Goal: Contribute content: Contribute content

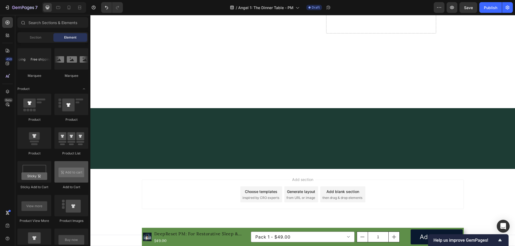
scroll to position [670, 0]
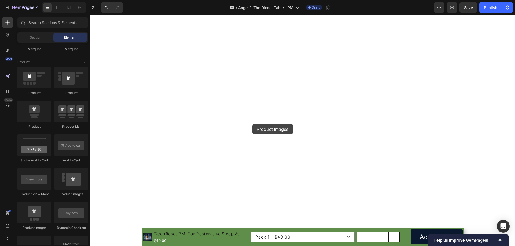
drag, startPoint x: 128, startPoint y: 232, endPoint x: 508, endPoint y: 131, distance: 393.1
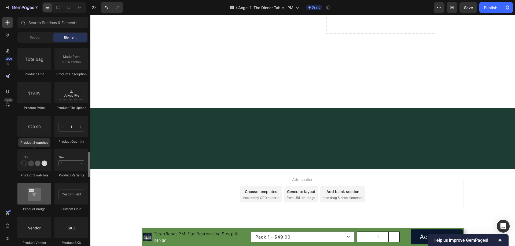
scroll to position [939, 0]
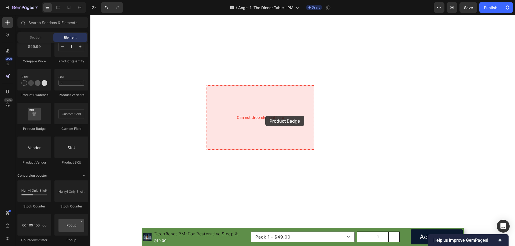
drag, startPoint x: 128, startPoint y: 130, endPoint x: 265, endPoint y: 116, distance: 137.5
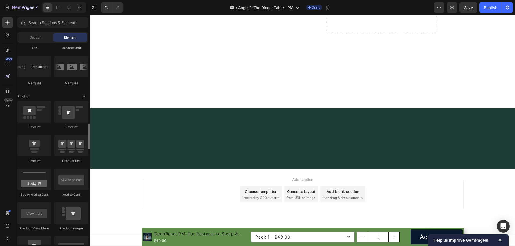
scroll to position [582, 0]
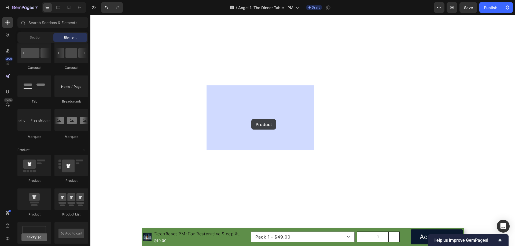
drag, startPoint x: 160, startPoint y: 182, endPoint x: 251, endPoint y: 119, distance: 111.0
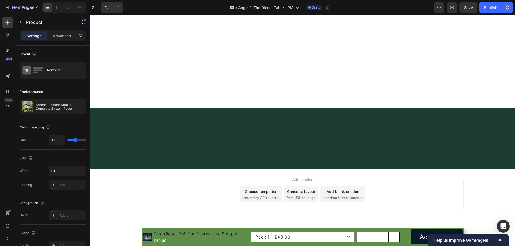
scroll to position [5329, 0]
drag, startPoint x: 310, startPoint y: 128, endPoint x: 309, endPoint y: 120, distance: 7.6
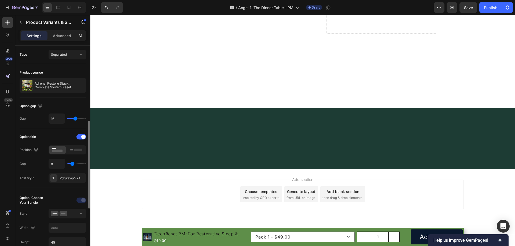
scroll to position [80, 0]
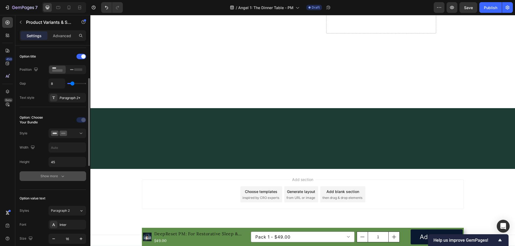
click at [62, 172] on button "Show more" at bounding box center [53, 177] width 67 height 10
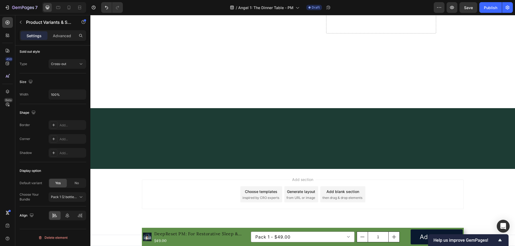
scroll to position [5195, 0]
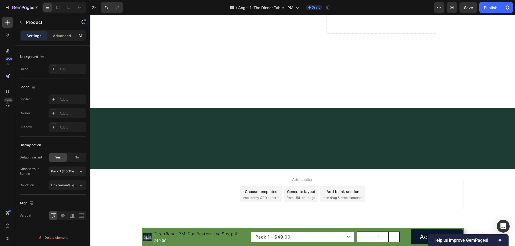
scroll to position [0, 0]
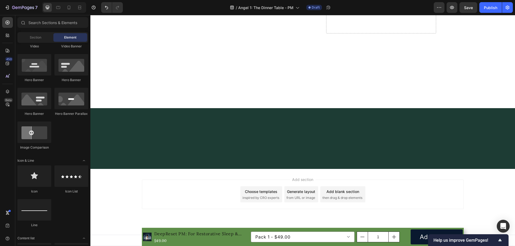
scroll to position [127, 0]
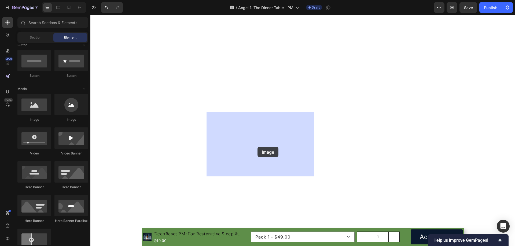
drag, startPoint x: 126, startPoint y: 122, endPoint x: 257, endPoint y: 147, distance: 133.5
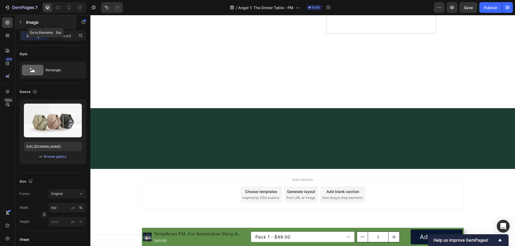
click at [22, 21] on icon "button" at bounding box center [21, 22] width 4 height 4
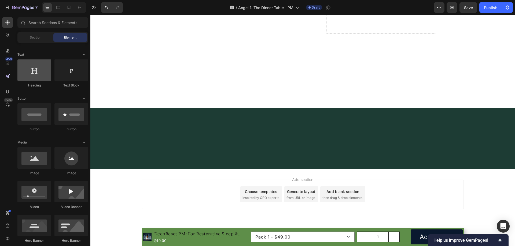
scroll to position [19, 0]
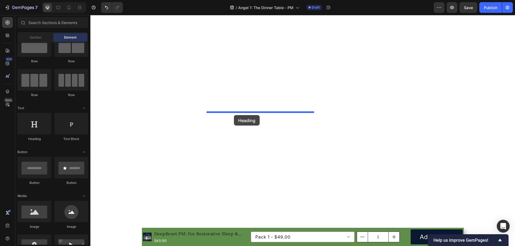
drag, startPoint x: 125, startPoint y: 136, endPoint x: 234, endPoint y: 115, distance: 110.6
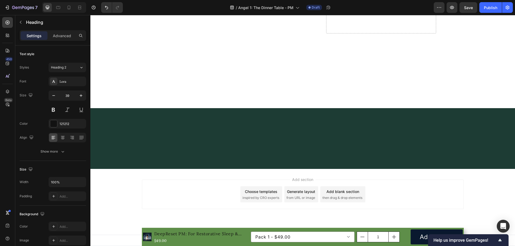
scroll to position [5248, 0]
click at [20, 25] on button "button" at bounding box center [20, 22] width 9 height 9
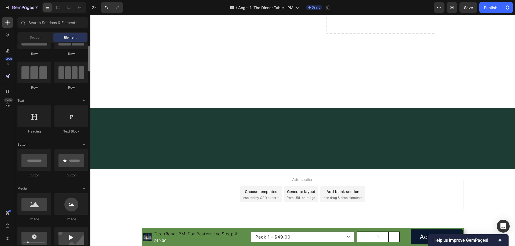
scroll to position [0, 0]
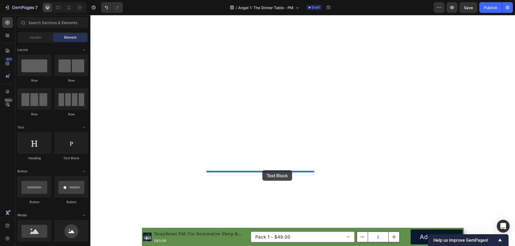
drag, startPoint x: 122, startPoint y: 148, endPoint x: 262, endPoint y: 171, distance: 142.3
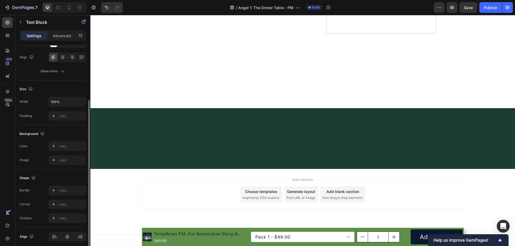
scroll to position [102, 0]
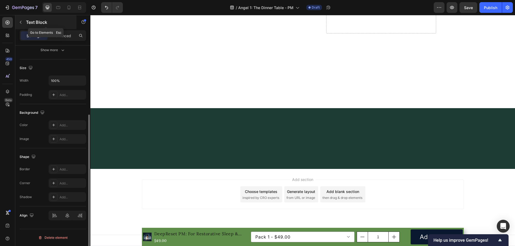
click at [21, 20] on button "button" at bounding box center [20, 22] width 9 height 9
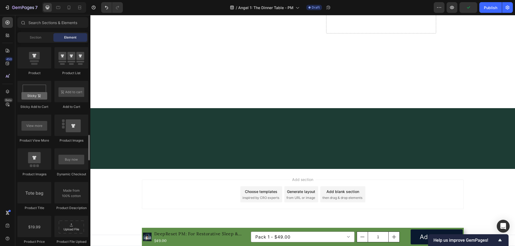
scroll to position [778, 0]
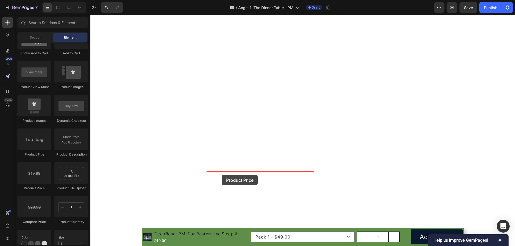
drag, startPoint x: 124, startPoint y: 193, endPoint x: 175, endPoint y: 195, distance: 51.3
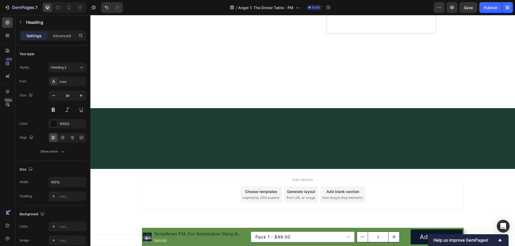
click at [69, 95] on input "39" at bounding box center [67, 96] width 18 height 10
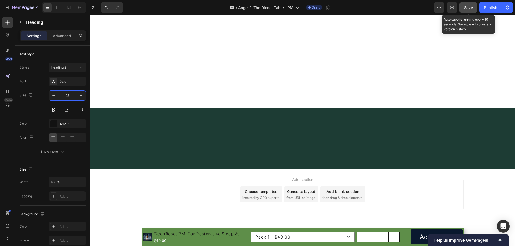
type input "25"
click at [468, 8] on span "Save" at bounding box center [468, 7] width 9 height 5
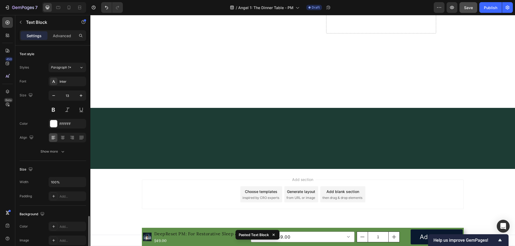
scroll to position [102, 0]
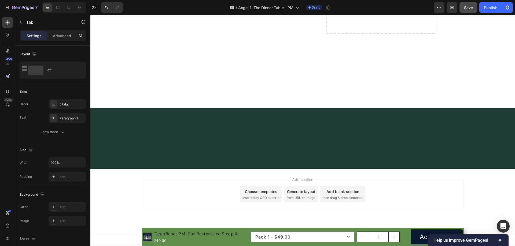
scroll to position [5302, 0]
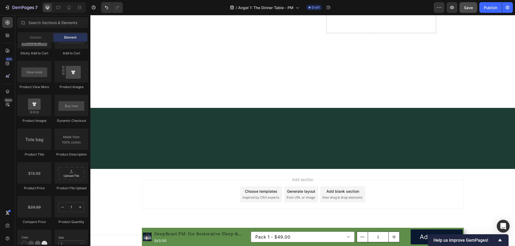
scroll to position [5275, 0]
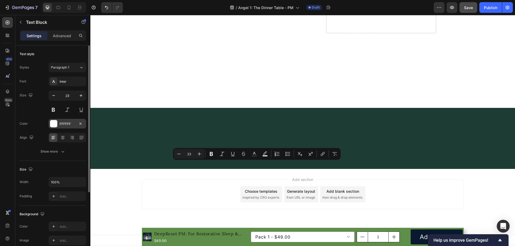
click at [65, 125] on div "FFFFFF" at bounding box center [68, 124] width 16 height 5
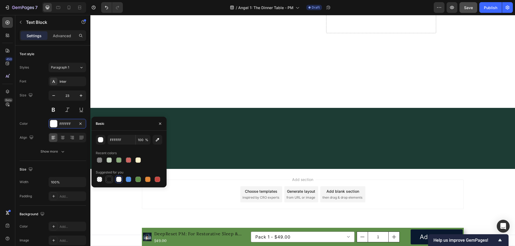
click at [111, 180] on div at bounding box center [108, 179] width 5 height 5
type input "151515"
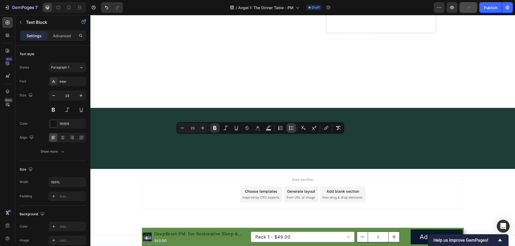
click at [292, 127] on icon "Editor contextual toolbar" at bounding box center [291, 127] width 5 height 5
type input "23"
drag, startPoint x: 289, startPoint y: 128, endPoint x: 281, endPoint y: 134, distance: 9.8
click at [289, 128] on icon "Editor contextual toolbar" at bounding box center [291, 127] width 5 height 5
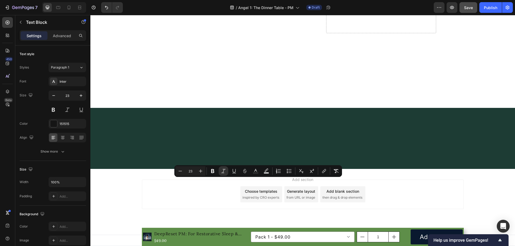
drag, startPoint x: 300, startPoint y: 204, endPoint x: 206, endPoint y: 180, distance: 96.8
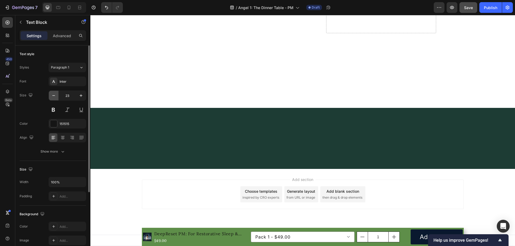
click at [54, 97] on icon "button" at bounding box center [53, 95] width 5 height 5
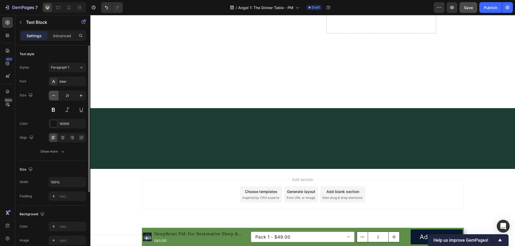
click at [54, 97] on icon "button" at bounding box center [53, 95] width 5 height 5
click at [54, 95] on icon "button" at bounding box center [53, 95] width 5 height 5
type input "18"
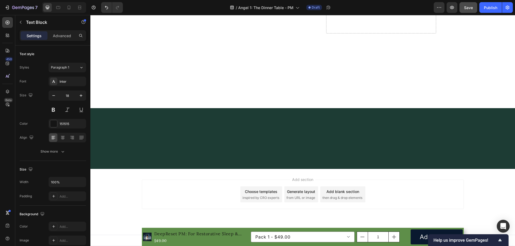
drag, startPoint x: 272, startPoint y: 153, endPoint x: 204, endPoint y: 152, distance: 67.3
click at [71, 84] on div "Inter" at bounding box center [72, 81] width 25 height 5
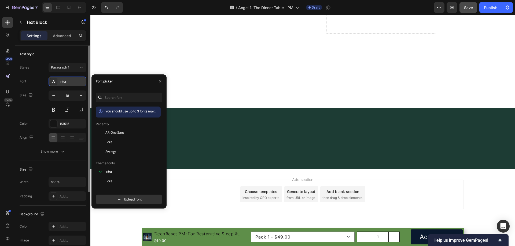
click at [123, 129] on div "AR One Sans" at bounding box center [128, 133] width 65 height 10
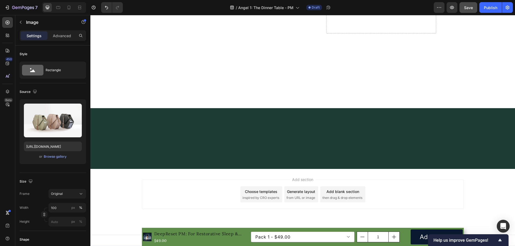
drag, startPoint x: 259, startPoint y: 135, endPoint x: 158, endPoint y: 71, distance: 119.8
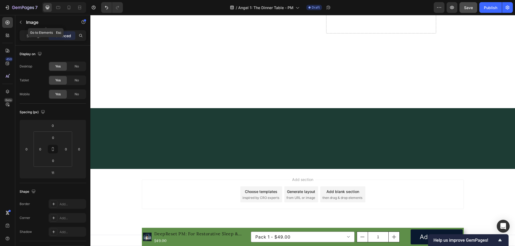
click at [21, 22] on icon "button" at bounding box center [21, 22] width 4 height 4
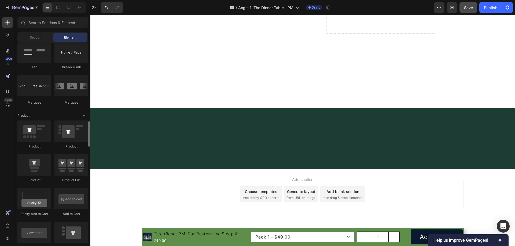
scroll to position [670, 0]
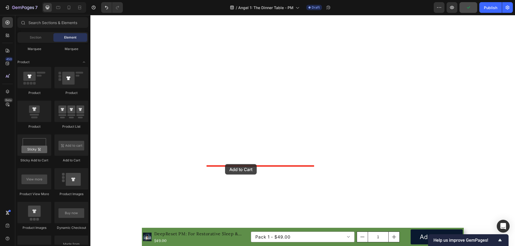
drag, startPoint x: 156, startPoint y: 164, endPoint x: 225, endPoint y: 164, distance: 68.6
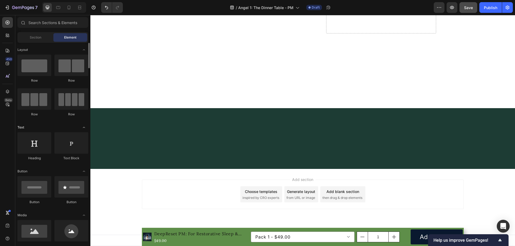
scroll to position [80, 0]
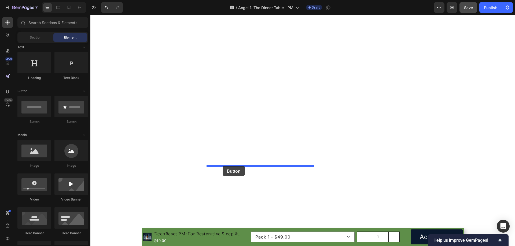
drag, startPoint x: 119, startPoint y: 123, endPoint x: 223, endPoint y: 166, distance: 111.9
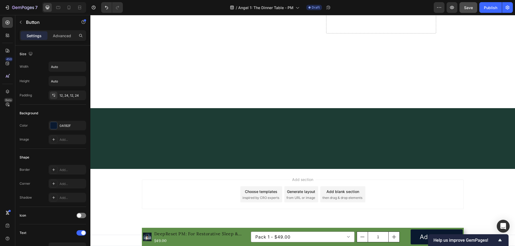
click at [32, 36] on p "Settings" at bounding box center [34, 36] width 15 height 6
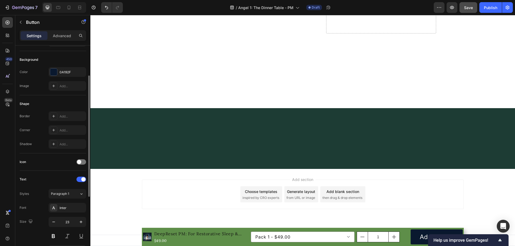
scroll to position [0, 0]
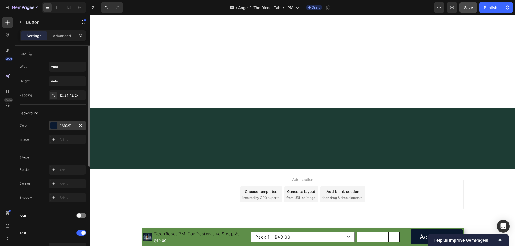
click at [68, 126] on div "0A192F" at bounding box center [68, 126] width 16 height 5
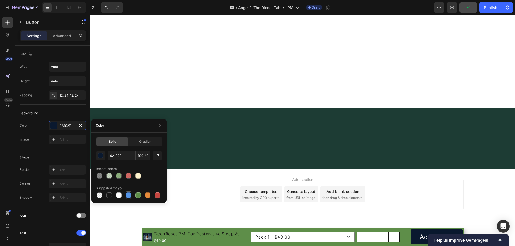
click at [127, 197] on div at bounding box center [128, 195] width 5 height 5
type input "5594E7"
click at [53, 152] on div "Shape Border Add... Corner Add... Shadow Add..." at bounding box center [53, 178] width 67 height 58
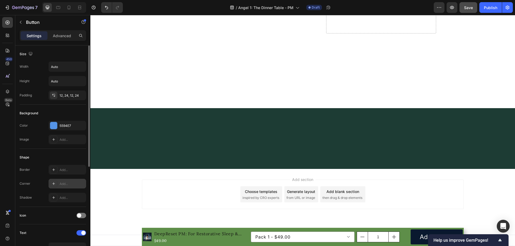
click at [68, 184] on div "Add..." at bounding box center [72, 184] width 25 height 5
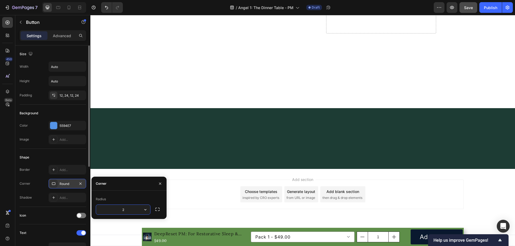
type input "20"
click at [48, 156] on div "Shape" at bounding box center [53, 157] width 67 height 9
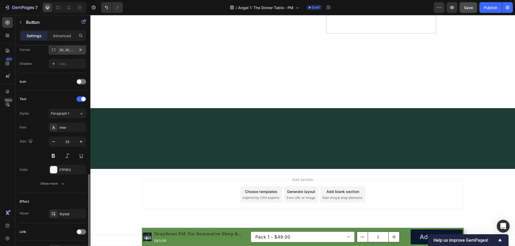
scroll to position [168, 0]
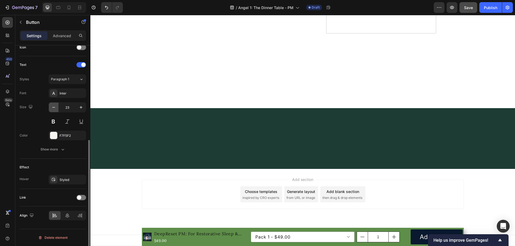
click at [54, 108] on icon "button" at bounding box center [53, 107] width 5 height 5
type input "20"
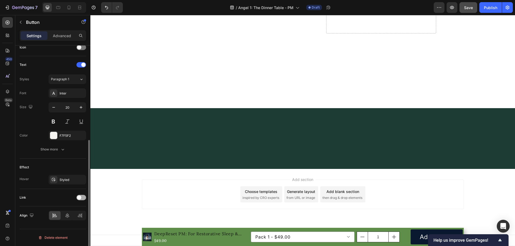
click at [82, 199] on div at bounding box center [81, 197] width 10 height 5
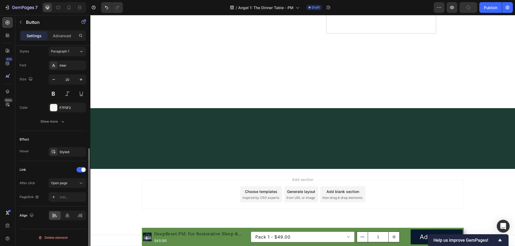
click at [72, 188] on div "After click Open page Page/link Add..." at bounding box center [53, 191] width 67 height 24
click at [69, 180] on button "Open page" at bounding box center [68, 184] width 38 height 10
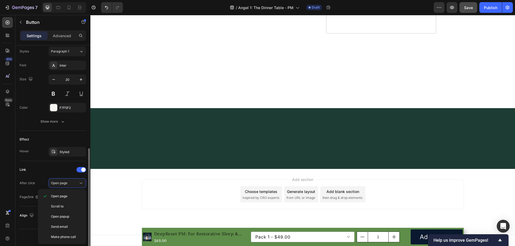
click at [60, 167] on div "Link" at bounding box center [53, 170] width 67 height 9
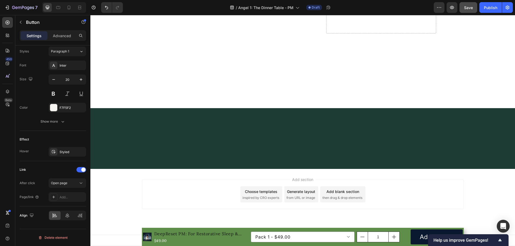
click at [65, 200] on div "Open page" at bounding box center [62, 196] width 44 height 10
click at [73, 198] on div "Add..." at bounding box center [72, 197] width 25 height 5
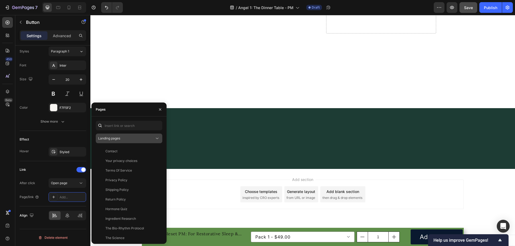
click at [131, 141] on button "Landing pages" at bounding box center [129, 139] width 67 height 10
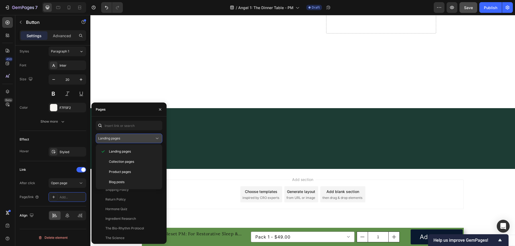
click at [127, 171] on span "Product pages" at bounding box center [120, 172] width 22 height 5
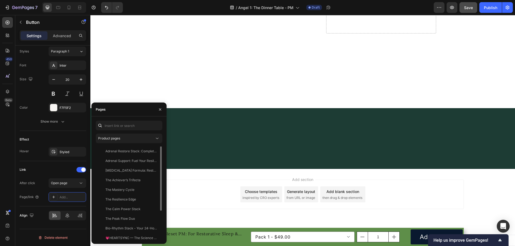
scroll to position [42, 0]
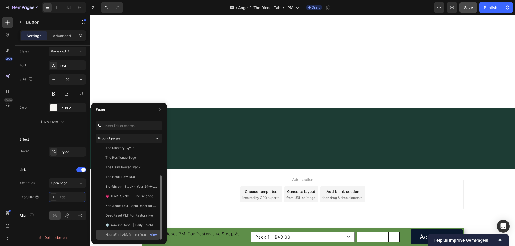
click at [133, 236] on div "NeuroFuel AM: Master Your Morning" at bounding box center [130, 235] width 51 height 5
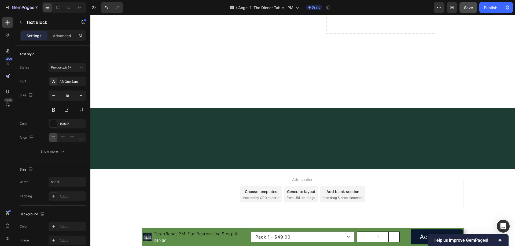
drag, startPoint x: 258, startPoint y: 166, endPoint x: 259, endPoint y: 171, distance: 4.6
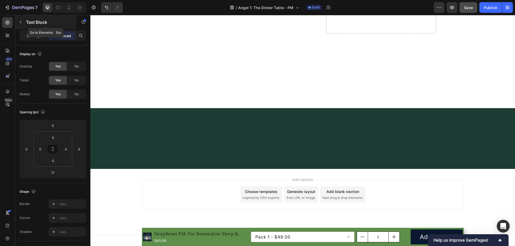
click at [21, 24] on icon "button" at bounding box center [21, 22] width 4 height 4
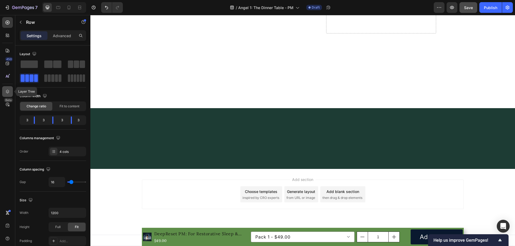
click at [4, 91] on div at bounding box center [7, 91] width 11 height 11
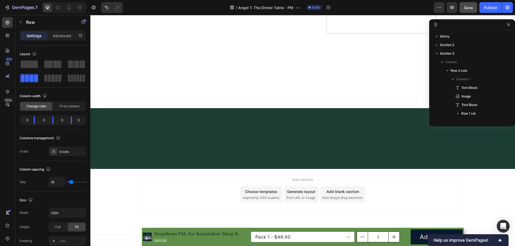
scroll to position [410, 0]
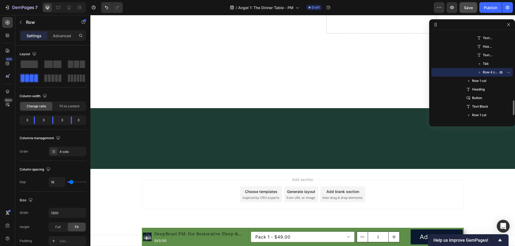
click at [480, 73] on icon "button" at bounding box center [479, 72] width 5 height 5
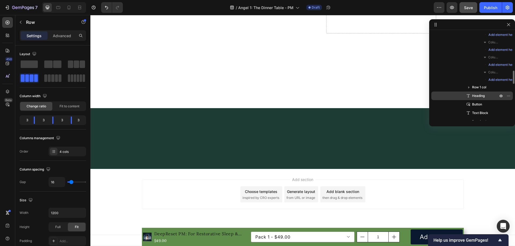
scroll to position [437, 0]
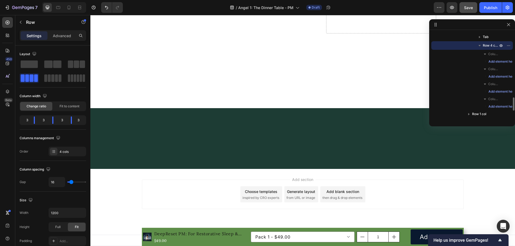
click at [479, 47] on icon "button" at bounding box center [479, 45] width 5 height 5
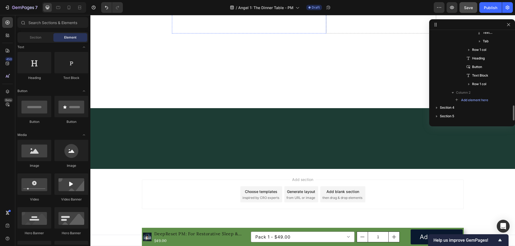
scroll to position [433, 0]
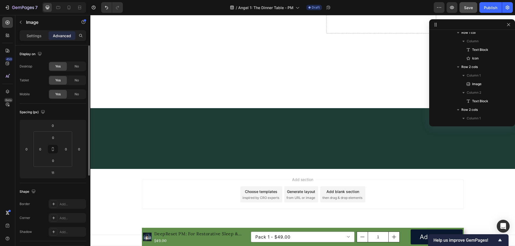
scroll to position [908, 0]
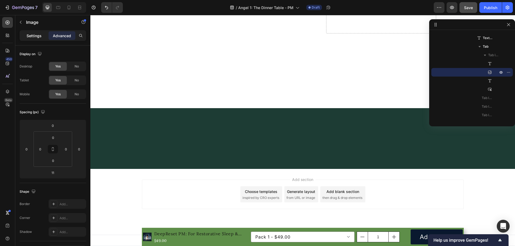
click at [34, 38] on p "Settings" at bounding box center [34, 36] width 15 height 6
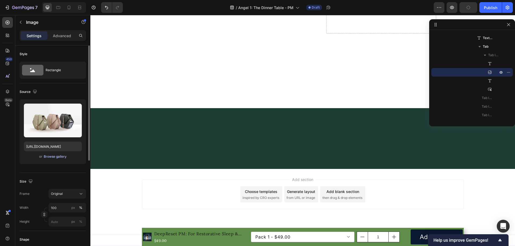
click at [54, 156] on div "Browse gallery" at bounding box center [55, 156] width 23 height 5
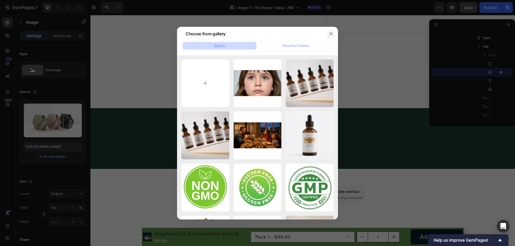
click at [328, 34] on button "button" at bounding box center [331, 33] width 9 height 9
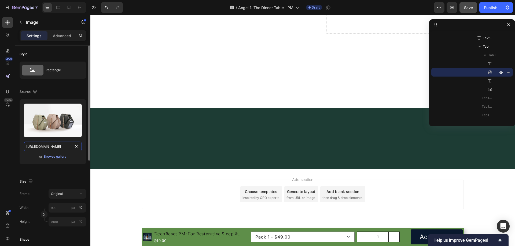
click at [57, 148] on input "https://cdn.shopify.com/s/files/1/2005/9307/files/image_demo.jpg" at bounding box center [53, 147] width 58 height 10
paste input "0935/3517/5020/files/anhmatnuoc_e39756b9-8726-4290-bf80-42f0e6f15012.png?v=1758…"
type input "https://cdn.shopify.com/s/files/1/0935/3517/5020/files/anhmatnuoc_e39756b9-8726…"
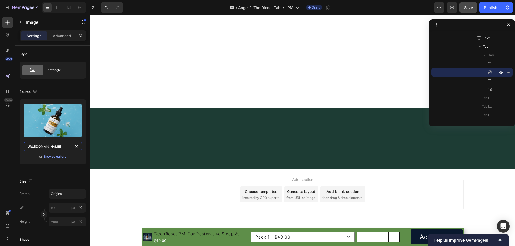
scroll to position [5248, 0]
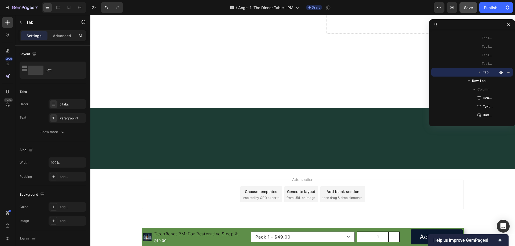
scroll to position [5383, 0]
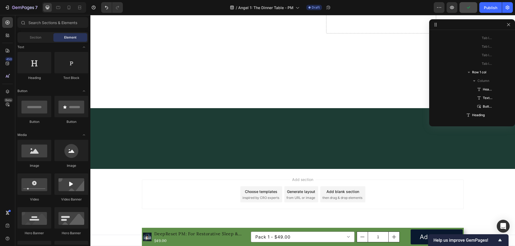
scroll to position [5303, 0]
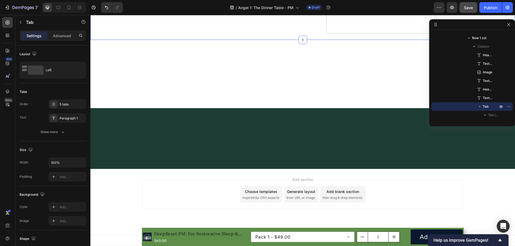
scroll to position [5249, 0]
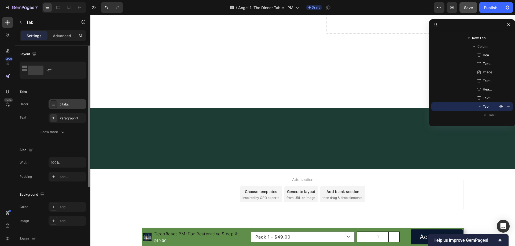
click at [65, 105] on div "5 tabs" at bounding box center [72, 104] width 25 height 5
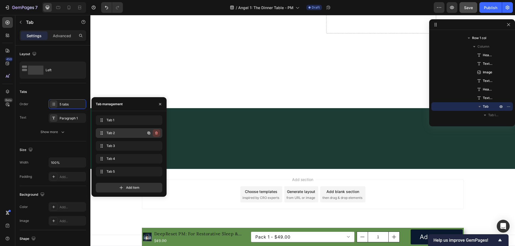
click at [156, 133] on icon "button" at bounding box center [156, 133] width 4 height 4
click at [155, 134] on div "Delete" at bounding box center [153, 133] width 10 height 5
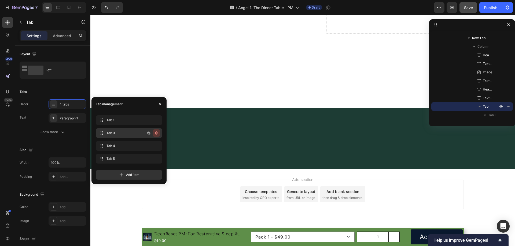
click at [158, 135] on icon "button" at bounding box center [156, 133] width 4 height 4
click at [158, 135] on button "Delete" at bounding box center [152, 134] width 15 height 8
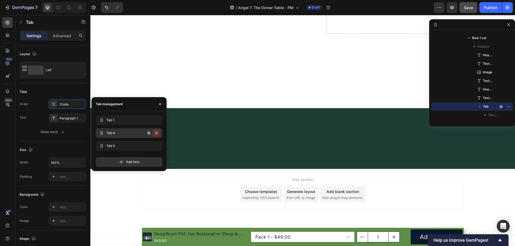
click at [158, 134] on icon "button" at bounding box center [156, 133] width 4 height 4
click at [158, 134] on button "Delete" at bounding box center [152, 134] width 15 height 8
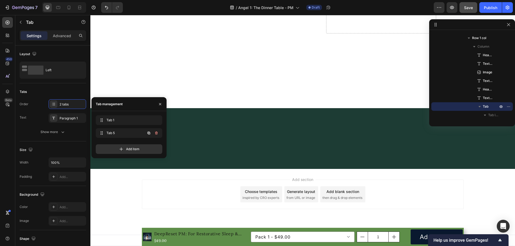
click at [158, 134] on icon "button" at bounding box center [156, 133] width 4 height 4
click at [158, 134] on button "Delete" at bounding box center [152, 134] width 15 height 8
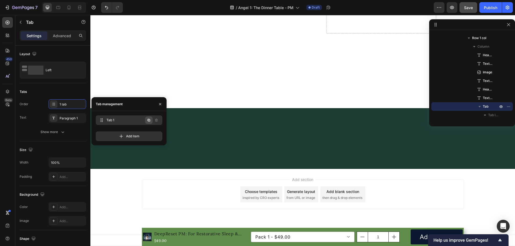
click at [150, 120] on icon "button" at bounding box center [149, 120] width 4 height 4
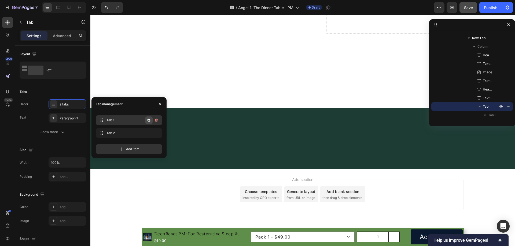
click at [149, 121] on icon "button" at bounding box center [149, 120] width 4 height 4
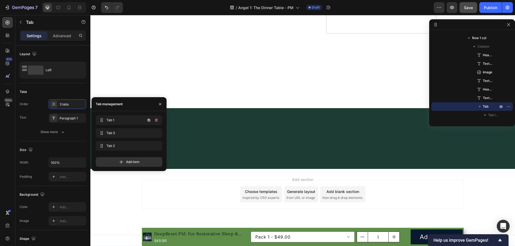
click at [149, 121] on icon "button" at bounding box center [149, 120] width 4 height 4
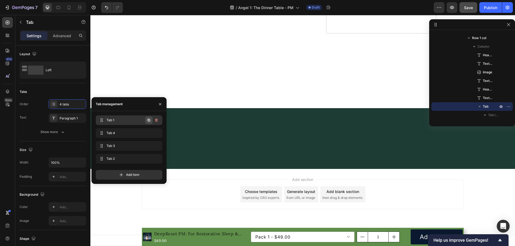
click at [149, 121] on icon "button" at bounding box center [148, 120] width 3 height 3
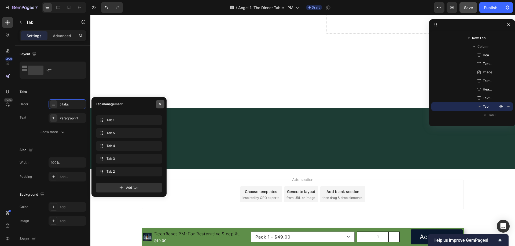
click at [159, 104] on icon "button" at bounding box center [160, 104] width 2 height 2
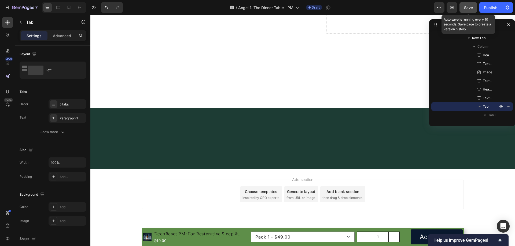
click at [472, 7] on span "Save" at bounding box center [468, 7] width 9 height 5
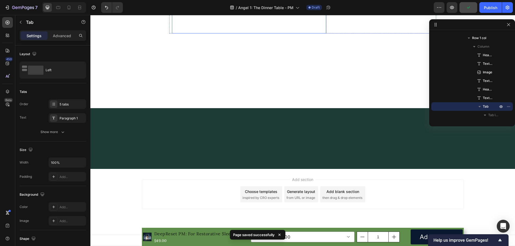
scroll to position [5437, 0]
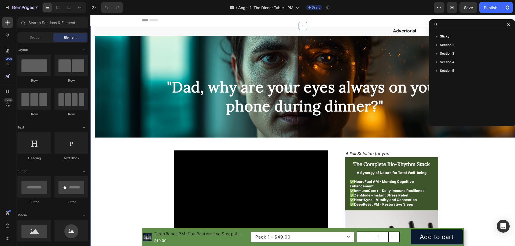
drag, startPoint x: 124, startPoint y: 181, endPoint x: 186, endPoint y: 159, distance: 65.9
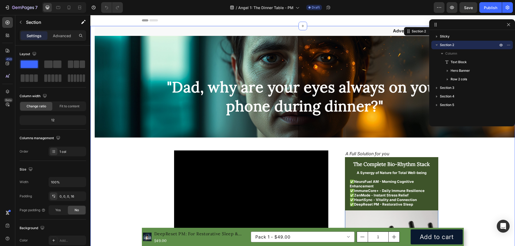
click at [507, 25] on icon "button" at bounding box center [508, 25] width 4 height 4
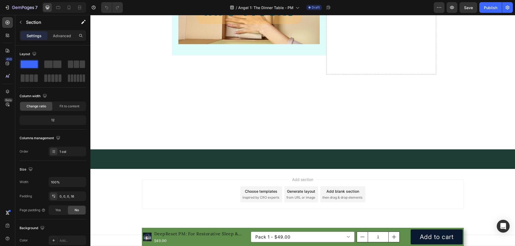
scroll to position [5122, 0]
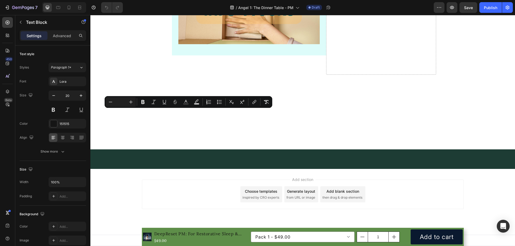
drag, startPoint x: 194, startPoint y: 113, endPoint x: 184, endPoint y: 115, distance: 10.4
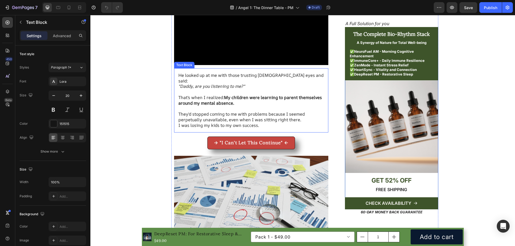
scroll to position [1502, 0]
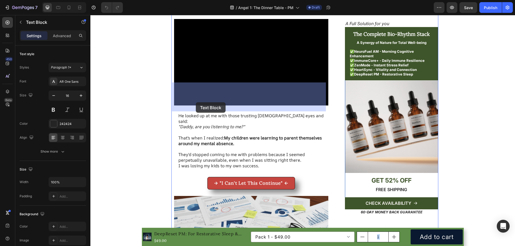
drag, startPoint x: 179, startPoint y: 104, endPoint x: 195, endPoint y: 102, distance: 16.1
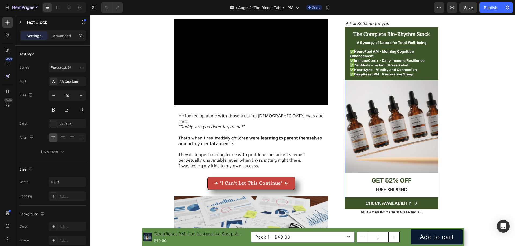
copy strong "[PERSON_NAME]"
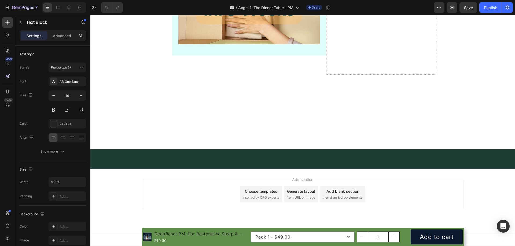
scroll to position [5095, 0]
drag, startPoint x: 183, startPoint y: 140, endPoint x: 197, endPoint y: 139, distance: 13.4
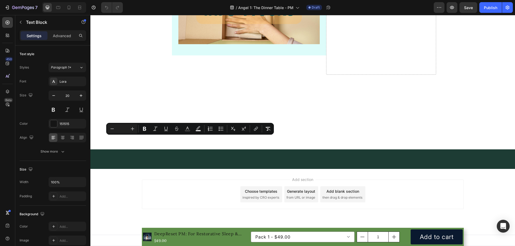
type input "20"
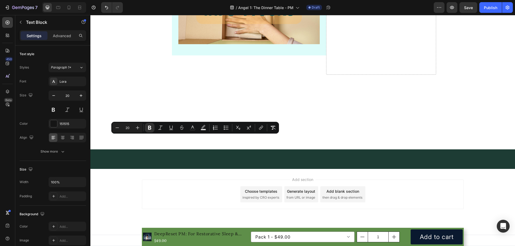
drag, startPoint x: 183, startPoint y: 140, endPoint x: 208, endPoint y: 140, distance: 24.1
click at [119, 127] on icon "Editor contextual toolbar" at bounding box center [116, 127] width 5 height 5
type input "18"
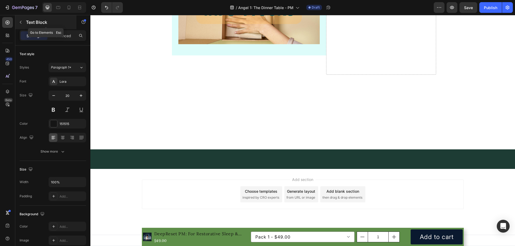
click at [23, 19] on button "button" at bounding box center [20, 22] width 9 height 9
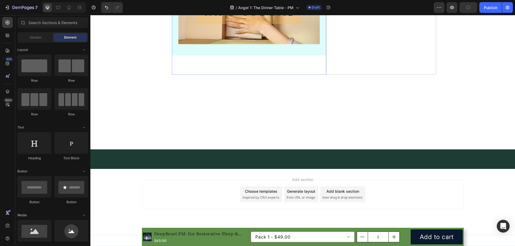
scroll to position [4880, 0]
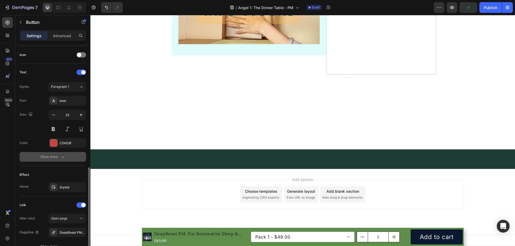
scroll to position [210, 0]
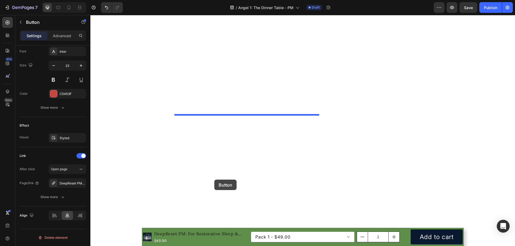
scroll to position [5148, 0]
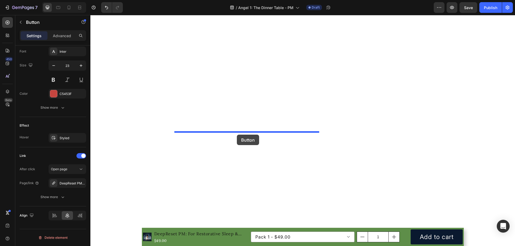
drag, startPoint x: 179, startPoint y: 42, endPoint x: 237, endPoint y: 135, distance: 109.5
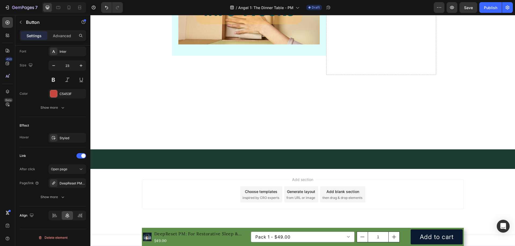
scroll to position [5127, 0]
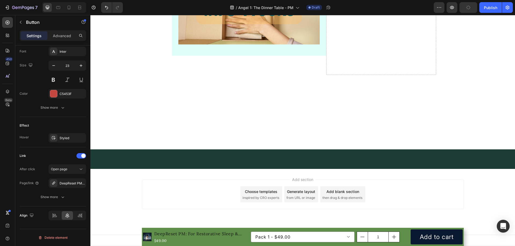
drag, startPoint x: 189, startPoint y: 139, endPoint x: 253, endPoint y: 147, distance: 65.0
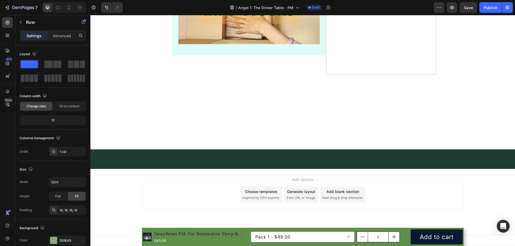
scroll to position [5154, 0]
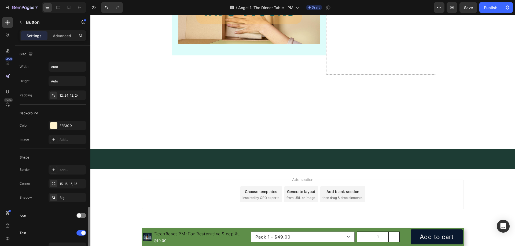
scroll to position [107, 0]
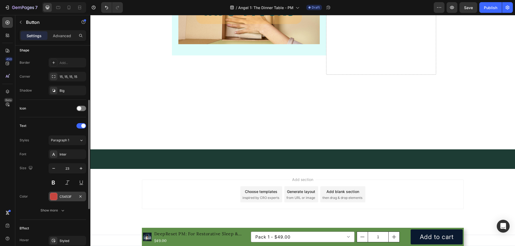
click at [69, 197] on div "C5453F" at bounding box center [68, 197] width 16 height 5
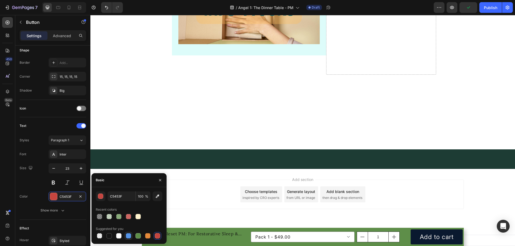
click at [131, 237] on div at bounding box center [128, 236] width 5 height 5
click at [139, 217] on div at bounding box center [137, 216] width 5 height 5
click at [119, 234] on div at bounding box center [118, 236] width 5 height 5
type input "FFFFFF"
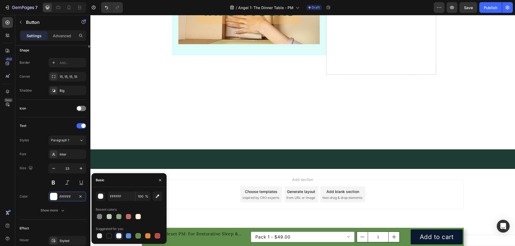
scroll to position [0, 0]
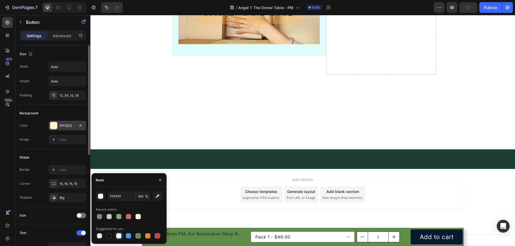
click at [67, 126] on div "FFF3CD" at bounding box center [68, 126] width 16 height 5
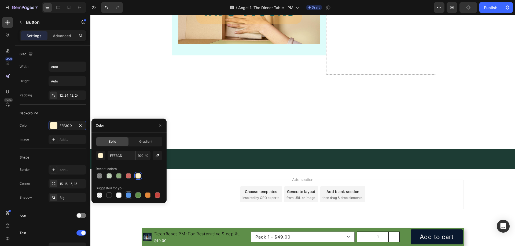
click at [130, 197] on div at bounding box center [128, 195] width 5 height 5
type input "5594E7"
click at [56, 158] on div "Shape" at bounding box center [53, 157] width 67 height 9
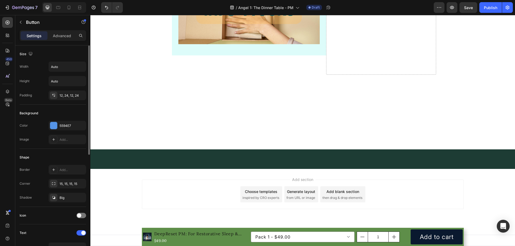
scroll to position [134, 0]
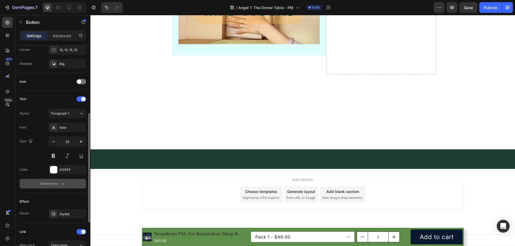
click at [61, 186] on icon "button" at bounding box center [62, 183] width 5 height 5
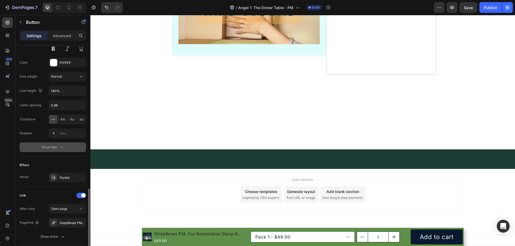
scroll to position [281, 0]
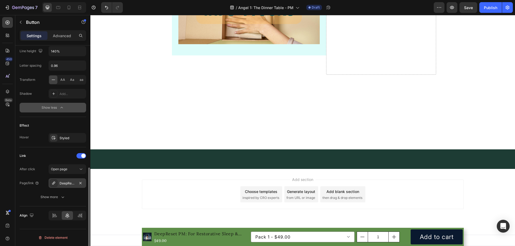
click at [68, 184] on div "DeepReset PM: For Restorative Sleep & Energized Mornings" at bounding box center [68, 183] width 16 height 5
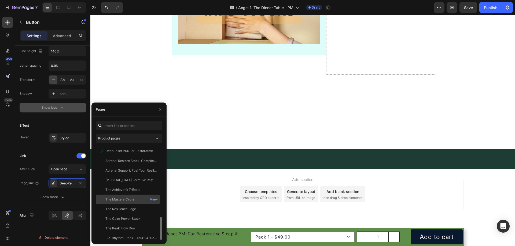
scroll to position [42, 0]
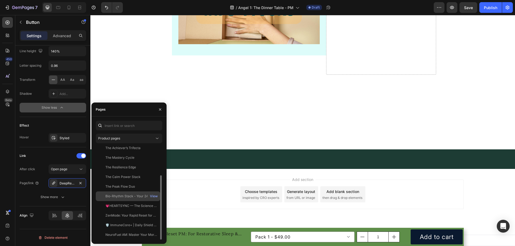
click at [128, 197] on div "Bio-Rhythm Stack - Your 24-Hour Potential (48% OFF)" at bounding box center [130, 196] width 51 height 5
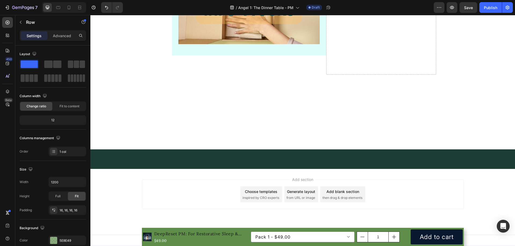
scroll to position [5261, 0]
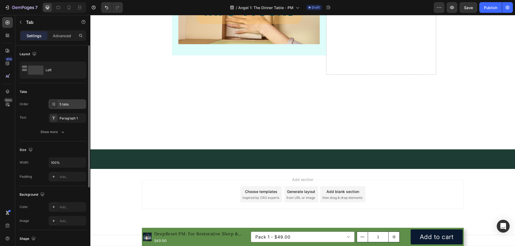
click at [67, 108] on div "5 tabs" at bounding box center [68, 104] width 38 height 10
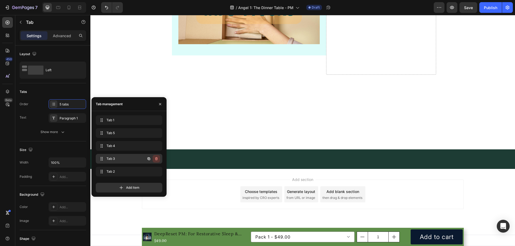
click at [155, 160] on icon "button" at bounding box center [156, 159] width 4 height 4
click at [157, 160] on div "Delete" at bounding box center [153, 159] width 10 height 5
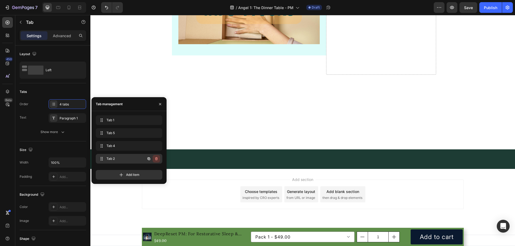
click at [157, 160] on icon "button" at bounding box center [156, 159] width 4 height 4
click at [157, 160] on div "Delete" at bounding box center [153, 159] width 10 height 5
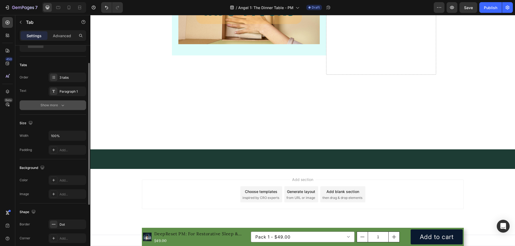
click at [59, 105] on div "Show more" at bounding box center [52, 105] width 25 height 5
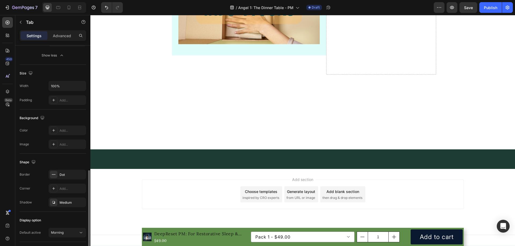
scroll to position [197, 0]
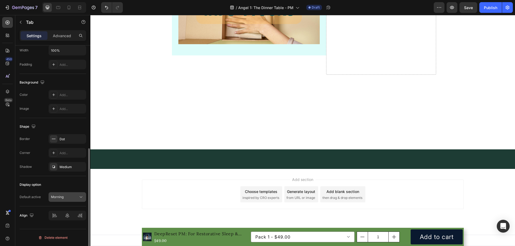
click at [78, 195] on icon at bounding box center [80, 197] width 5 height 5
click at [78, 182] on div "Display option" at bounding box center [53, 185] width 67 height 9
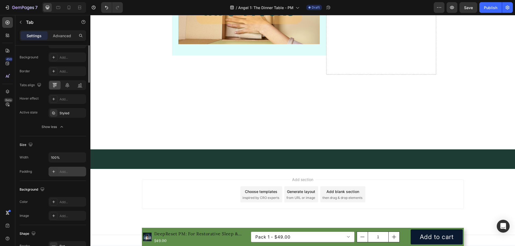
scroll to position [0, 0]
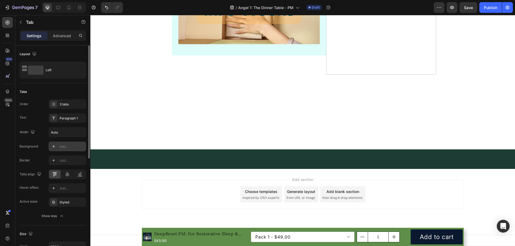
click at [66, 146] on div "Add..." at bounding box center [72, 147] width 25 height 5
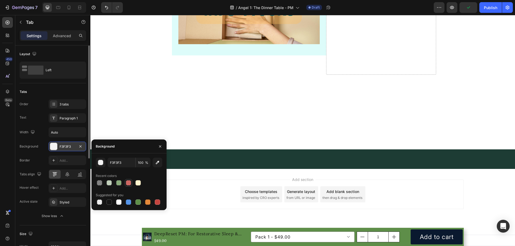
click at [129, 183] on div at bounding box center [128, 182] width 5 height 5
type input "C5453F"
type input "80"
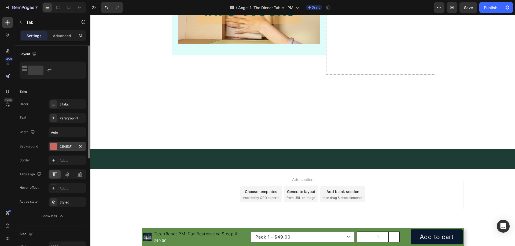
click at [68, 159] on div "Add..." at bounding box center [72, 160] width 25 height 5
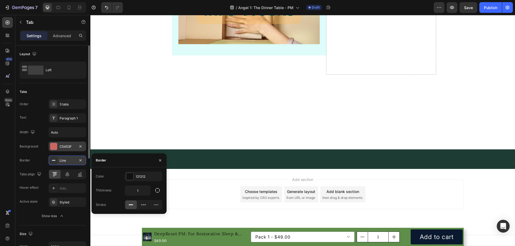
click at [38, 160] on div "Border Line" at bounding box center [53, 161] width 67 height 10
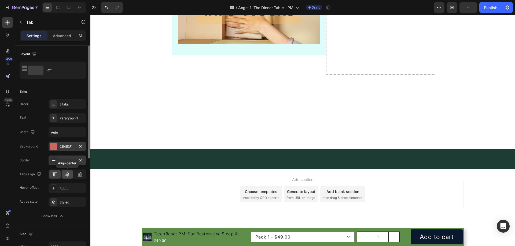
click at [67, 176] on icon at bounding box center [67, 174] width 5 height 5
click at [52, 176] on icon at bounding box center [54, 174] width 5 height 5
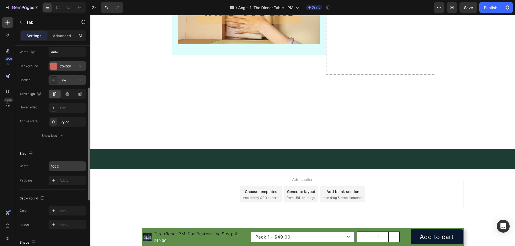
scroll to position [107, 0]
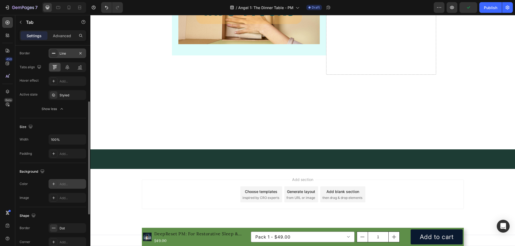
click at [71, 186] on div "Add..." at bounding box center [72, 184] width 25 height 5
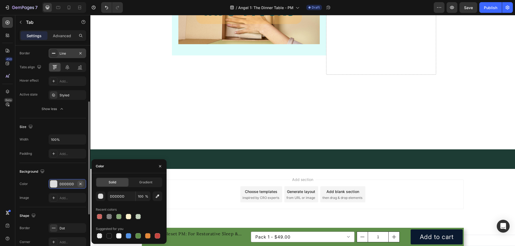
click at [81, 184] on icon "button" at bounding box center [80, 184] width 2 height 2
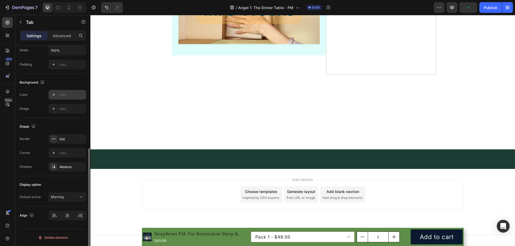
scroll to position [89, 0]
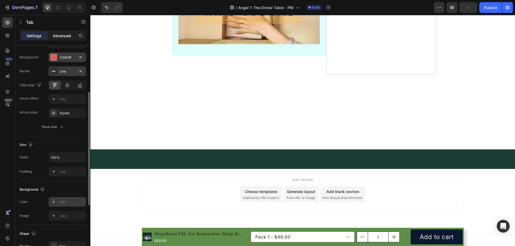
click at [62, 36] on p "Advanced" at bounding box center [62, 36] width 18 height 6
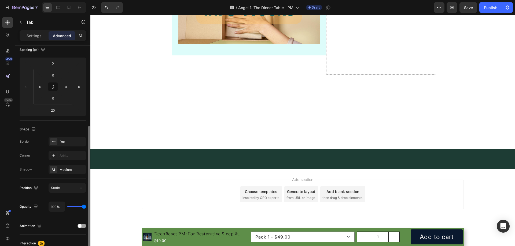
scroll to position [116, 0]
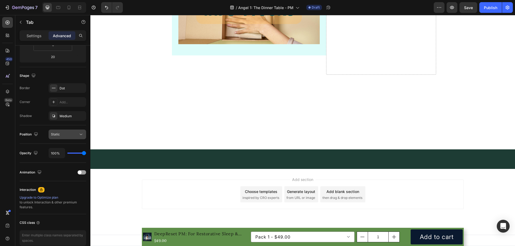
click at [75, 134] on div "Static" at bounding box center [64, 134] width 27 height 5
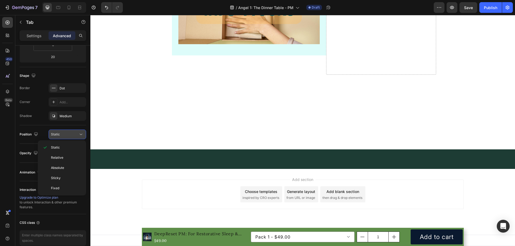
click at [75, 134] on div "Static" at bounding box center [64, 134] width 27 height 5
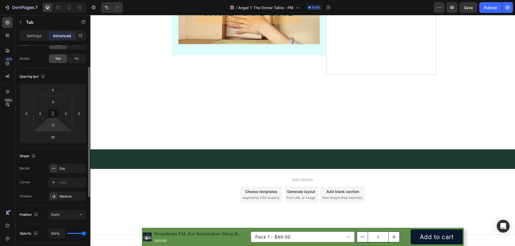
scroll to position [0, 0]
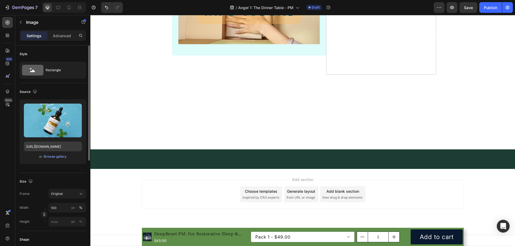
drag, startPoint x: 62, startPoint y: 142, endPoint x: 61, endPoint y: 148, distance: 6.3
click at [62, 142] on div "Upload Image https://cdn.shopify.com/s/files/1/0935/3517/5020/files/anhmatnuoc_…" at bounding box center [53, 131] width 67 height 65
click at [61, 148] on input "https://cdn.shopify.com/s/files/1/0935/3517/5020/files/anhmatnuoc_e39756b9-8726…" at bounding box center [53, 147] width 58 height 10
paste input "ImmuneCore.png?v=1758014368"
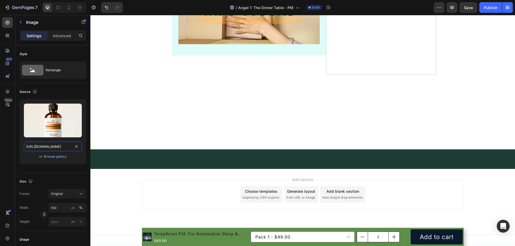
type input "https://cdn.shopify.com/s/files/1/0935/3517/5020/files/ImmuneCore.png?v=1758014…"
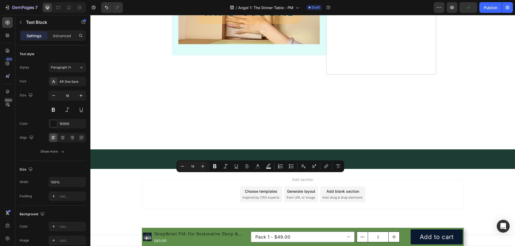
drag, startPoint x: 279, startPoint y: 178, endPoint x: 241, endPoint y: 179, distance: 37.6
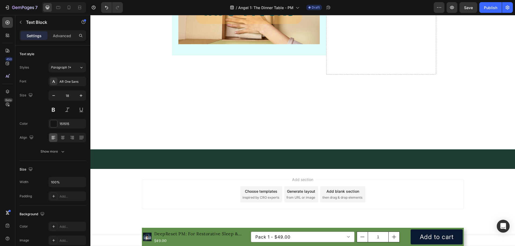
scroll to position [5314, 0]
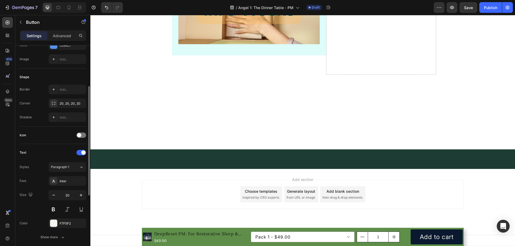
scroll to position [188, 0]
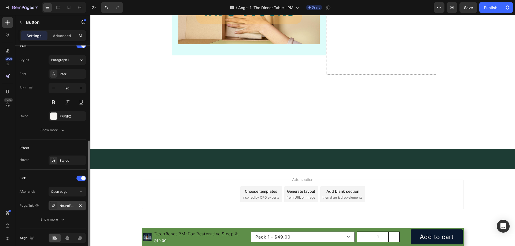
click at [72, 206] on div "NeuroFuel AM: Master Your Morning" at bounding box center [68, 206] width 16 height 5
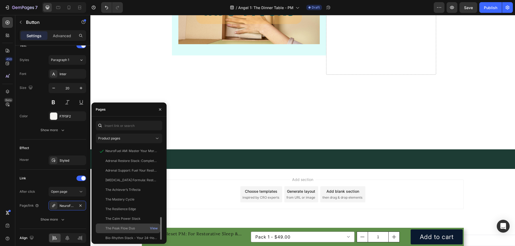
scroll to position [42, 0]
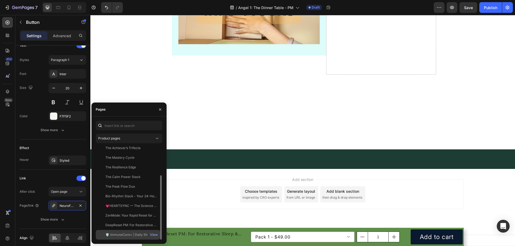
click at [127, 231] on div "🛡️ ImmuneCore+ | Daily Shield for Resilience & Balance View" at bounding box center [128, 235] width 64 height 10
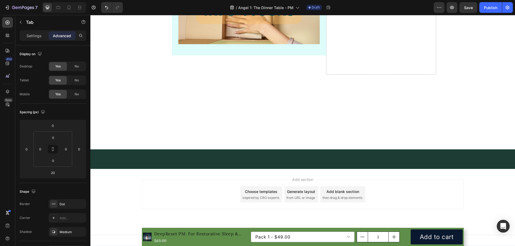
scroll to position [5288, 0]
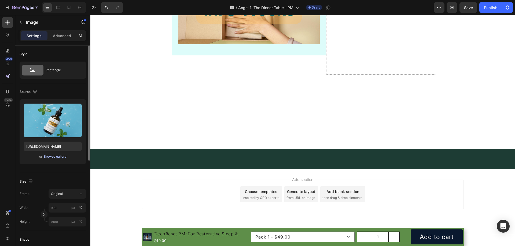
click at [53, 158] on div "Browse gallery" at bounding box center [55, 156] width 23 height 5
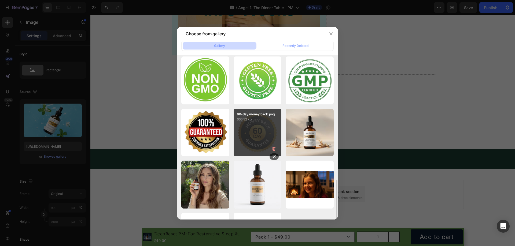
scroll to position [153, 0]
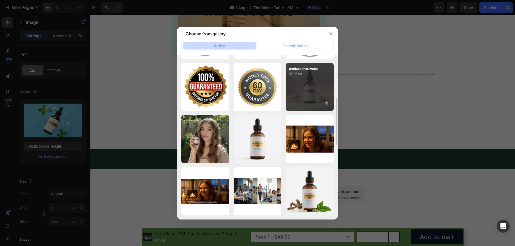
click at [306, 90] on div "product shot.webp 35.36 kb" at bounding box center [310, 87] width 48 height 48
type input "https://cdn.shopify.com/s/files/1/0935/3517/5020/files/gempages_578852515487941…"
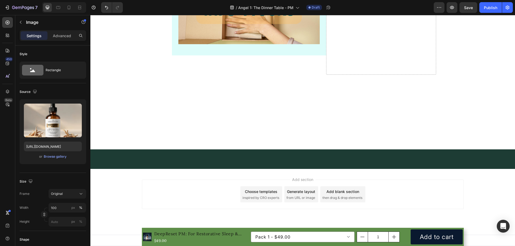
scroll to position [5341, 0]
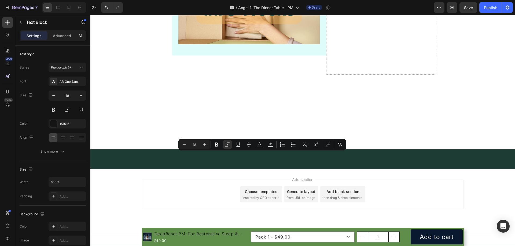
drag, startPoint x: 251, startPoint y: 169, endPoint x: 215, endPoint y: 158, distance: 37.1
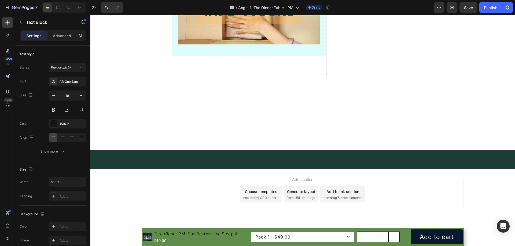
drag, startPoint x: 245, startPoint y: 167, endPoint x: 126, endPoint y: 176, distance: 118.9
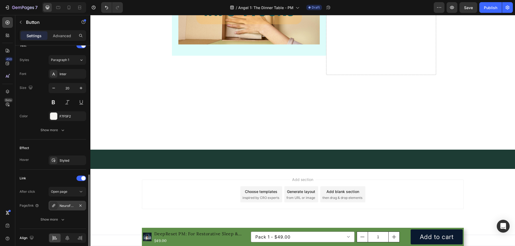
scroll to position [210, 0]
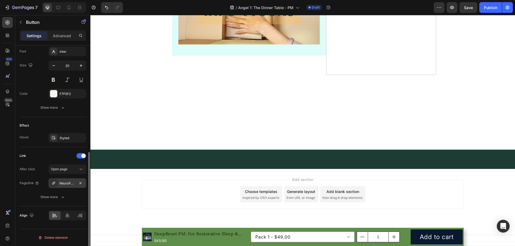
click at [65, 187] on div "NeuroFuel AM: Master Your Morning" at bounding box center [68, 184] width 38 height 10
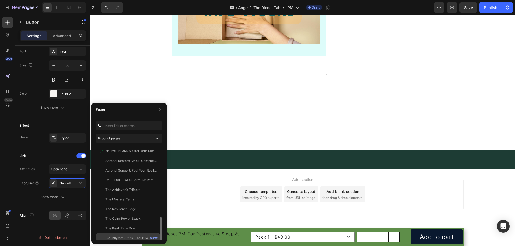
scroll to position [42, 0]
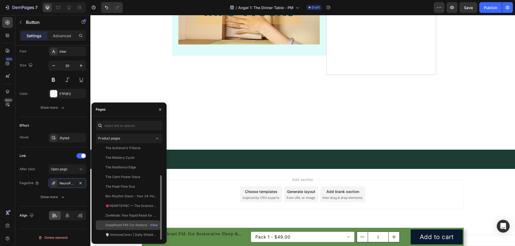
click at [131, 225] on div "DeepReset PM: For Restorative Sleep & Energized Mornings" at bounding box center [130, 225] width 51 height 5
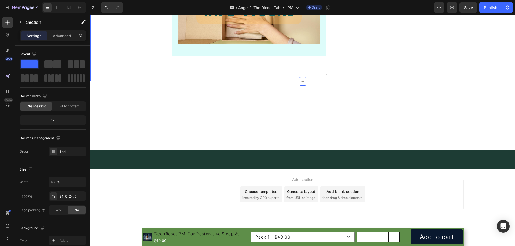
scroll to position [5234, 0]
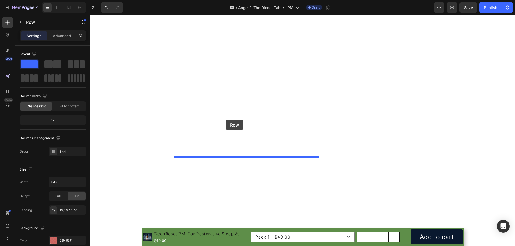
scroll to position [4992, 0]
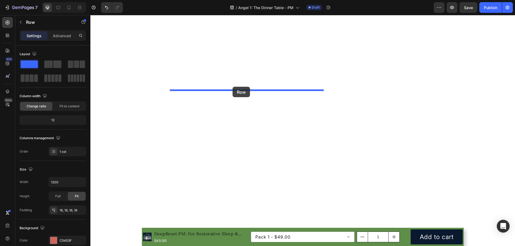
drag, startPoint x: 175, startPoint y: 122, endPoint x: 232, endPoint y: 87, distance: 67.2
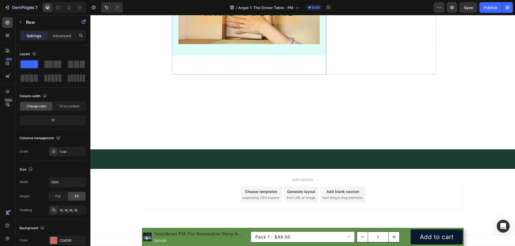
scroll to position [5502, 0]
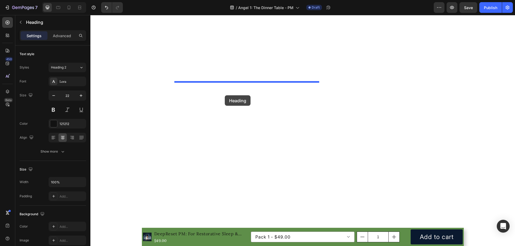
scroll to position [5073, 0]
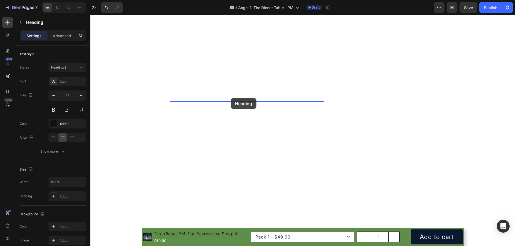
drag, startPoint x: 175, startPoint y: 109, endPoint x: 231, endPoint y: 98, distance: 56.7
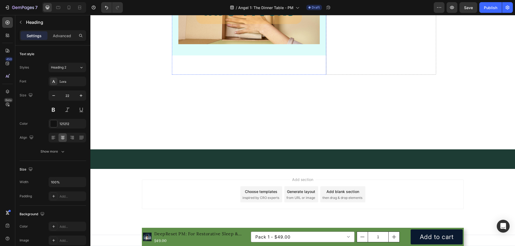
scroll to position [5529, 0]
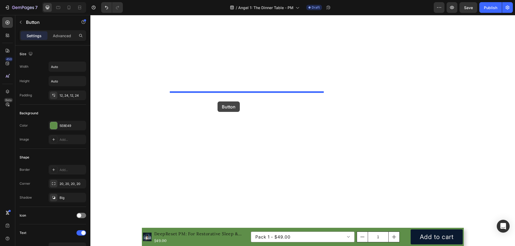
scroll to position [5073, 0]
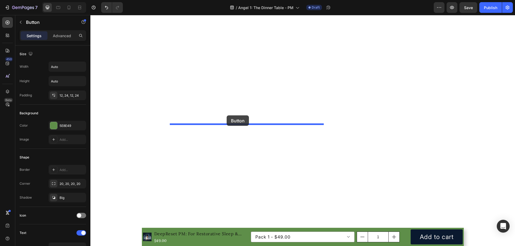
drag, startPoint x: 177, startPoint y: 106, endPoint x: 227, endPoint y: 116, distance: 50.4
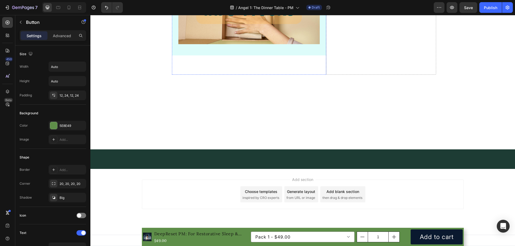
scroll to position [4885, 0]
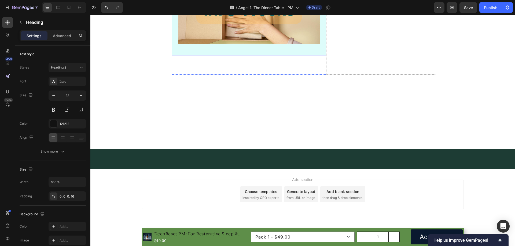
scroll to position [5529, 0]
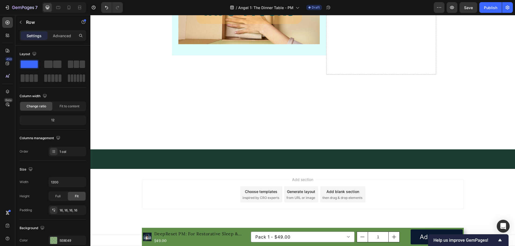
scroll to position [5555, 0]
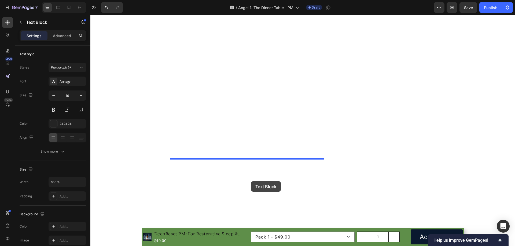
scroll to position [5046, 0]
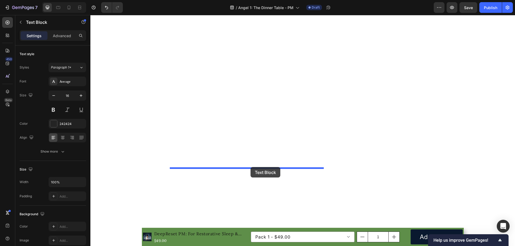
drag, startPoint x: 176, startPoint y: 180, endPoint x: 250, endPoint y: 167, distance: 76.0
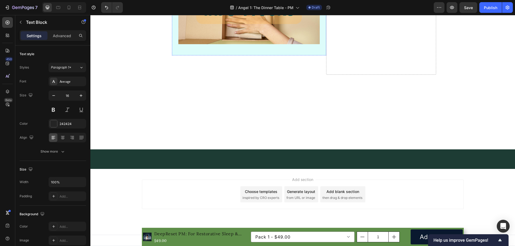
scroll to position [5582, 0]
click at [20, 24] on icon "button" at bounding box center [21, 22] width 4 height 4
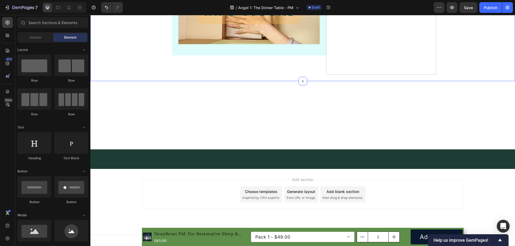
scroll to position [5636, 0]
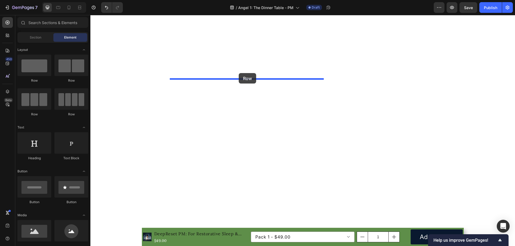
drag, startPoint x: 130, startPoint y: 80, endPoint x: 239, endPoint y: 73, distance: 109.1
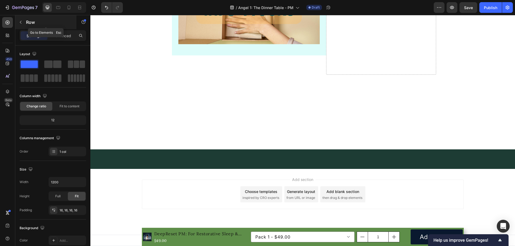
click at [21, 21] on icon "button" at bounding box center [21, 22] width 2 height 3
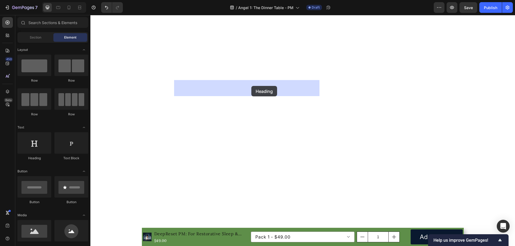
drag, startPoint x: 130, startPoint y: 159, endPoint x: 251, endPoint y: 86, distance: 141.8
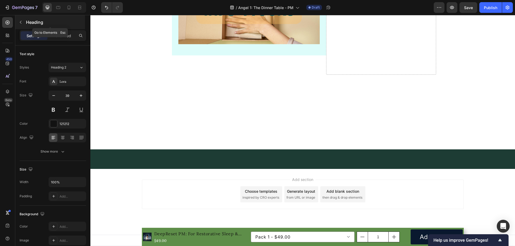
click at [24, 22] on button "button" at bounding box center [20, 22] width 9 height 9
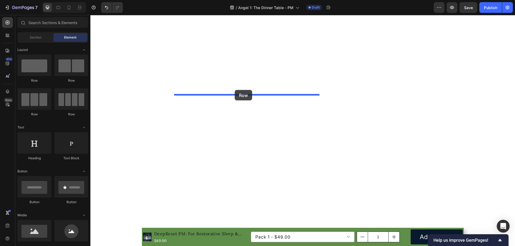
drag, startPoint x: 157, startPoint y: 85, endPoint x: 235, endPoint y: 90, distance: 77.6
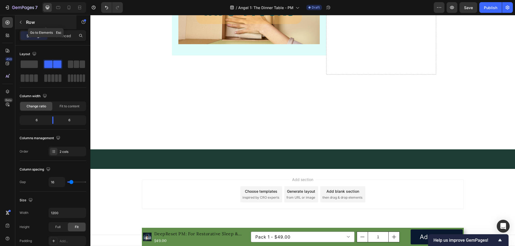
click at [24, 23] on button "button" at bounding box center [20, 22] width 9 height 9
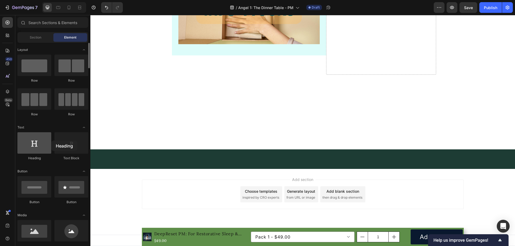
drag, startPoint x: 35, startPoint y: 145, endPoint x: 49, endPoint y: 142, distance: 14.4
click at [49, 142] on div at bounding box center [34, 142] width 34 height 21
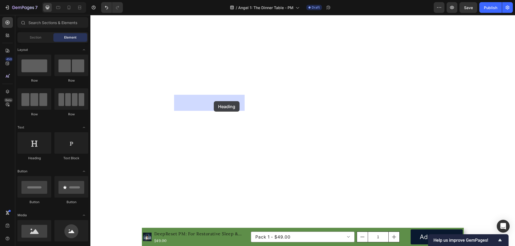
drag, startPoint x: 117, startPoint y: 164, endPoint x: 214, endPoint y: 101, distance: 114.6
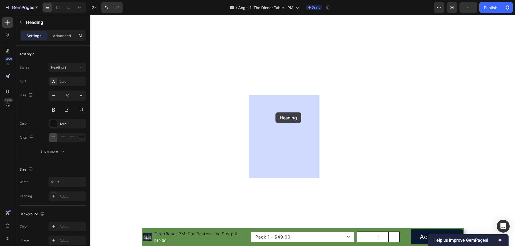
drag, startPoint x: 184, startPoint y: 130, endPoint x: 275, endPoint y: 113, distance: 92.9
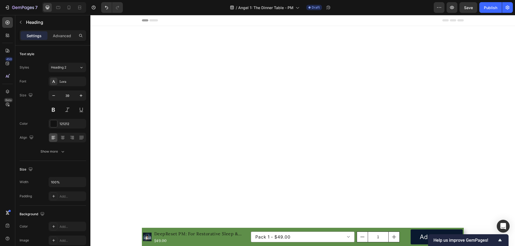
scroll to position [5636, 0]
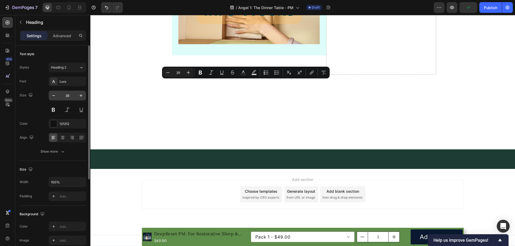
click at [69, 95] on input "39" at bounding box center [67, 96] width 18 height 10
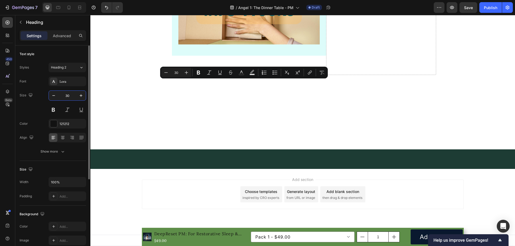
click at [65, 96] on input "30" at bounding box center [67, 96] width 18 height 10
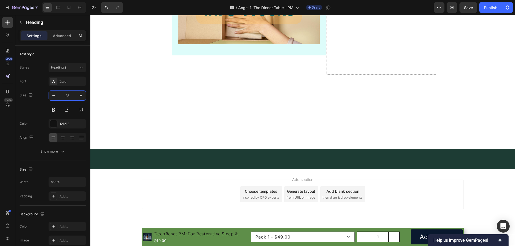
type input "28"
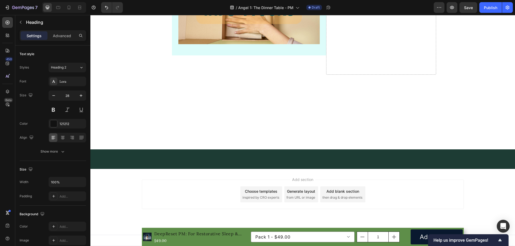
click at [70, 96] on input "39" at bounding box center [67, 96] width 18 height 10
type input "18"
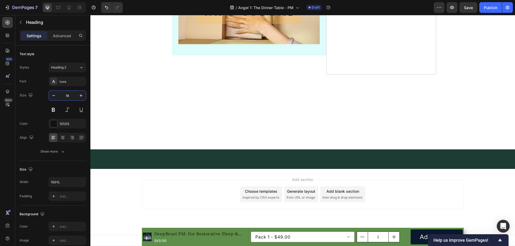
drag, startPoint x: 216, startPoint y: 109, endPoint x: 175, endPoint y: 111, distance: 40.8
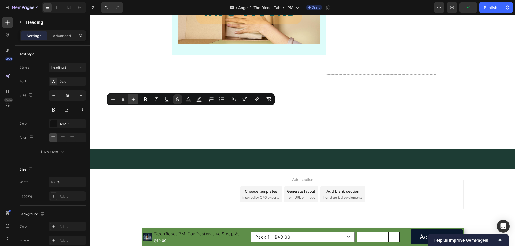
click at [131, 100] on icon "Editor contextual toolbar" at bounding box center [133, 99] width 5 height 5
click at [132, 100] on icon "Editor contextual toolbar" at bounding box center [133, 99] width 5 height 5
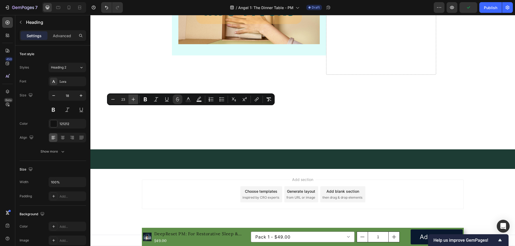
click at [132, 100] on icon "Editor contextual toolbar" at bounding box center [133, 99] width 5 height 5
type input "25"
click at [66, 110] on button at bounding box center [67, 110] width 10 height 10
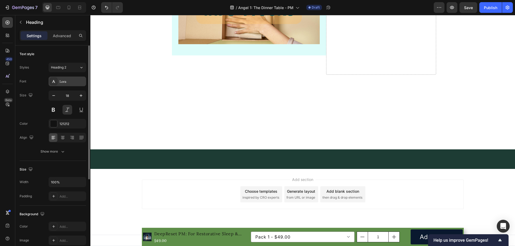
click at [67, 80] on div "Lora" at bounding box center [72, 81] width 25 height 5
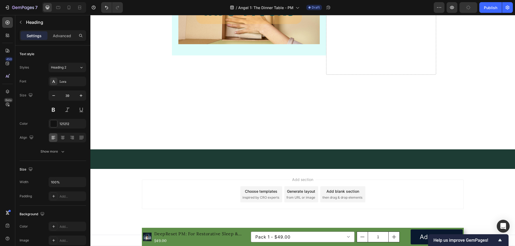
click at [69, 97] on input "39" at bounding box center [67, 96] width 18 height 10
type input "18"
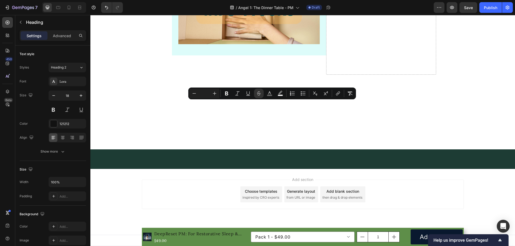
click at [205, 94] on input "Editor contextual toolbar" at bounding box center [204, 93] width 11 height 6
type input "18"
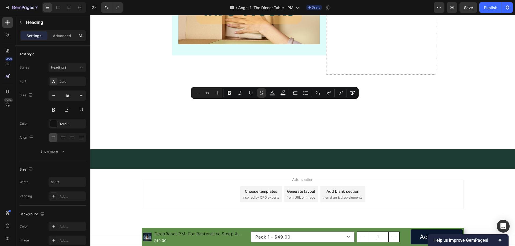
drag, startPoint x: 272, startPoint y: 93, endPoint x: 269, endPoint y: 98, distance: 5.0
click at [272, 93] on icon "Editor contextual toolbar" at bounding box center [271, 92] width 5 height 5
type input "666666"
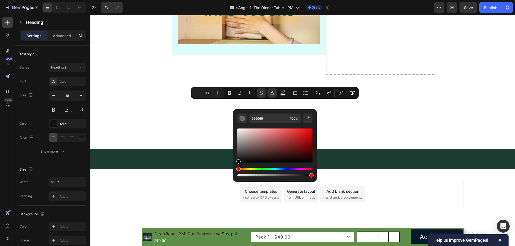
drag, startPoint x: 238, startPoint y: 150, endPoint x: 233, endPoint y: 162, distance: 13.7
click at [233, 162] on div "666666 100 %" at bounding box center [275, 143] width 84 height 68
type input "020202"
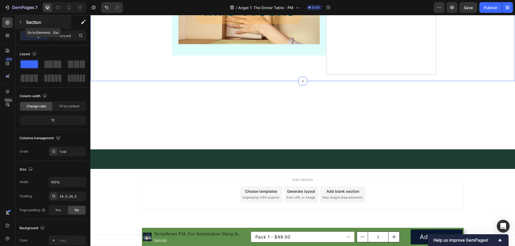
click at [23, 22] on button "button" at bounding box center [20, 22] width 9 height 9
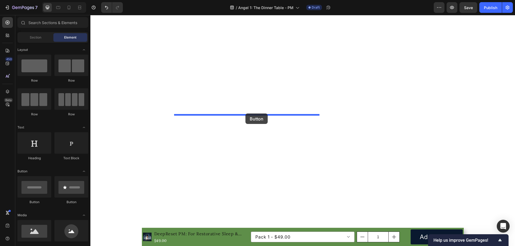
drag, startPoint x: 178, startPoint y: 194, endPoint x: 245, endPoint y: 114, distance: 104.7
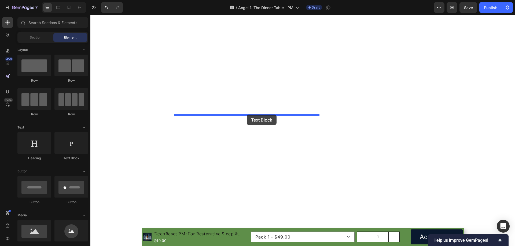
drag, startPoint x: 164, startPoint y: 163, endPoint x: 247, endPoint y: 115, distance: 96.0
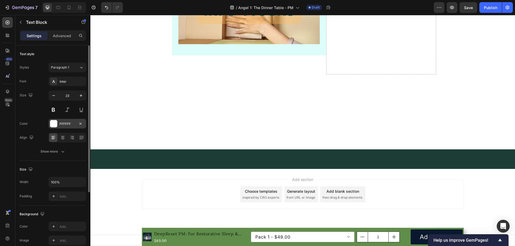
click at [62, 122] on div "FFFFFF" at bounding box center [68, 124] width 16 height 5
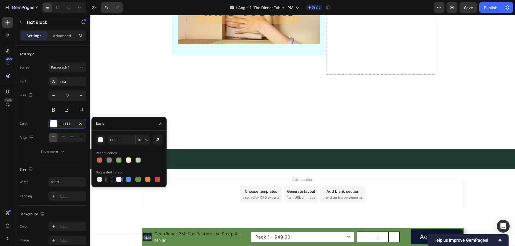
click at [107, 178] on div at bounding box center [108, 179] width 5 height 5
type input "151515"
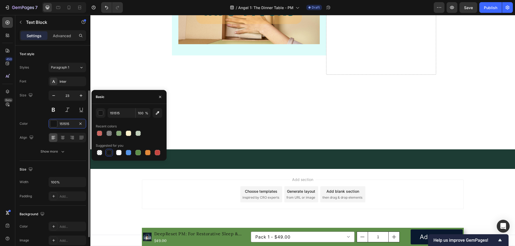
scroll to position [80, 0]
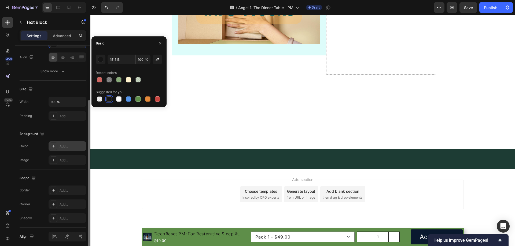
click at [66, 146] on div "Add..." at bounding box center [72, 146] width 25 height 5
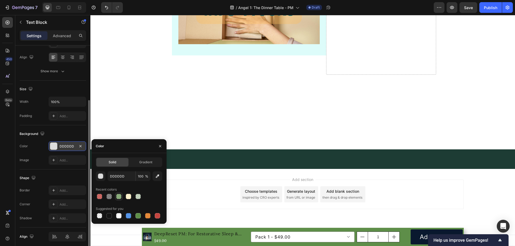
click at [120, 198] on div at bounding box center [118, 196] width 5 height 5
type input "5E8E49"
type input "70"
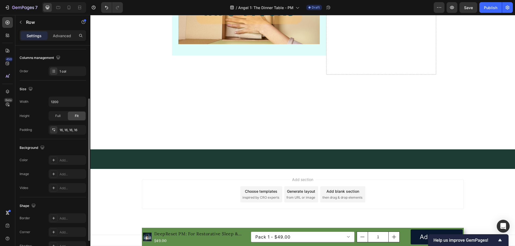
scroll to position [0, 0]
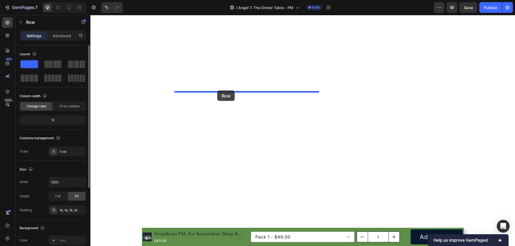
drag, startPoint x: 175, startPoint y: 99, endPoint x: 217, endPoint y: 91, distance: 42.6
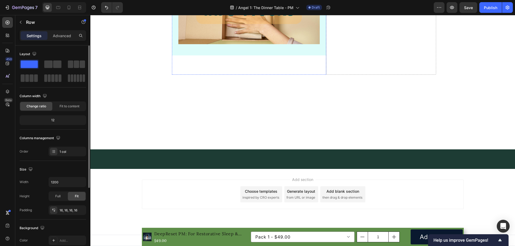
scroll to position [5582, 0]
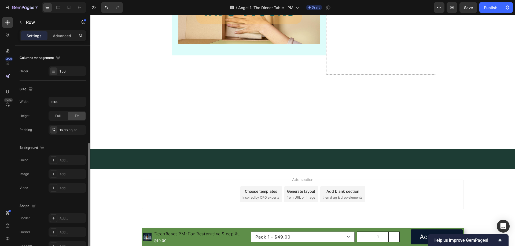
scroll to position [111, 0]
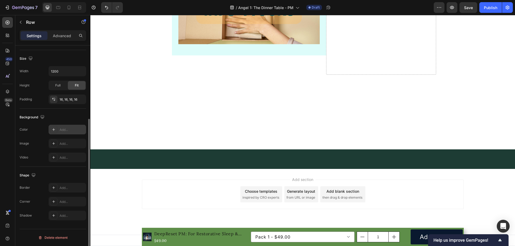
click at [66, 128] on div "Add..." at bounding box center [72, 130] width 25 height 5
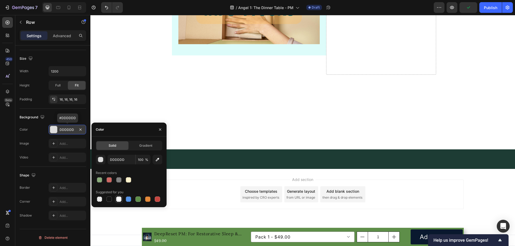
click at [118, 200] on div at bounding box center [118, 199] width 5 height 5
type input "FFFFFF"
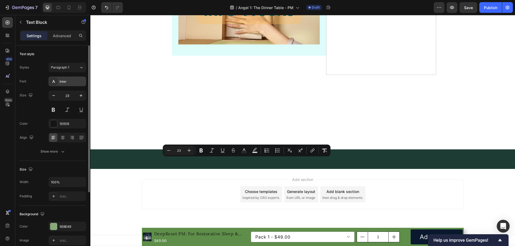
drag, startPoint x: 69, startPoint y: 81, endPoint x: 72, endPoint y: 99, distance: 17.8
click at [69, 81] on div "Inter" at bounding box center [72, 81] width 25 height 5
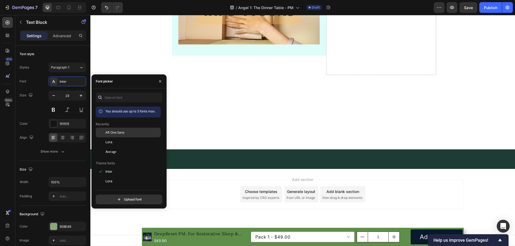
click at [121, 136] on div "AR One Sans" at bounding box center [128, 133] width 65 height 10
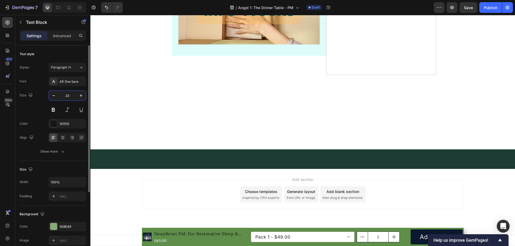
click at [66, 95] on input "23" at bounding box center [67, 96] width 18 height 10
type input "18"
click at [60, 139] on icon at bounding box center [62, 137] width 5 height 5
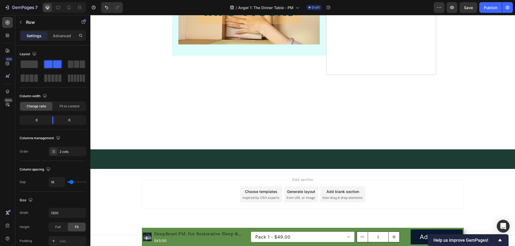
drag, startPoint x: 248, startPoint y: 157, endPoint x: 248, endPoint y: 163, distance: 5.6
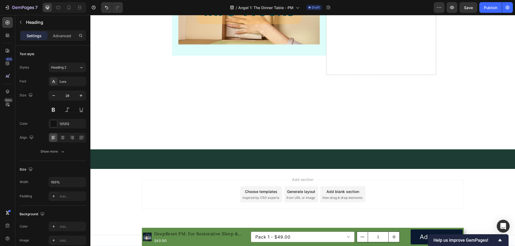
drag, startPoint x: 245, startPoint y: 142, endPoint x: 240, endPoint y: 161, distance: 19.3
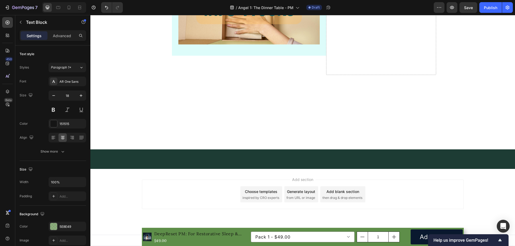
drag, startPoint x: 247, startPoint y: 136, endPoint x: 247, endPoint y: 140, distance: 3.8
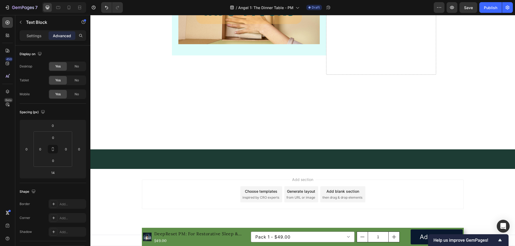
click at [36, 36] on p "Settings" at bounding box center [34, 36] width 15 height 6
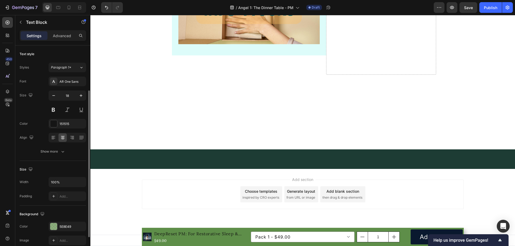
scroll to position [54, 0]
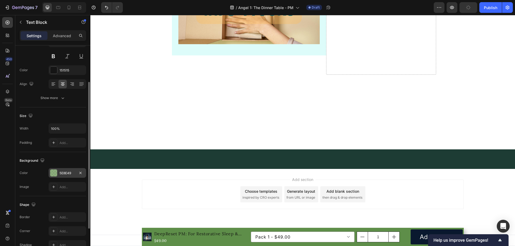
click at [65, 173] on div "5E8E49" at bounding box center [68, 173] width 16 height 5
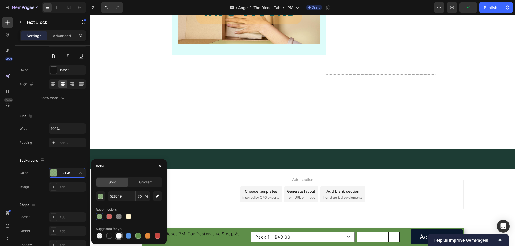
click at [120, 236] on div at bounding box center [118, 236] width 5 height 5
type input "FFFFFF"
type input "100"
click at [127, 234] on div at bounding box center [128, 236] width 5 height 5
type input "5594E7"
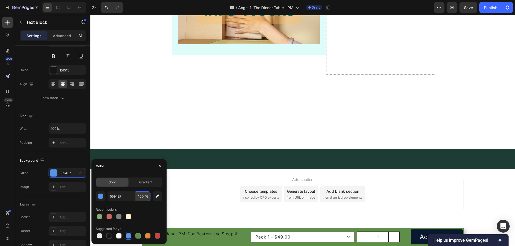
click at [142, 197] on input "100" at bounding box center [143, 197] width 15 height 10
type input "30"
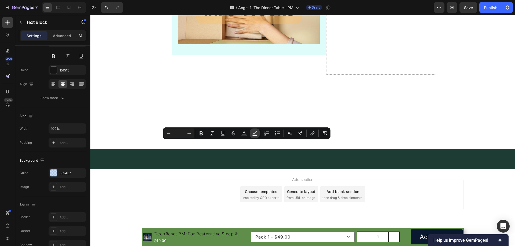
click at [256, 133] on icon "Editor contextual toolbar" at bounding box center [255, 132] width 4 height 3
type input "F0F8FF"
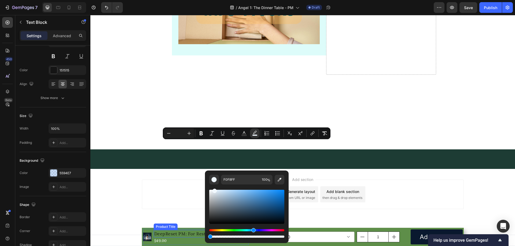
drag, startPoint x: 305, startPoint y: 252, endPoint x: 201, endPoint y: 237, distance: 104.6
type input "0"
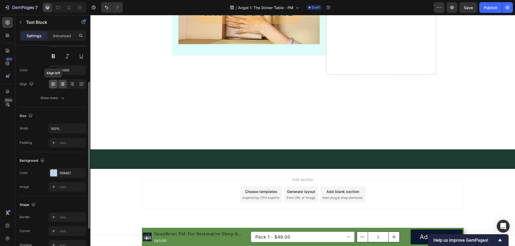
click at [55, 84] on icon at bounding box center [53, 84] width 5 height 5
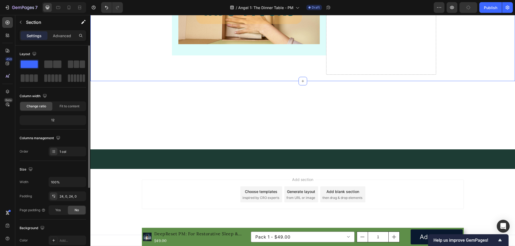
scroll to position [5690, 0]
click at [22, 21] on icon "button" at bounding box center [21, 22] width 4 height 4
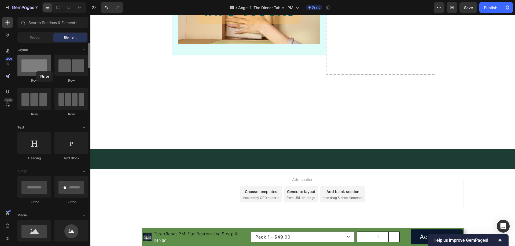
click at [35, 69] on div at bounding box center [34, 65] width 34 height 21
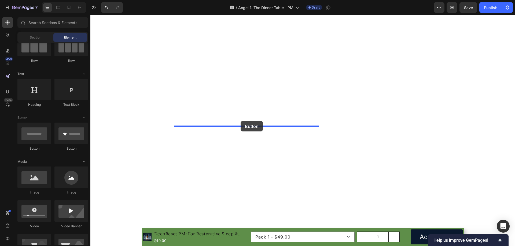
drag, startPoint x: 119, startPoint y: 136, endPoint x: 241, endPoint y: 121, distance: 122.1
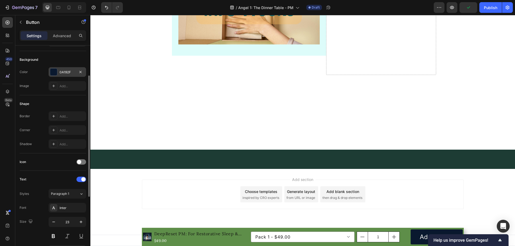
click at [67, 73] on div "0A192F" at bounding box center [68, 72] width 16 height 5
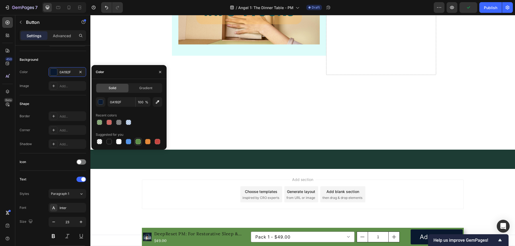
click at [138, 144] on div at bounding box center [137, 141] width 5 height 5
type input "5E8E49"
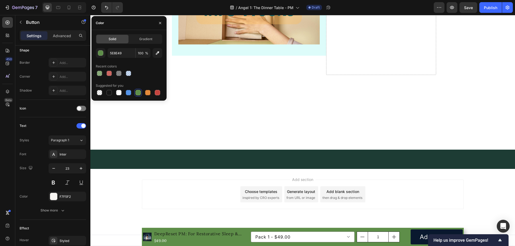
scroll to position [5663, 0]
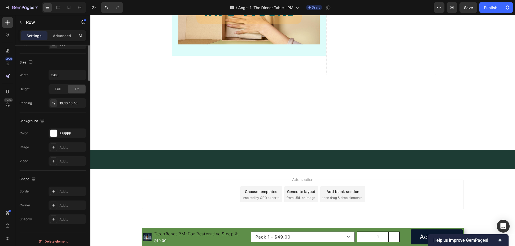
scroll to position [0, 0]
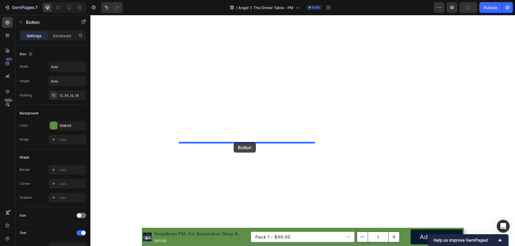
drag, startPoint x: 179, startPoint y: 148, endPoint x: 234, endPoint y: 142, distance: 54.7
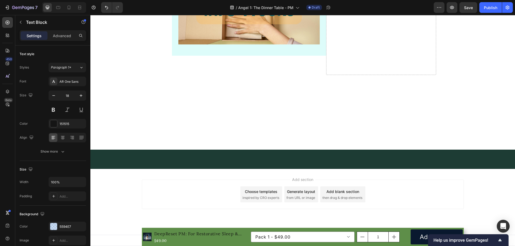
drag, startPoint x: 249, startPoint y: 142, endPoint x: 249, endPoint y: 148, distance: 6.2
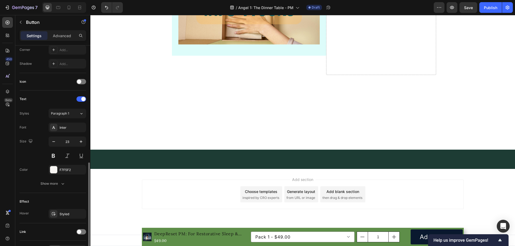
scroll to position [168, 0]
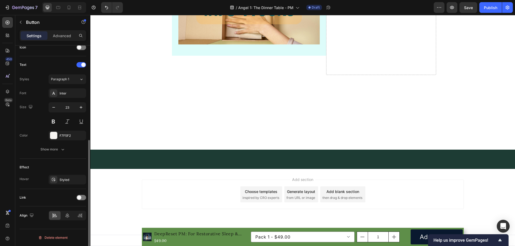
click at [79, 194] on div "Link" at bounding box center [53, 198] width 67 height 9
click at [82, 198] on div at bounding box center [81, 197] width 10 height 5
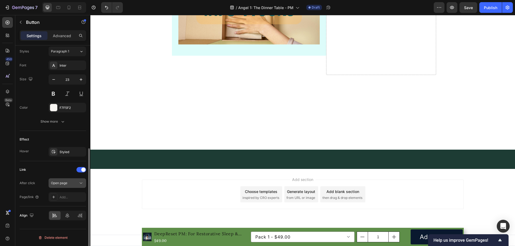
click at [67, 185] on span "Open page" at bounding box center [59, 183] width 16 height 4
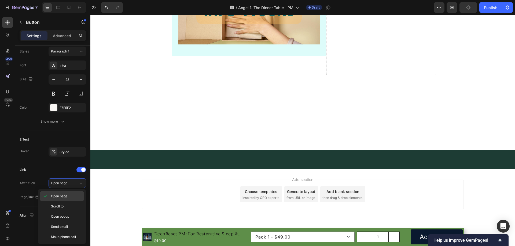
click at [71, 197] on p "Open page" at bounding box center [66, 196] width 31 height 5
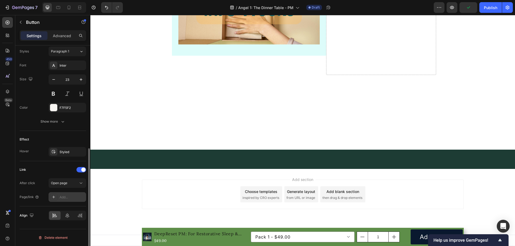
click at [71, 198] on div "Add..." at bounding box center [72, 197] width 25 height 5
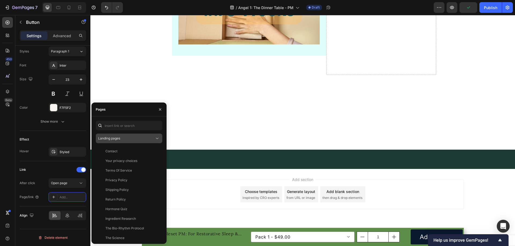
click at [131, 140] on div "Landing pages" at bounding box center [126, 138] width 56 height 5
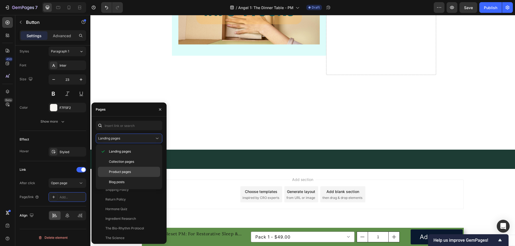
click at [128, 171] on span "Product pages" at bounding box center [120, 172] width 22 height 5
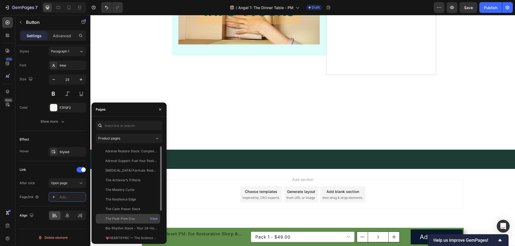
scroll to position [42, 0]
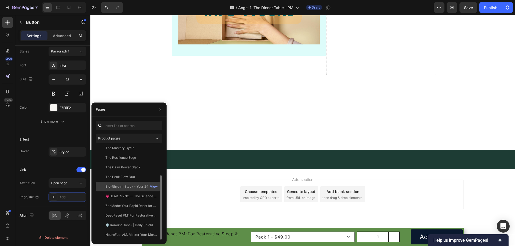
click at [128, 188] on div "Bio-Rhythm Stack - Your 24-Hour Potential (48% OFF)" at bounding box center [130, 186] width 51 height 5
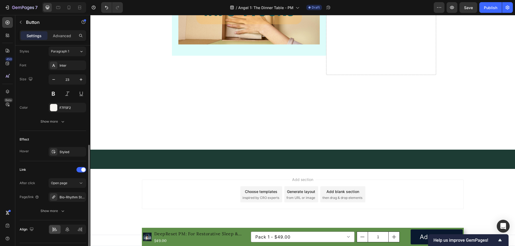
scroll to position [210, 0]
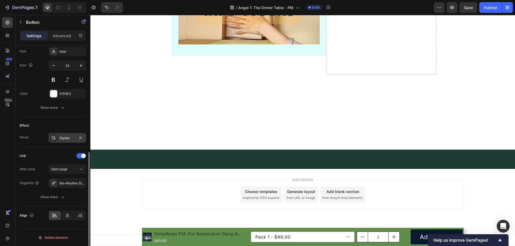
click at [65, 136] on div "Styled" at bounding box center [68, 138] width 16 height 5
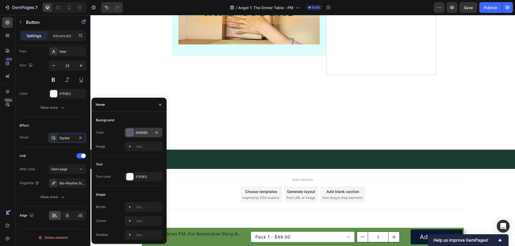
click at [139, 132] on div "545E6D" at bounding box center [144, 133] width 16 height 5
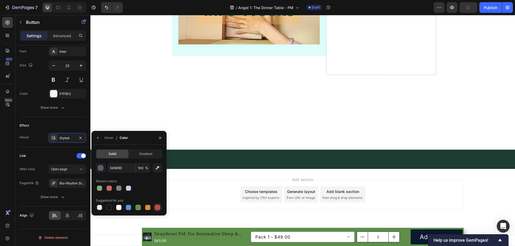
click at [157, 208] on div at bounding box center [157, 207] width 5 height 5
type input "C5453F"
click at [106, 190] on div at bounding box center [108, 188] width 5 height 5
click at [156, 207] on div at bounding box center [157, 207] width 5 height 5
type input "100"
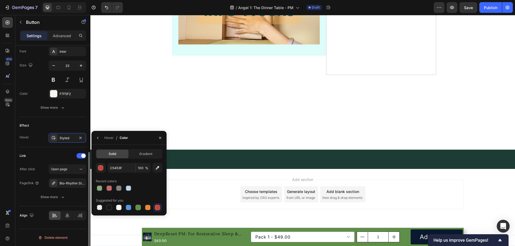
click at [25, 143] on div "Effect Hover Styled" at bounding box center [53, 132] width 67 height 30
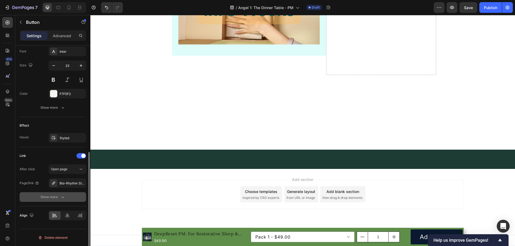
click at [66, 199] on button "Show more" at bounding box center [53, 198] width 67 height 10
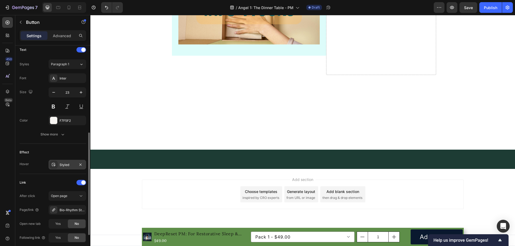
scroll to position [130, 0]
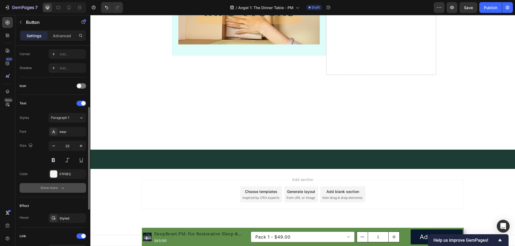
click at [58, 189] on div "Show more" at bounding box center [52, 188] width 25 height 5
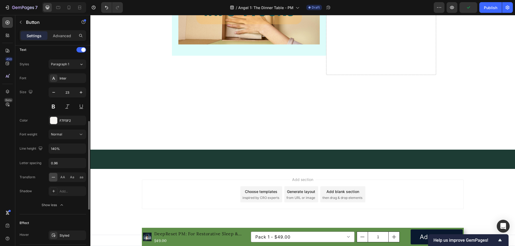
scroll to position [76, 0]
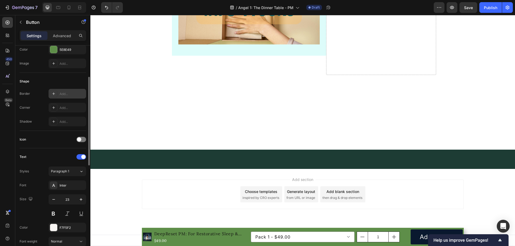
click at [64, 91] on div "Add..." at bounding box center [68, 94] width 38 height 10
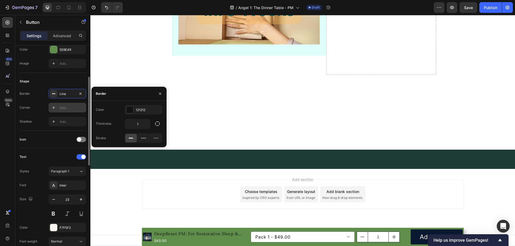
click at [64, 106] on div "Add..." at bounding box center [72, 108] width 25 height 5
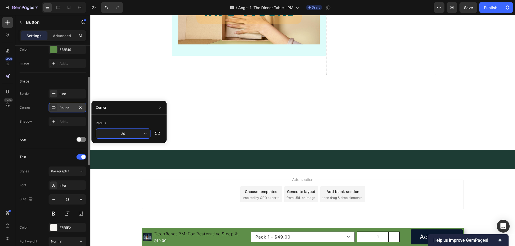
drag, startPoint x: 130, startPoint y: 135, endPoint x: 98, endPoint y: 134, distance: 31.7
click at [98, 134] on input "30" at bounding box center [123, 134] width 54 height 10
type input "20"
click at [68, 122] on div "Add..." at bounding box center [72, 122] width 25 height 5
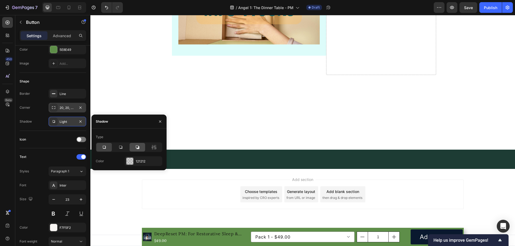
click at [139, 147] on icon at bounding box center [137, 147] width 3 height 3
click at [138, 159] on div "121212" at bounding box center [144, 161] width 16 height 5
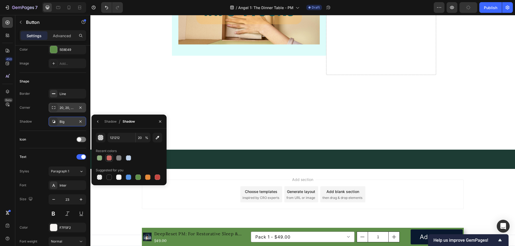
click at [107, 158] on div at bounding box center [108, 158] width 5 height 5
type input "C5453F"
type input "80"
click at [141, 138] on input "80" at bounding box center [143, 138] width 15 height 10
click at [99, 118] on button "button" at bounding box center [98, 121] width 9 height 9
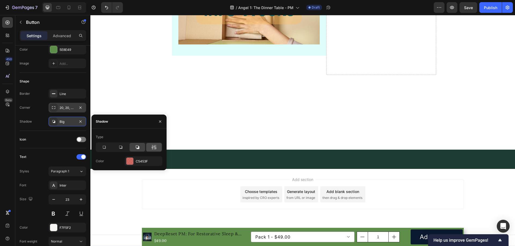
click at [152, 145] on div at bounding box center [154, 147] width 16 height 9
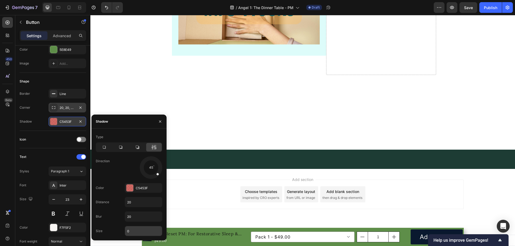
click at [133, 231] on input "0" at bounding box center [143, 232] width 37 height 10
type input "10"
drag, startPoint x: 157, startPoint y: 172, endPoint x: 150, endPoint y: 171, distance: 6.6
click at [150, 171] on div at bounding box center [151, 174] width 5 height 12
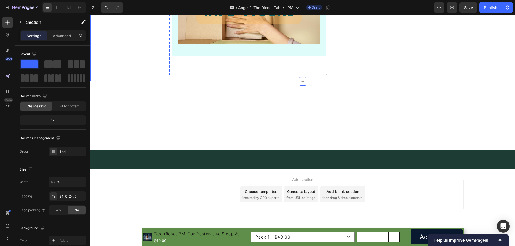
scroll to position [5690, 0]
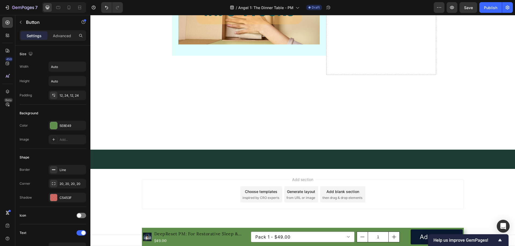
drag, startPoint x: 247, startPoint y: 145, endPoint x: 247, endPoint y: 151, distance: 5.9
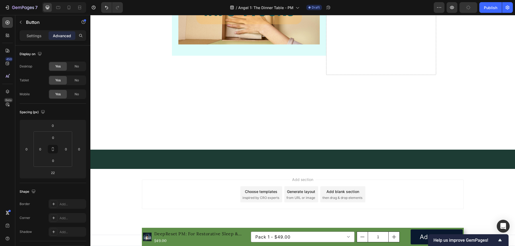
scroll to position [5582, 0]
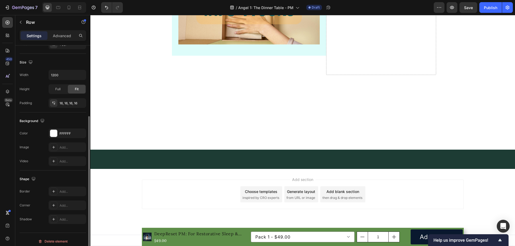
scroll to position [111, 0]
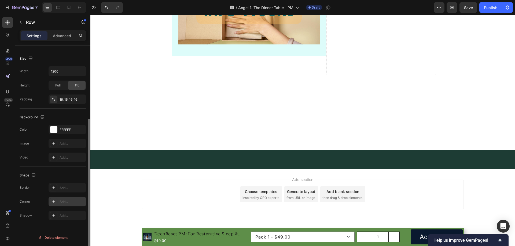
click at [68, 201] on div "Add..." at bounding box center [72, 202] width 25 height 5
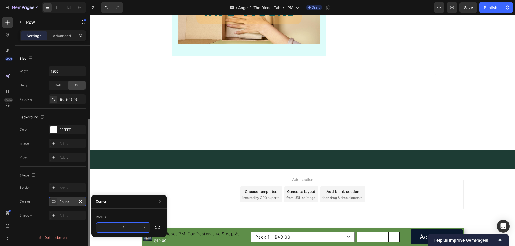
type input "20"
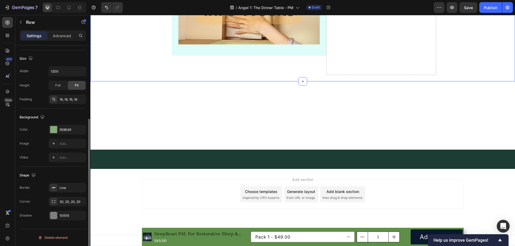
scroll to position [5690, 0]
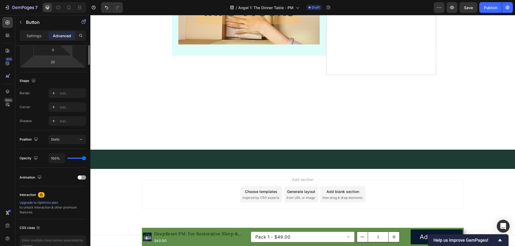
scroll to position [0, 0]
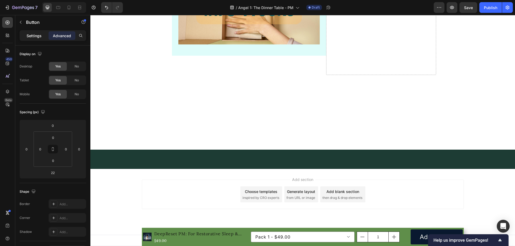
click at [33, 34] on p "Settings" at bounding box center [34, 36] width 15 height 6
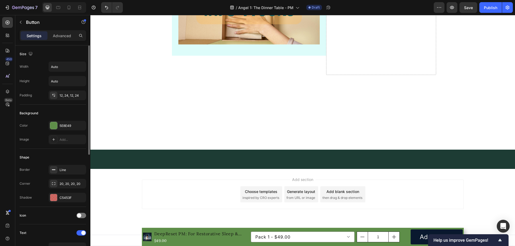
scroll to position [107, 0]
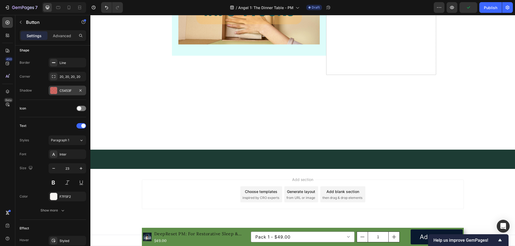
click at [67, 89] on div "C5453F" at bounding box center [68, 90] width 16 height 5
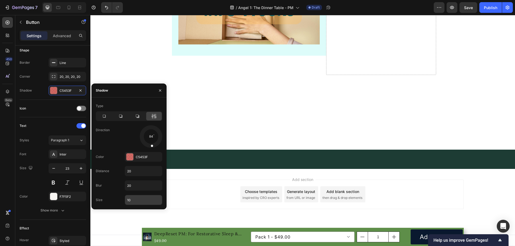
click at [134, 202] on input "10" at bounding box center [143, 200] width 37 height 10
drag, startPoint x: 134, startPoint y: 200, endPoint x: 109, endPoint y: 200, distance: 25.5
click at [109, 200] on div "Size 5" at bounding box center [129, 200] width 67 height 10
type input "0"
click at [57, 36] on p "Advanced" at bounding box center [62, 36] width 18 height 6
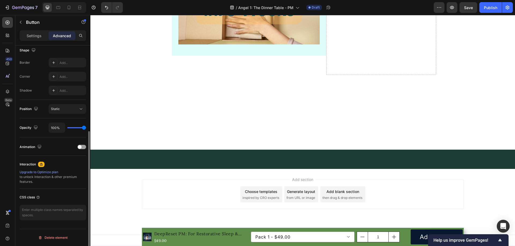
scroll to position [61, 0]
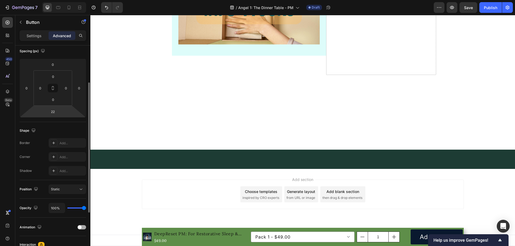
click at [83, 227] on div at bounding box center [81, 228] width 9 height 4
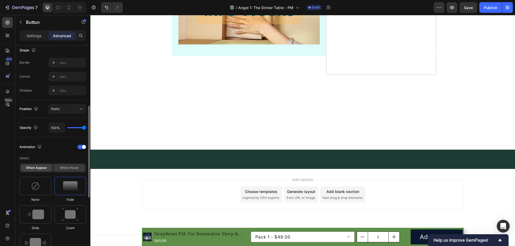
click at [64, 167] on div "When hover" at bounding box center [69, 168] width 32 height 8
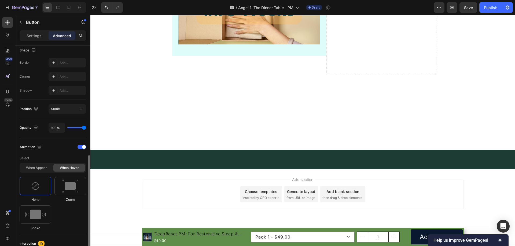
scroll to position [195, 0]
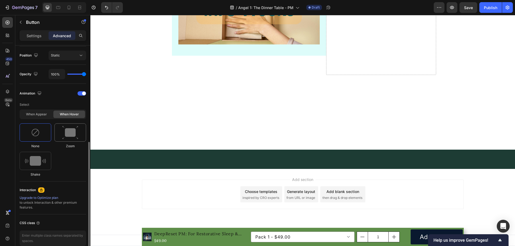
click at [67, 133] on img at bounding box center [70, 133] width 16 height 14
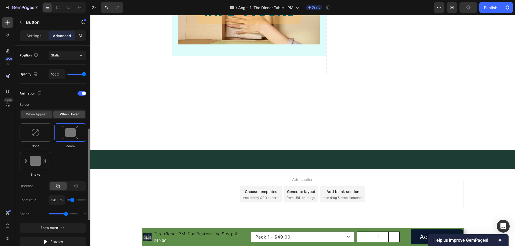
click at [38, 111] on div "When appear" at bounding box center [37, 115] width 32 height 8
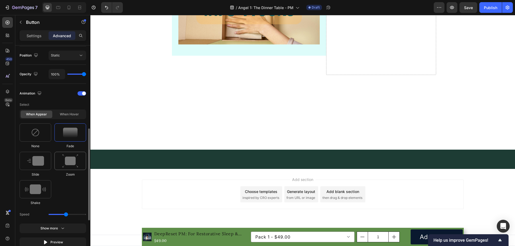
click at [68, 162] on img at bounding box center [70, 161] width 16 height 14
click at [69, 134] on img at bounding box center [70, 133] width 14 height 10
click at [40, 190] on img at bounding box center [35, 190] width 21 height 10
click at [69, 151] on div "None Fade Slide Zoom Shake" at bounding box center [53, 165] width 67 height 82
click at [70, 157] on img at bounding box center [70, 161] width 16 height 14
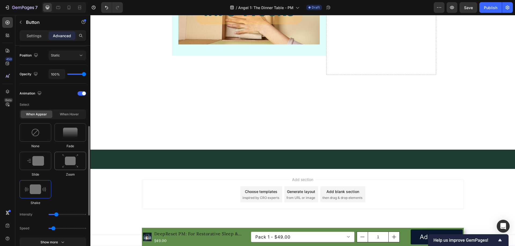
type input "1.7"
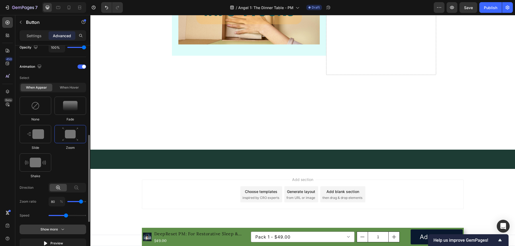
click at [58, 232] on div "Show more" at bounding box center [52, 229] width 25 height 5
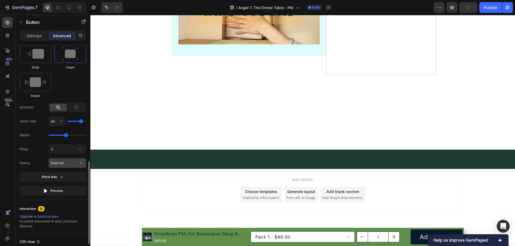
click at [78, 162] on div "Ease out" at bounding box center [67, 163] width 33 height 5
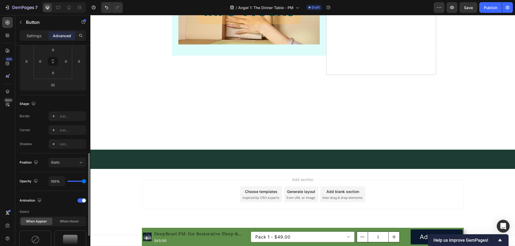
scroll to position [61, 0]
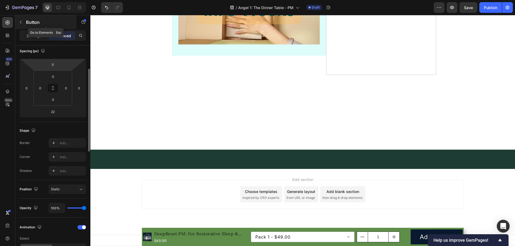
click at [21, 19] on button "button" at bounding box center [20, 22] width 9 height 9
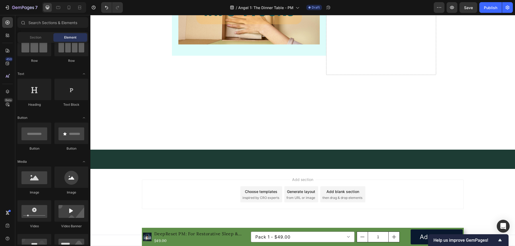
scroll to position [5632, 0]
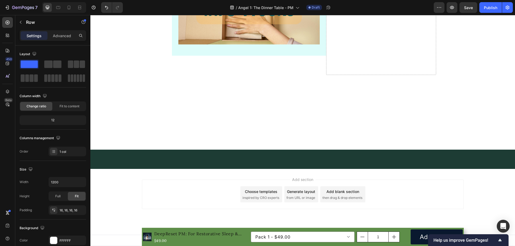
scroll to position [5659, 0]
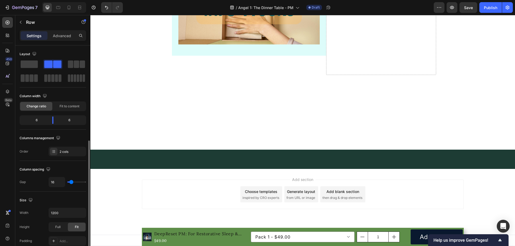
scroll to position [61, 0]
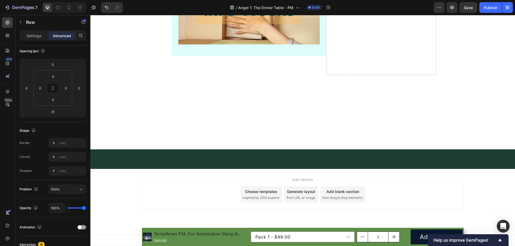
scroll to position [5713, 0]
click at [22, 22] on icon "button" at bounding box center [21, 22] width 4 height 4
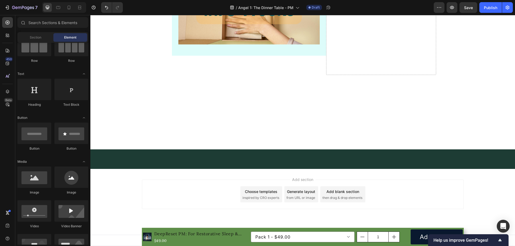
scroll to position [0, 0]
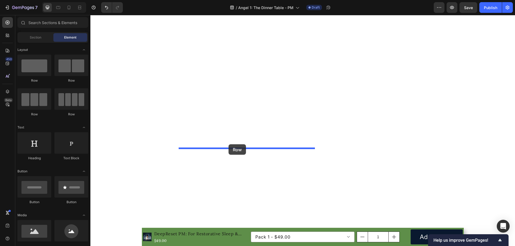
drag, startPoint x: 126, startPoint y: 81, endPoint x: 228, endPoint y: 145, distance: 120.9
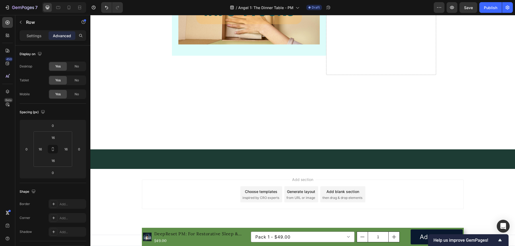
drag, startPoint x: 249, startPoint y: 148, endPoint x: 249, endPoint y: 155, distance: 7.0
type input "48"
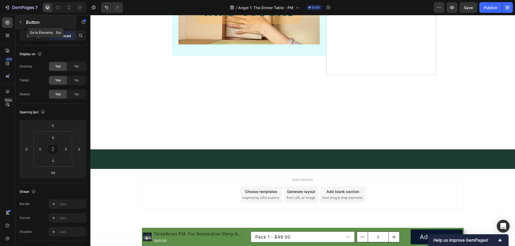
click at [23, 23] on button "button" at bounding box center [20, 22] width 9 height 9
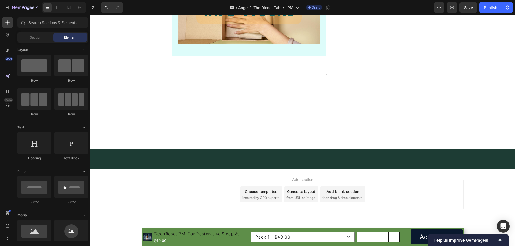
scroll to position [5713, 0]
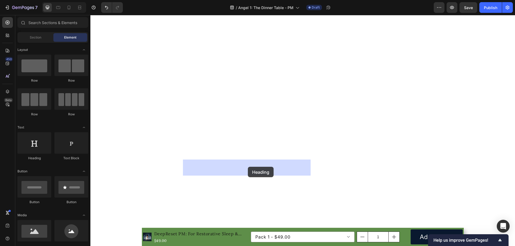
drag, startPoint x: 134, startPoint y: 161, endPoint x: 248, endPoint y: 167, distance: 114.4
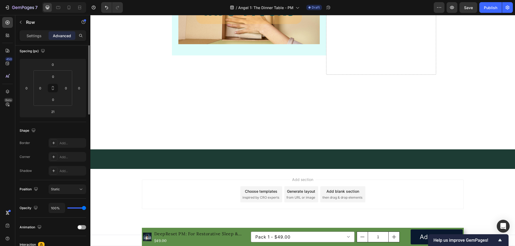
scroll to position [0, 0]
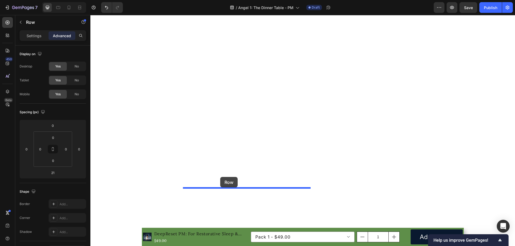
drag, startPoint x: 183, startPoint y: 34, endPoint x: 220, endPoint y: 177, distance: 147.8
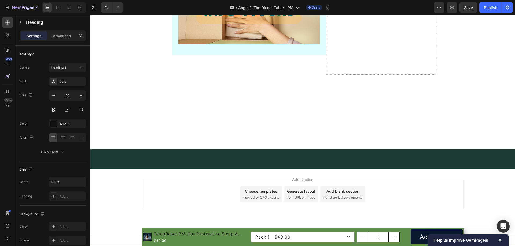
click at [67, 93] on input "39" at bounding box center [67, 96] width 18 height 10
type input "25"
click at [66, 136] on div at bounding box center [62, 138] width 8 height 9
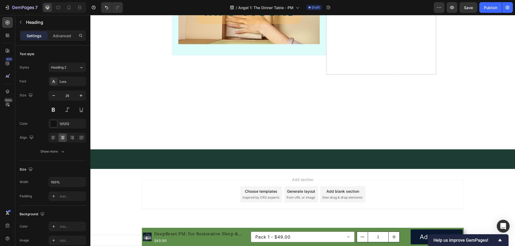
click at [63, 135] on icon at bounding box center [62, 137] width 5 height 5
click at [67, 96] on input "28" at bounding box center [67, 96] width 18 height 10
type input "25"
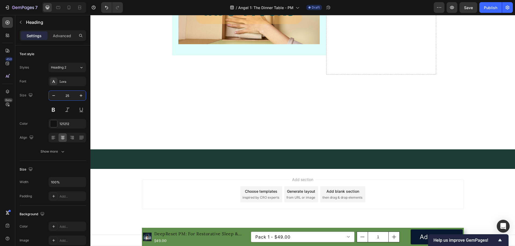
scroll to position [5739, 0]
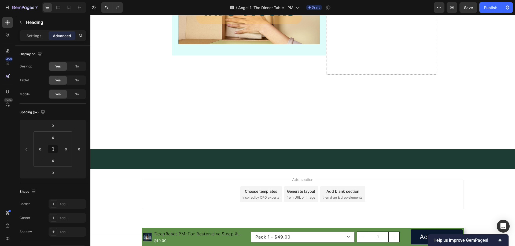
type input "8"
click at [36, 37] on p "Settings" at bounding box center [34, 36] width 15 height 6
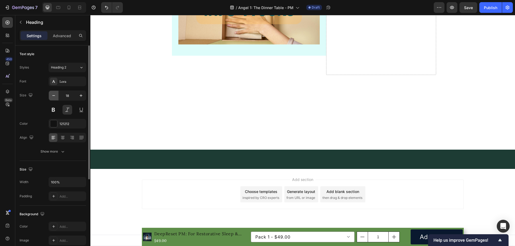
click at [55, 97] on icon "button" at bounding box center [53, 95] width 5 height 5
type input "16"
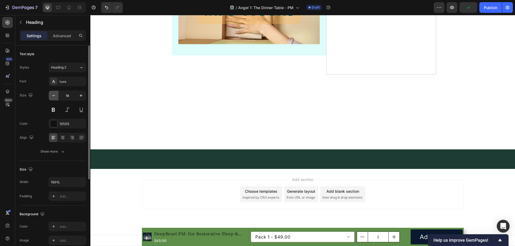
click at [54, 95] on icon "button" at bounding box center [53, 95] width 5 height 5
type input "16"
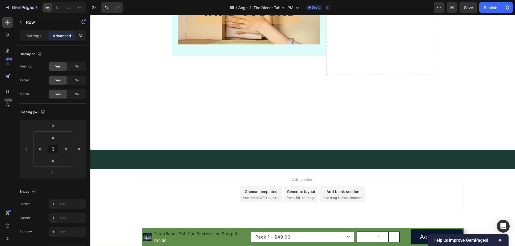
scroll to position [5766, 0]
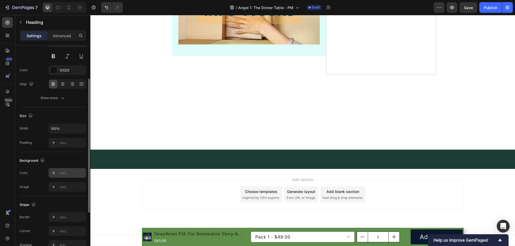
click at [64, 173] on div "Add..." at bounding box center [72, 173] width 25 height 5
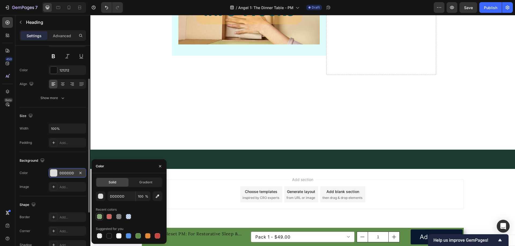
click at [97, 217] on div at bounding box center [99, 217] width 6 height 6
type input "5E8E49"
click at [141, 194] on input "70" at bounding box center [143, 197] width 15 height 10
type input "30"
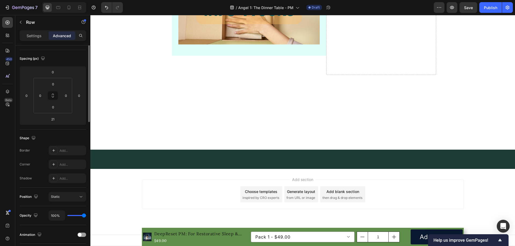
scroll to position [0, 0]
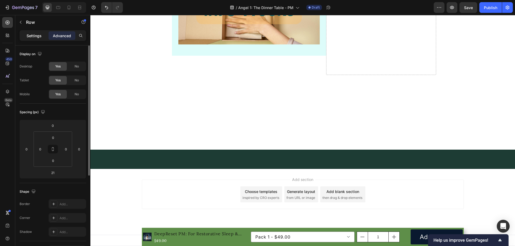
click at [37, 38] on p "Settings" at bounding box center [34, 36] width 15 height 6
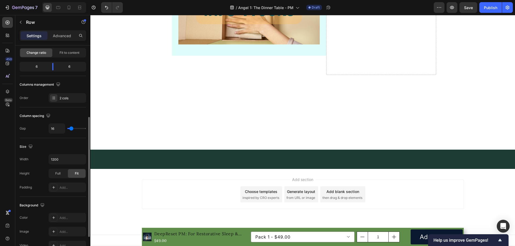
scroll to position [80, 0]
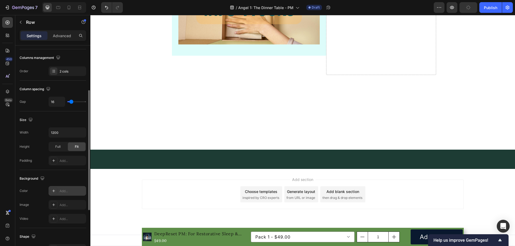
click at [67, 192] on div "Add..." at bounding box center [72, 191] width 25 height 5
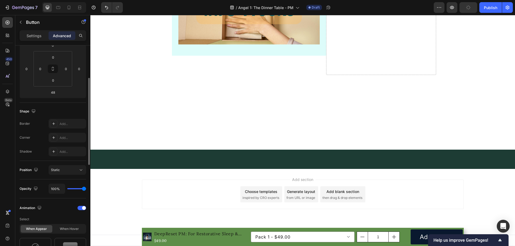
scroll to position [0, 0]
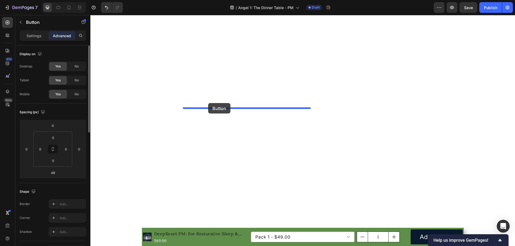
drag, startPoint x: 184, startPoint y: 23, endPoint x: 208, endPoint y: 103, distance: 84.2
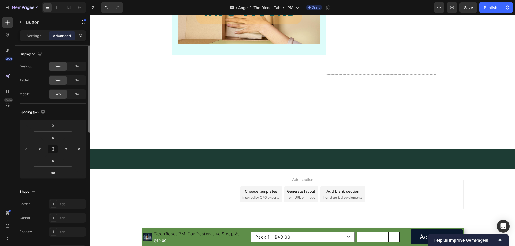
drag, startPoint x: 240, startPoint y: 52, endPoint x: 239, endPoint y: 49, distance: 3.0
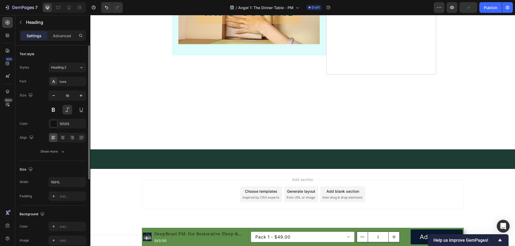
drag, startPoint x: 235, startPoint y: 46, endPoint x: 237, endPoint y: 46, distance: 2.8
drag, startPoint x: 205, startPoint y: 77, endPoint x: 171, endPoint y: 109, distance: 45.7
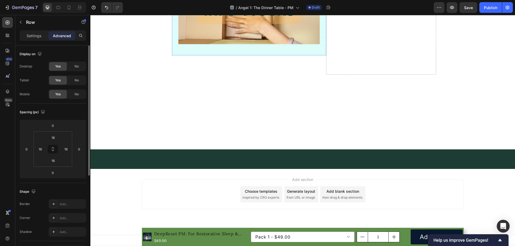
scroll to position [5793, 0]
click at [34, 35] on p "Settings" at bounding box center [34, 36] width 15 height 6
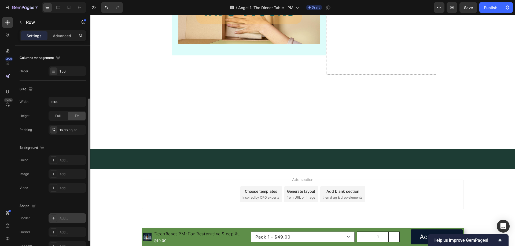
scroll to position [111, 0]
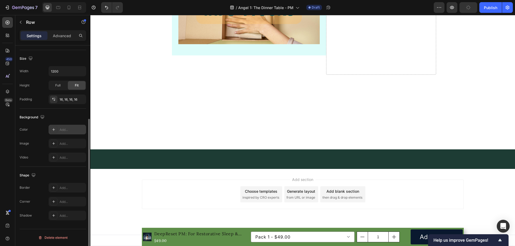
click at [71, 130] on div "Add..." at bounding box center [72, 130] width 25 height 5
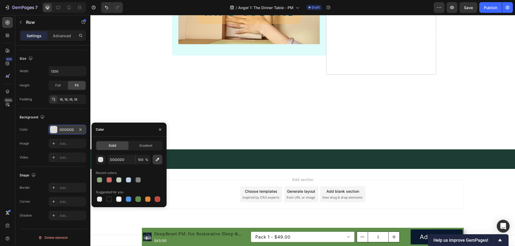
click at [158, 160] on icon "button" at bounding box center [157, 159] width 3 height 3
type input "E3F2FD"
click at [161, 131] on icon "button" at bounding box center [160, 130] width 4 height 4
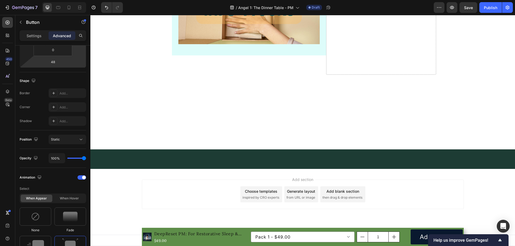
scroll to position [0, 0]
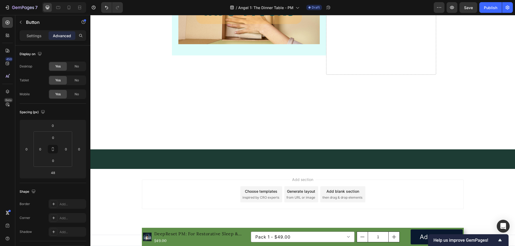
click at [29, 35] on p "Settings" at bounding box center [34, 36] width 15 height 6
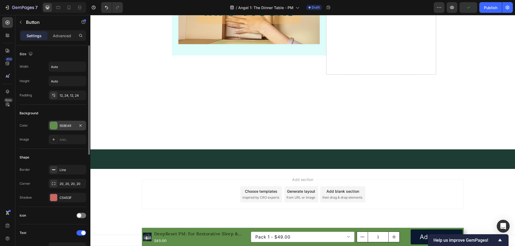
click at [70, 125] on div "5E8E49" at bounding box center [68, 126] width 16 height 5
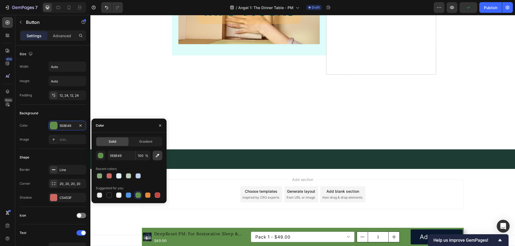
click at [158, 155] on icon "button" at bounding box center [157, 155] width 3 height 3
type input "3D9EF0"
click at [61, 154] on div "Shape" at bounding box center [53, 157] width 67 height 9
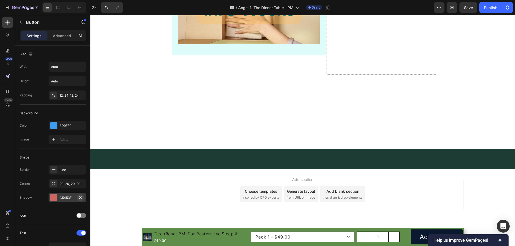
click at [79, 196] on icon "button" at bounding box center [80, 198] width 4 height 4
drag, startPoint x: 246, startPoint y: 188, endPoint x: 154, endPoint y: 127, distance: 110.5
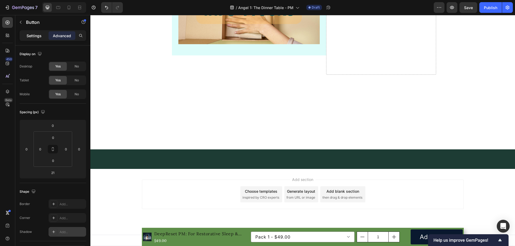
click at [30, 35] on p "Settings" at bounding box center [34, 36] width 15 height 6
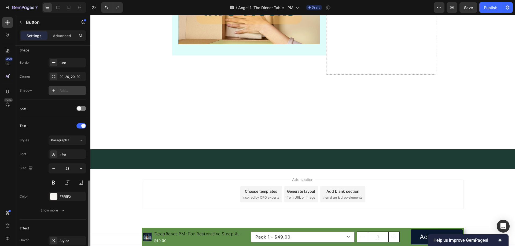
scroll to position [188, 0]
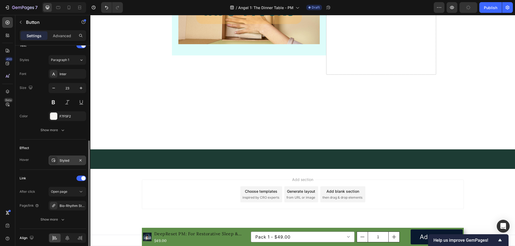
click at [68, 160] on div "Styled" at bounding box center [68, 160] width 16 height 5
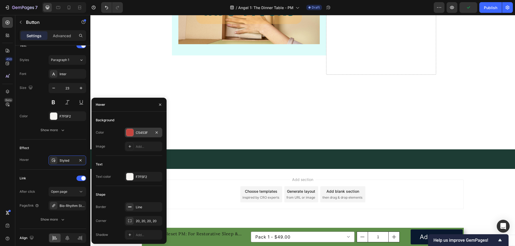
click at [141, 131] on div "C5453F" at bounding box center [144, 133] width 16 height 5
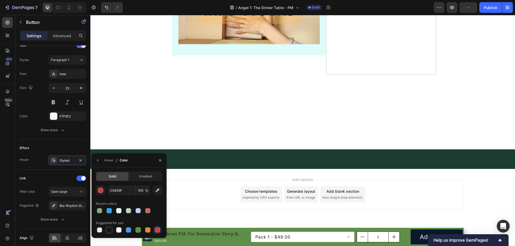
click at [109, 230] on div at bounding box center [108, 230] width 5 height 5
type input "151515"
click at [141, 189] on input "100" at bounding box center [143, 191] width 15 height 10
type input "30"
click at [159, 160] on icon "button" at bounding box center [160, 160] width 4 height 4
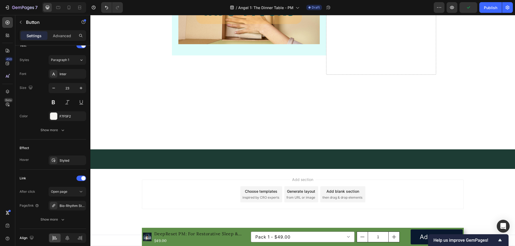
scroll to position [5739, 0]
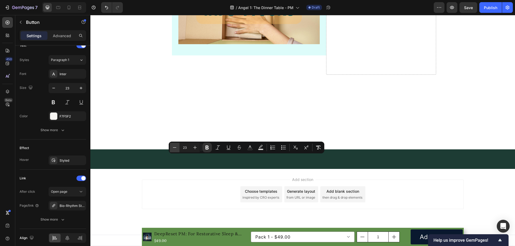
click at [179, 147] on button "Minus" at bounding box center [175, 148] width 10 height 10
click at [178, 147] on button "Minus" at bounding box center [175, 148] width 10 height 10
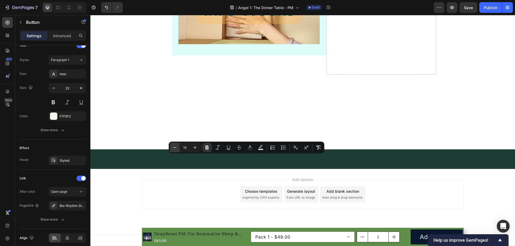
type input "18"
click at [249, 150] on rect "Editor contextual toolbar" at bounding box center [249, 149] width 5 height 1
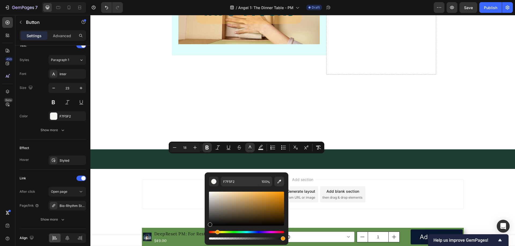
click at [207, 224] on div "F7F5F2 100 %" at bounding box center [247, 207] width 84 height 68
type input "0A0A0A"
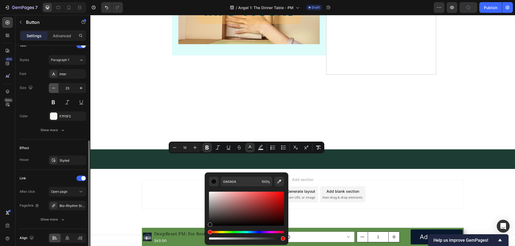
click at [52, 88] on icon "button" at bounding box center [53, 88] width 5 height 5
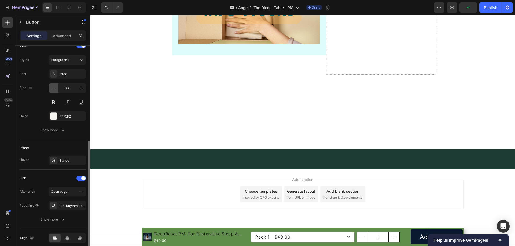
click at [52, 88] on icon "button" at bounding box center [53, 88] width 5 height 5
type input "18"
click at [68, 74] on div "Inter" at bounding box center [72, 74] width 25 height 5
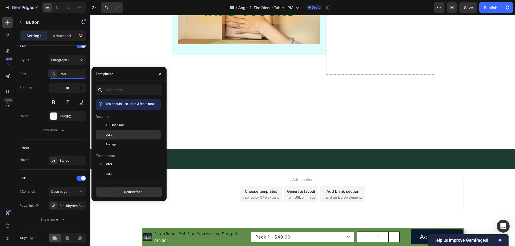
click at [118, 134] on div "Lora" at bounding box center [132, 134] width 54 height 5
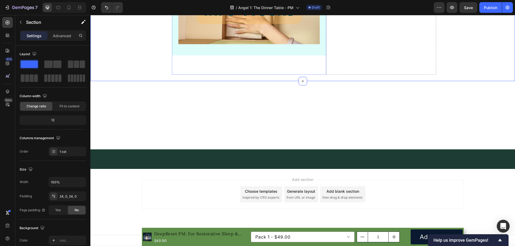
scroll to position [5659, 0]
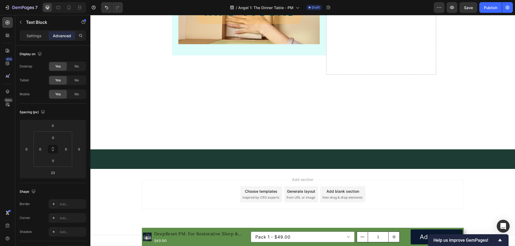
scroll to position [5713, 0]
click at [34, 36] on p "Settings" at bounding box center [34, 36] width 15 height 6
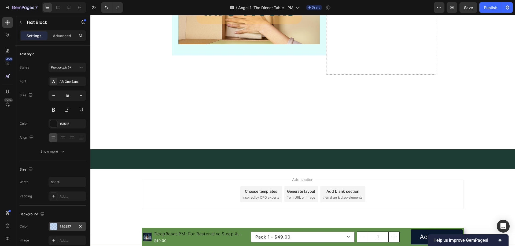
click at [71, 225] on div "5594E7" at bounding box center [68, 227] width 16 height 5
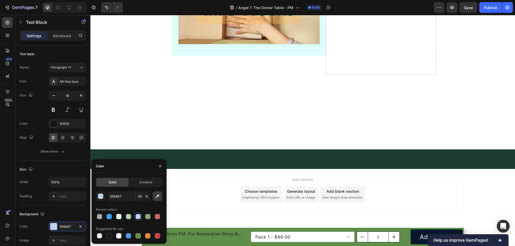
click at [158, 194] on icon "button" at bounding box center [157, 196] width 5 height 5
type input "E3F2FD"
type input "100"
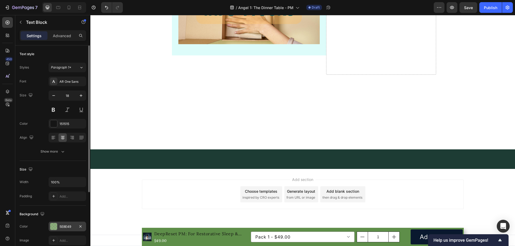
click at [69, 224] on div "5E8E49" at bounding box center [68, 227] width 38 height 10
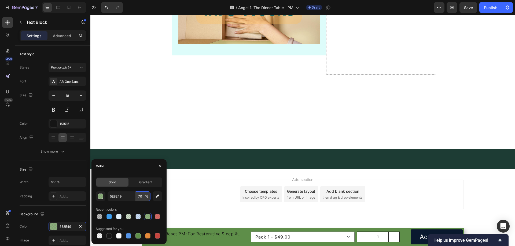
click at [142, 198] on input "70" at bounding box center [143, 197] width 15 height 10
type input "30"
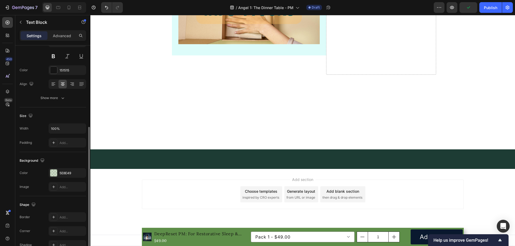
scroll to position [80, 0]
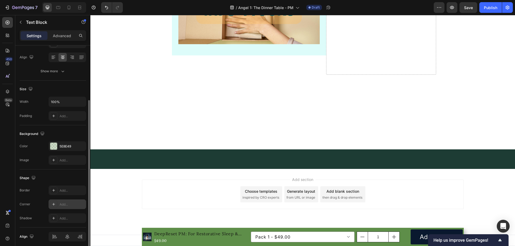
click at [64, 201] on div "Add..." at bounding box center [68, 205] width 38 height 10
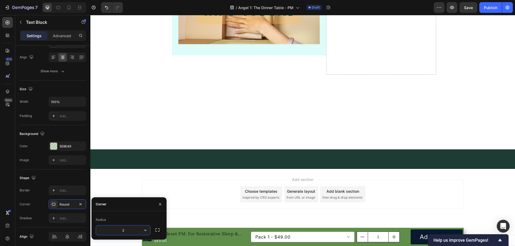
type input "20"
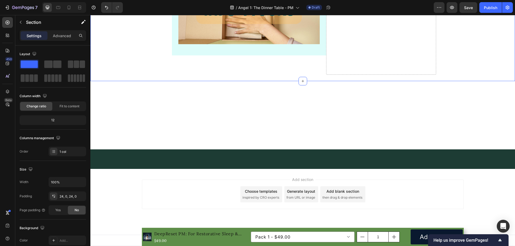
scroll to position [5632, 0]
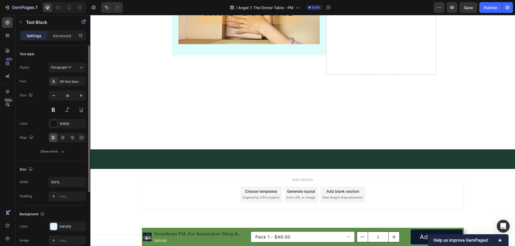
scroll to position [102, 0]
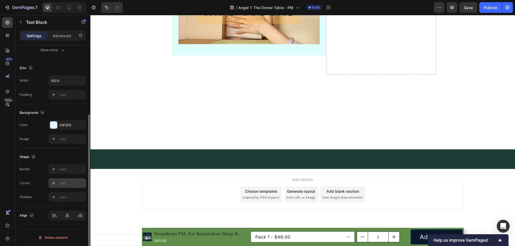
click at [66, 184] on div "Add..." at bounding box center [72, 183] width 25 height 5
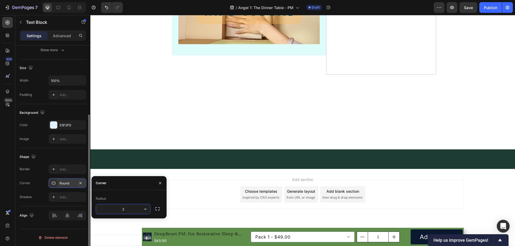
type input "20"
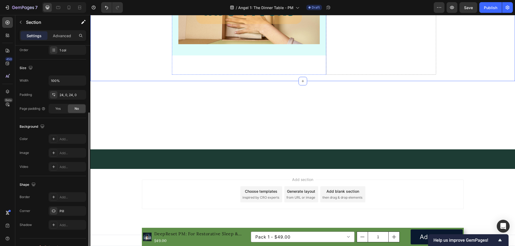
scroll to position [0, 0]
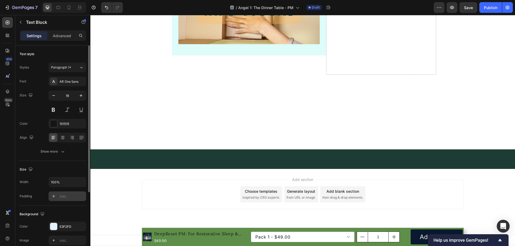
click at [69, 196] on div "Add..." at bounding box center [72, 196] width 25 height 5
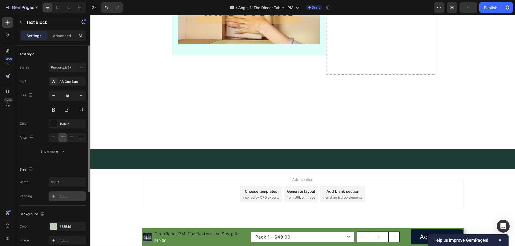
drag, startPoint x: 70, startPoint y: 197, endPoint x: 33, endPoint y: 125, distance: 80.6
click at [70, 197] on div "Add..." at bounding box center [72, 196] width 25 height 5
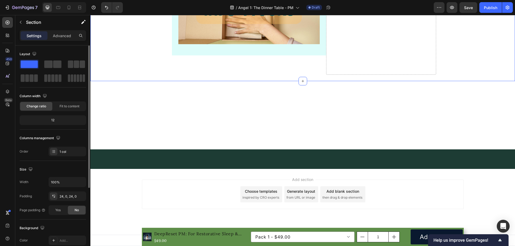
scroll to position [5686, 0]
click at [21, 22] on icon "button" at bounding box center [21, 22] width 4 height 4
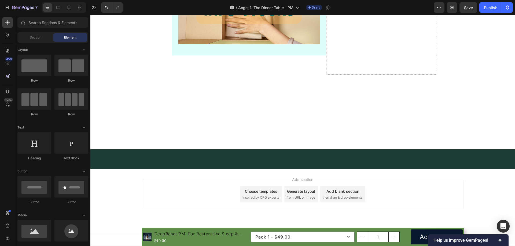
scroll to position [5203, 0]
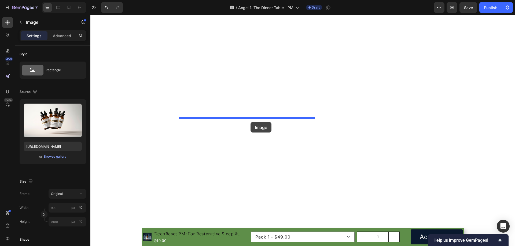
scroll to position [5793, 0]
drag, startPoint x: 183, startPoint y: 89, endPoint x: 242, endPoint y: 119, distance: 65.6
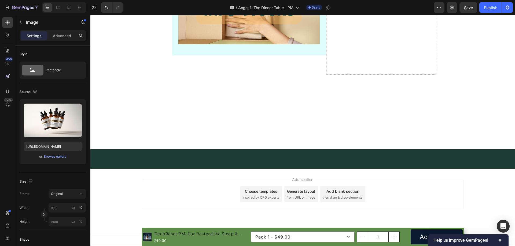
scroll to position [5813, 0]
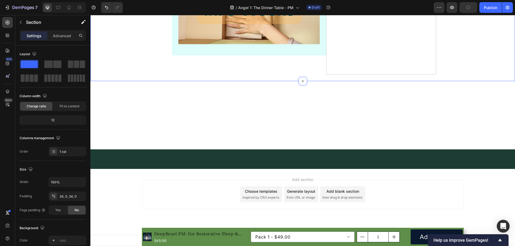
scroll to position [5732, 0]
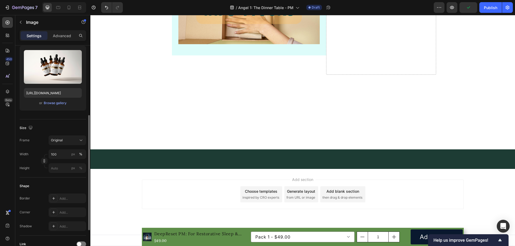
scroll to position [107, 0]
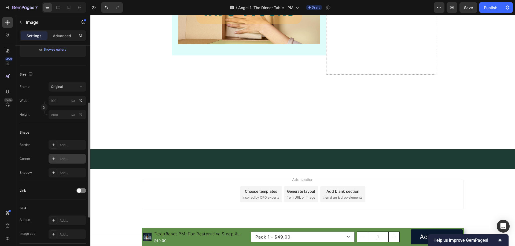
click at [71, 158] on div "Add..." at bounding box center [72, 159] width 25 height 5
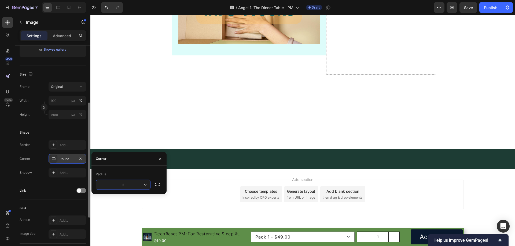
type input "20"
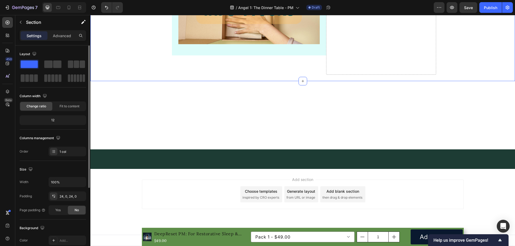
scroll to position [5732, 0]
click at [72, 7] on icon at bounding box center [68, 7] width 5 height 5
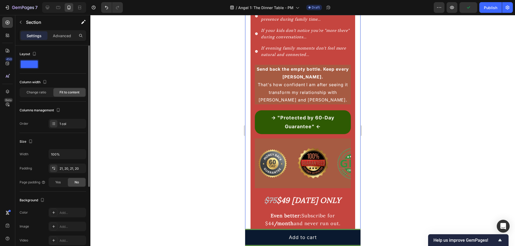
scroll to position [3872, 0]
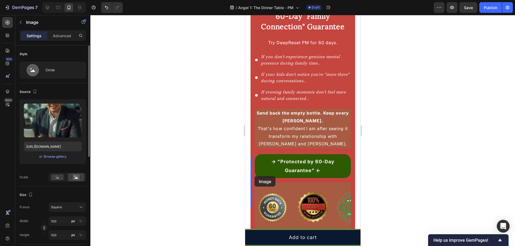
drag, startPoint x: 257, startPoint y: 121, endPoint x: 254, endPoint y: 176, distance: 55.6
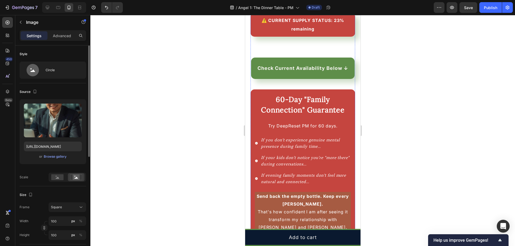
scroll to position [3926, 0]
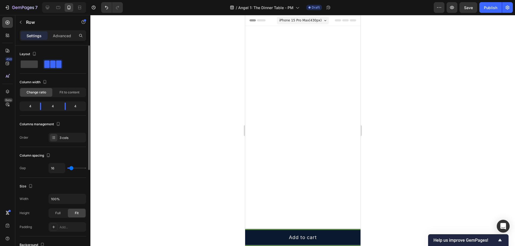
scroll to position [3926, 0]
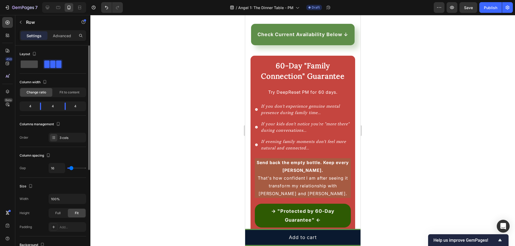
click at [37, 65] on span at bounding box center [29, 65] width 17 height 8
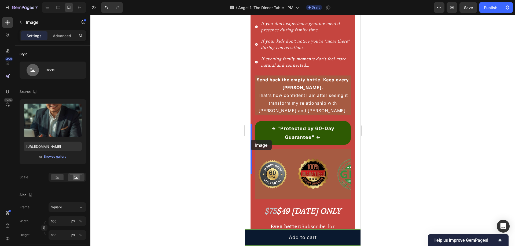
drag, startPoint x: 255, startPoint y: 87, endPoint x: 250, endPoint y: 140, distance: 53.3
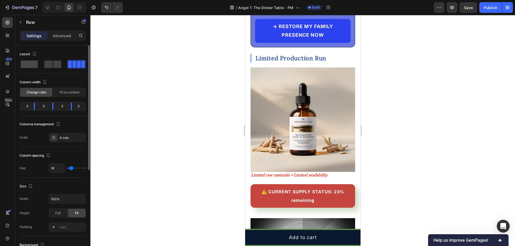
click at [32, 64] on span at bounding box center [29, 65] width 17 height 8
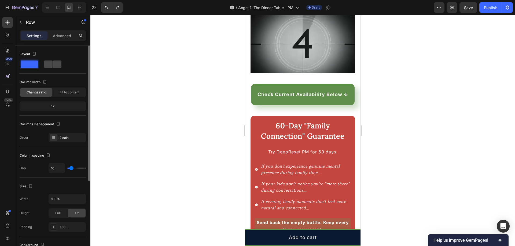
click at [55, 65] on span at bounding box center [57, 65] width 8 height 8
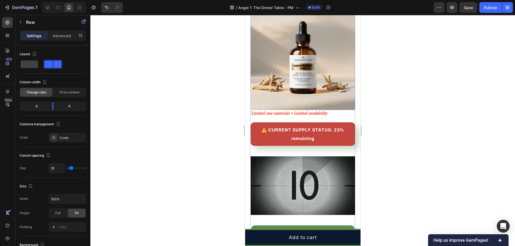
scroll to position [3792, 0]
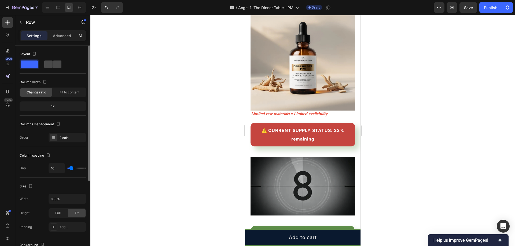
click at [51, 62] on span at bounding box center [48, 65] width 8 height 8
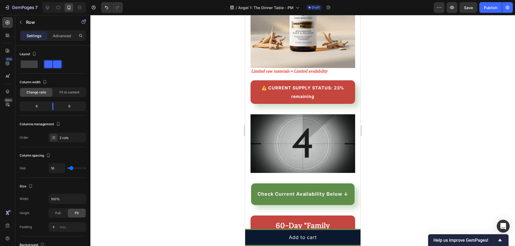
scroll to position [3872, 0]
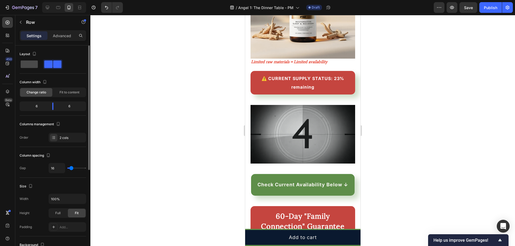
click at [29, 64] on span at bounding box center [29, 65] width 17 height 8
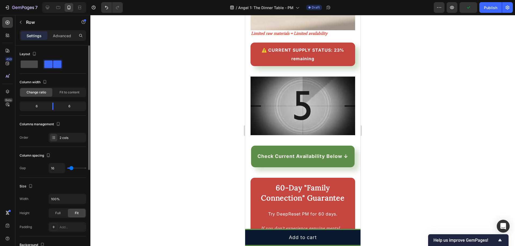
click at [24, 63] on span at bounding box center [29, 65] width 17 height 8
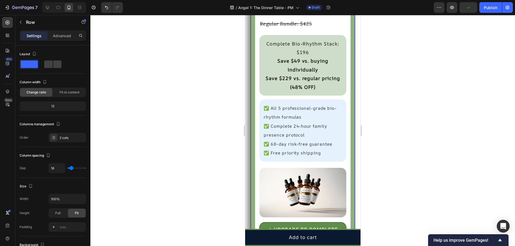
scroll to position [5454, 0]
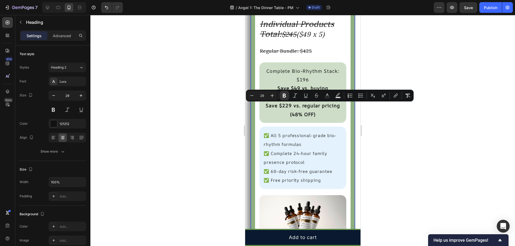
click at [330, 138] on div ""Even Better: Complete Your 24-Hour Bio-Rhythm Cycle" Heading 10 DeepReset PM s…" at bounding box center [302, 0] width 95 height 935
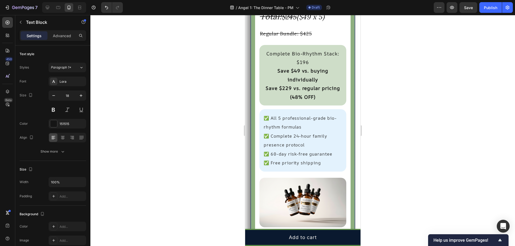
scroll to position [5481, 0]
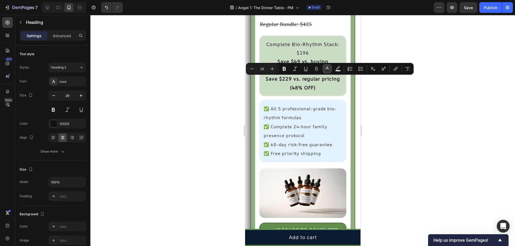
click at [329, 70] on icon "Editor contextual toolbar" at bounding box center [326, 68] width 5 height 5
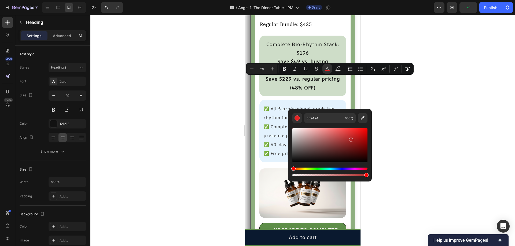
drag, startPoint x: 355, startPoint y: 132, endPoint x: 350, endPoint y: 139, distance: 8.5
click at [350, 139] on div "Editor contextual toolbar" at bounding box center [329, 145] width 75 height 34
type input "AF2828"
click at [253, 69] on icon "Editor contextual toolbar" at bounding box center [251, 69] width 3 height 0
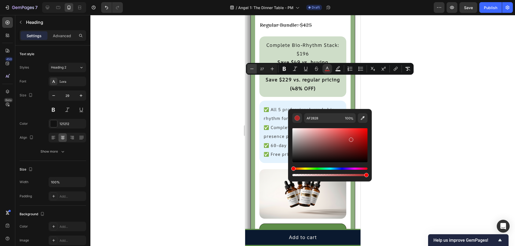
click at [253, 69] on icon "Editor contextual toolbar" at bounding box center [251, 69] width 3 height 0
type input "25"
click at [283, 72] on button "Bold" at bounding box center [284, 69] width 10 height 10
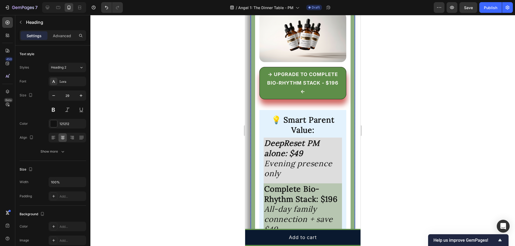
scroll to position [5695, 0]
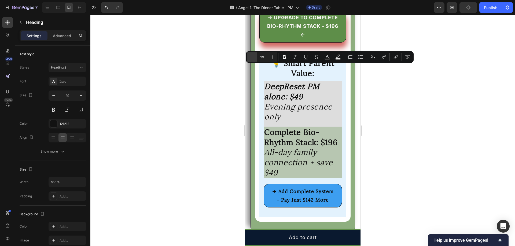
click at [255, 58] on button "Minus" at bounding box center [252, 57] width 10 height 10
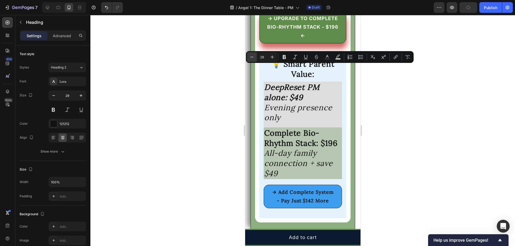
click at [255, 58] on button "Minus" at bounding box center [252, 57] width 10 height 10
type input "26"
drag, startPoint x: 330, startPoint y: 59, endPoint x: 329, endPoint y: 62, distance: 3.0
click at [330, 59] on button "Text Color" at bounding box center [327, 57] width 10 height 10
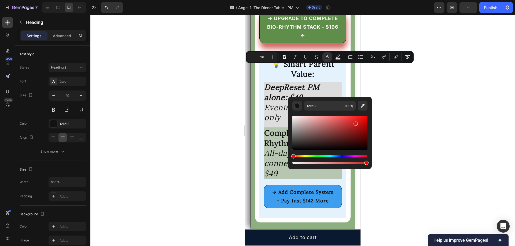
click at [355, 123] on div "Editor contextual toolbar" at bounding box center [329, 133] width 75 height 34
click at [356, 122] on div "Editor contextual toolbar" at bounding box center [357, 123] width 4 height 4
type input "AF1A1A"
drag, startPoint x: 356, startPoint y: 124, endPoint x: 356, endPoint y: 127, distance: 3.0
click at [356, 127] on div "Editor contextual toolbar" at bounding box center [357, 127] width 4 height 4
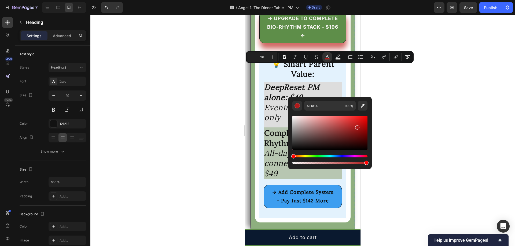
drag, startPoint x: 258, startPoint y: 109, endPoint x: 263, endPoint y: 113, distance: 6.2
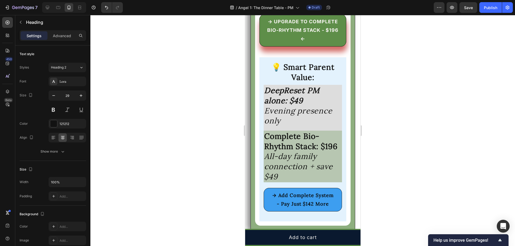
drag, startPoint x: 303, startPoint y: 96, endPoint x: 309, endPoint y: 116, distance: 21.0
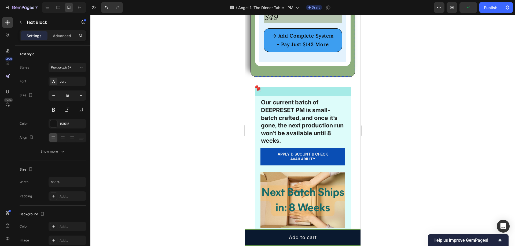
scroll to position [5856, 0]
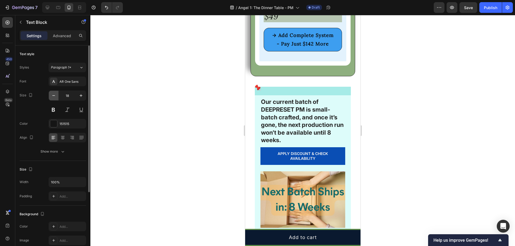
click at [55, 95] on icon "button" at bounding box center [53, 95] width 5 height 5
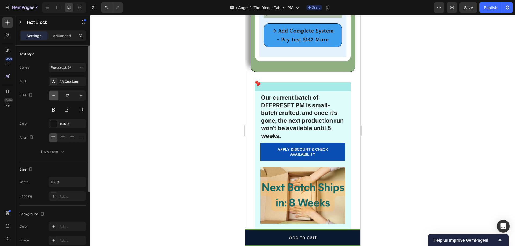
click at [55, 95] on icon "button" at bounding box center [53, 95] width 5 height 5
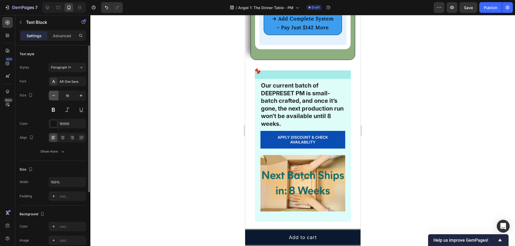
click at [55, 95] on icon "button" at bounding box center [53, 95] width 5 height 5
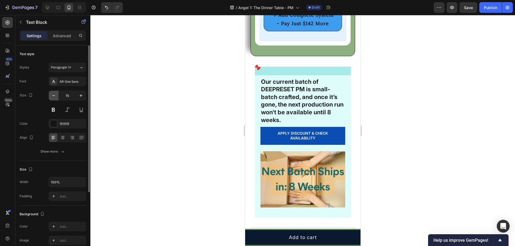
click at [55, 95] on icon "button" at bounding box center [53, 95] width 5 height 5
type input "14"
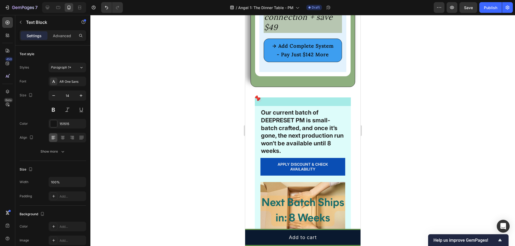
scroll to position [5776, 0]
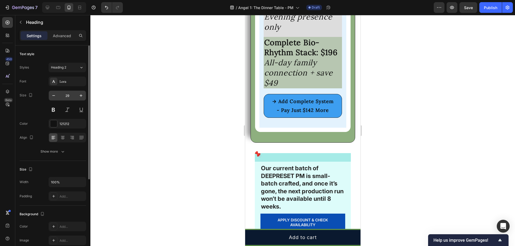
click at [66, 96] on input "29" at bounding box center [67, 96] width 18 height 10
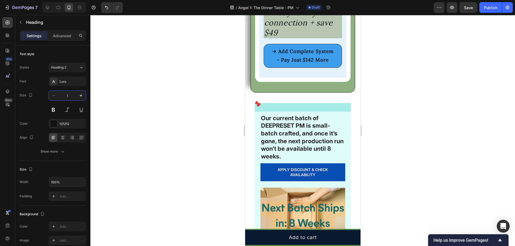
type input "18"
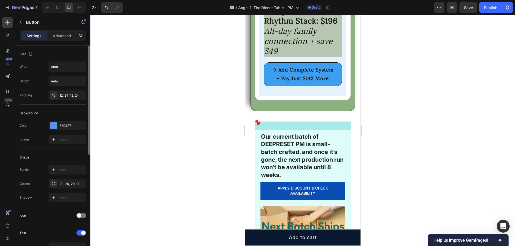
scroll to position [107, 0]
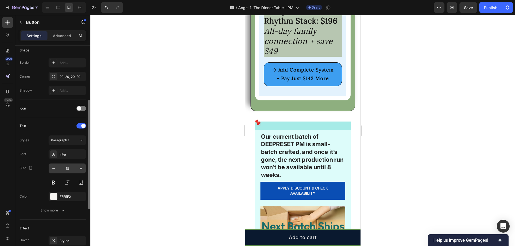
click at [71, 169] on input "18" at bounding box center [67, 169] width 18 height 10
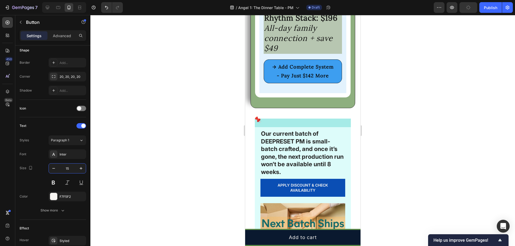
type input "15"
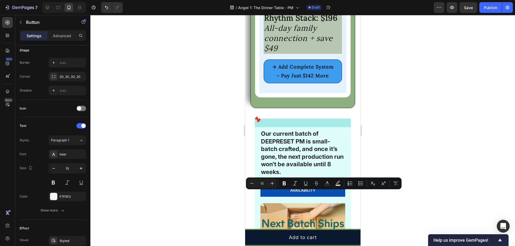
drag, startPoint x: 317, startPoint y: 194, endPoint x: 328, endPoint y: 202, distance: 13.5
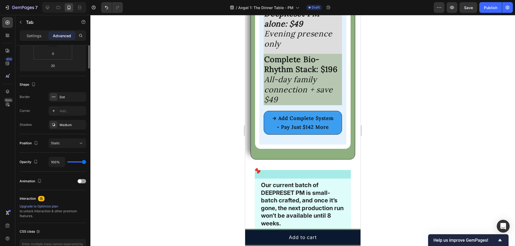
scroll to position [0, 0]
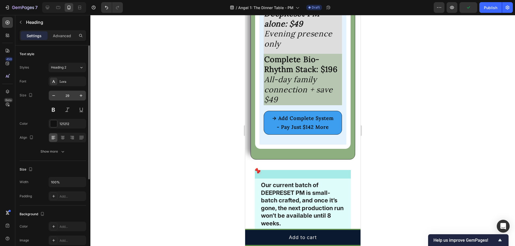
click at [71, 95] on input "29" at bounding box center [67, 96] width 18 height 10
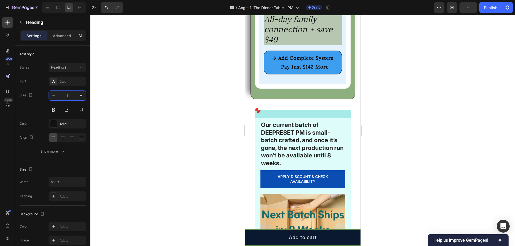
type input "18"
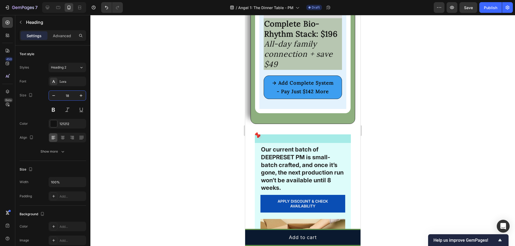
click at [67, 95] on input "18" at bounding box center [67, 96] width 18 height 10
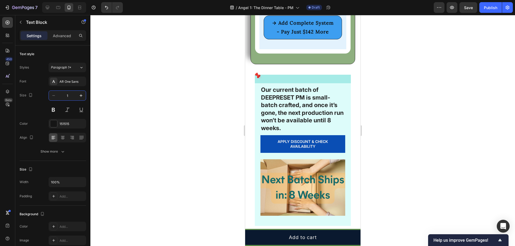
type input "14"
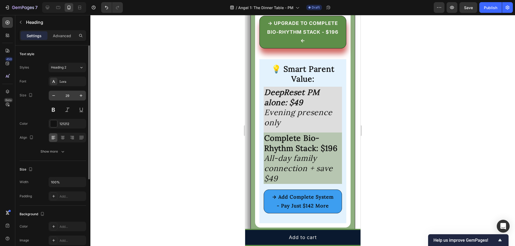
click at [70, 95] on input "29" at bounding box center [67, 96] width 18 height 10
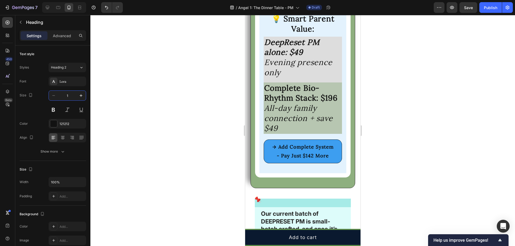
type input "18"
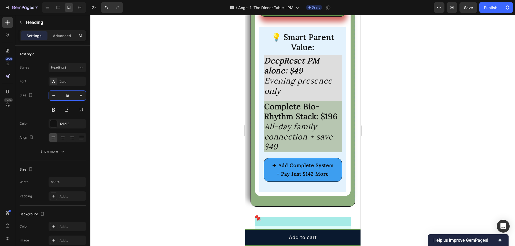
click at [67, 97] on input "18" at bounding box center [67, 96] width 18 height 10
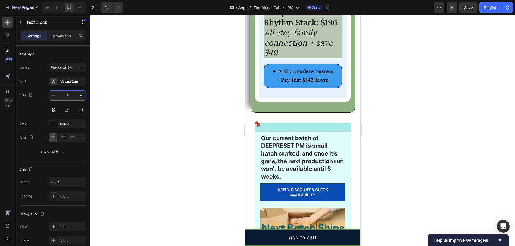
type input "14"
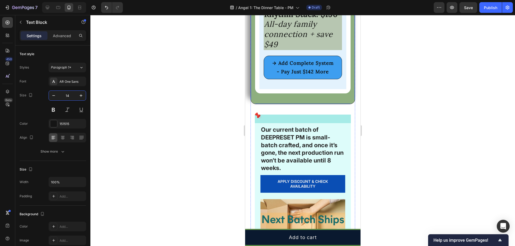
scroll to position [5856, 0]
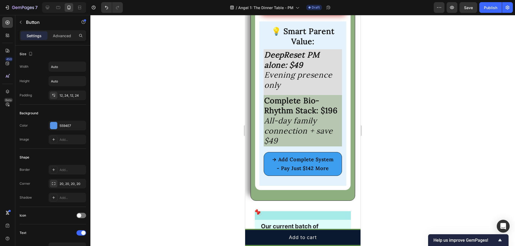
scroll to position [5776, 0]
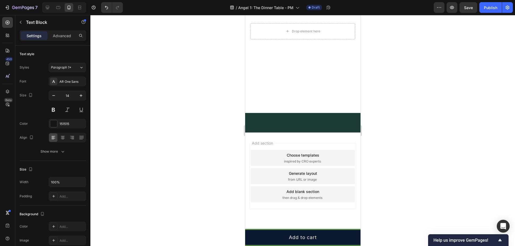
scroll to position [6259, 0]
click at [66, 97] on input "29" at bounding box center [67, 96] width 18 height 10
type input "20"
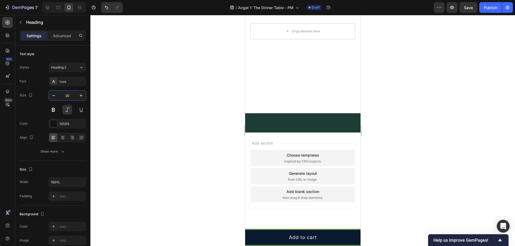
click at [73, 94] on input "29" at bounding box center [67, 96] width 18 height 10
type input "20"
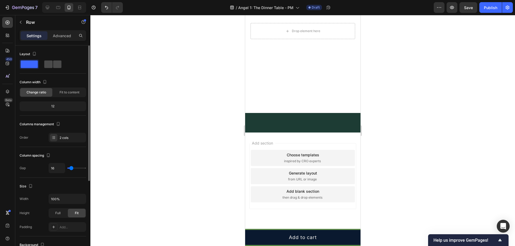
click at [51, 67] on span at bounding box center [48, 65] width 8 height 8
click at [217, 112] on div at bounding box center [302, 130] width 424 height 231
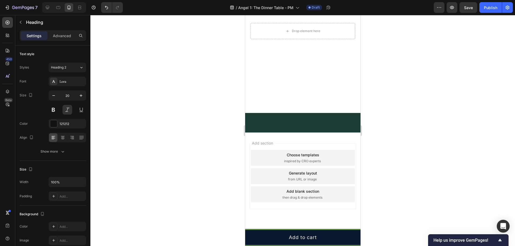
drag, startPoint x: 280, startPoint y: 110, endPoint x: 265, endPoint y: 98, distance: 19.6
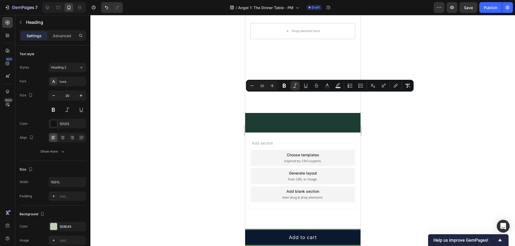
drag, startPoint x: 319, startPoint y: 119, endPoint x: 302, endPoint y: 98, distance: 27.1
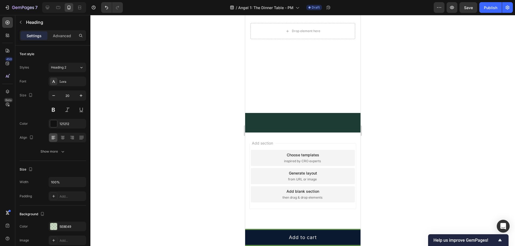
drag, startPoint x: 315, startPoint y: 98, endPoint x: 304, endPoint y: 97, distance: 11.3
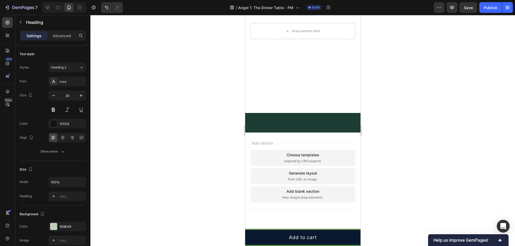
drag, startPoint x: 309, startPoint y: 119, endPoint x: 302, endPoint y: 99, distance: 20.1
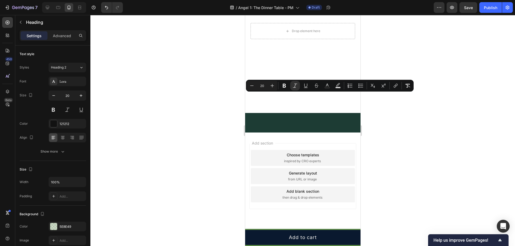
drag, startPoint x: 305, startPoint y: 97, endPoint x: 306, endPoint y: 118, distance: 20.7
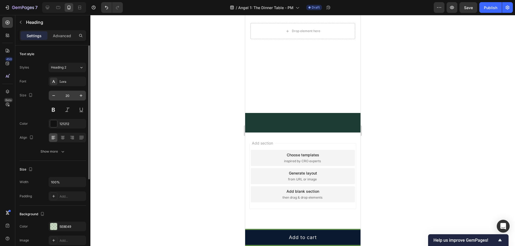
click at [67, 96] on input "20" at bounding box center [67, 96] width 18 height 10
type input "18"
drag, startPoint x: 285, startPoint y: 84, endPoint x: 274, endPoint y: 89, distance: 12.3
click at [69, 95] on input "20" at bounding box center [67, 96] width 18 height 10
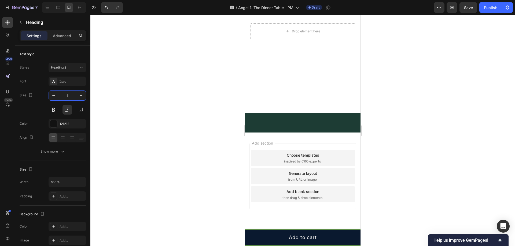
type input "18"
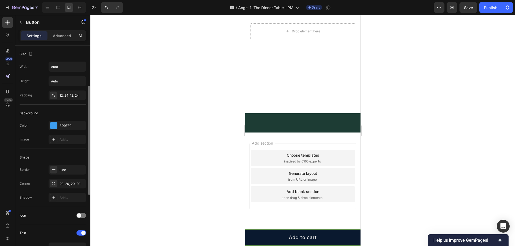
scroll to position [80, 0]
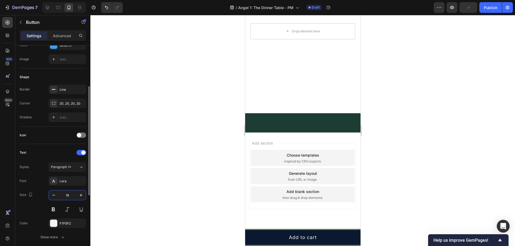
click at [72, 195] on input "18" at bounding box center [67, 196] width 18 height 10
type input "16"
click at [70, 195] on input "18" at bounding box center [67, 196] width 18 height 10
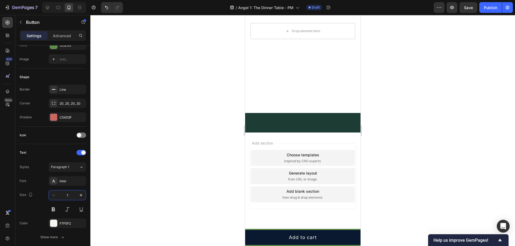
type input "16"
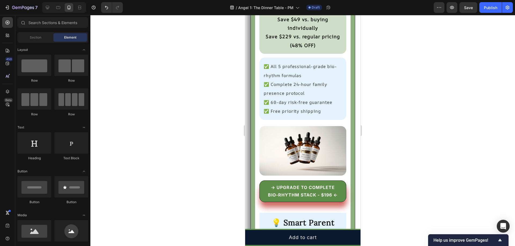
scroll to position [6082, 0]
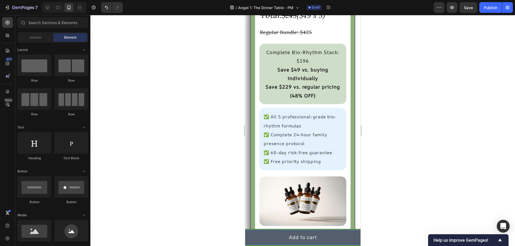
click at [322, 239] on button "Add to cart" at bounding box center [303, 237] width 320 height 15
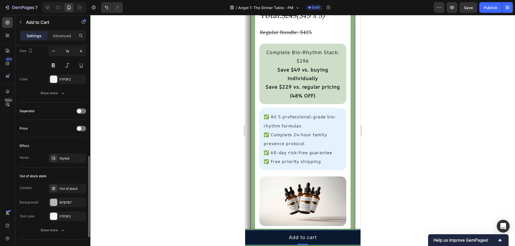
scroll to position [359, 0]
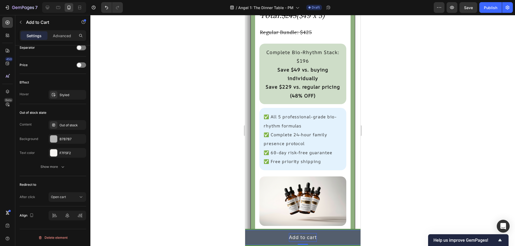
click at [299, 238] on div "Add to cart" at bounding box center [303, 238] width 28 height 9
click at [299, 238] on p "Add to cart" at bounding box center [303, 238] width 28 height 9
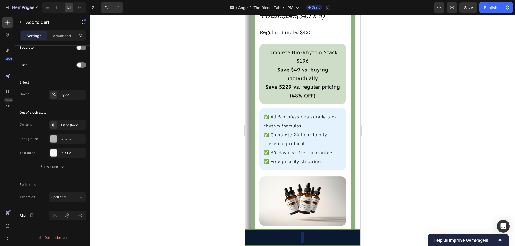
scroll to position [6083, 0]
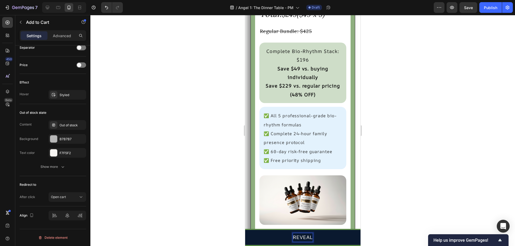
click at [245, 230] on button "REVEAL" at bounding box center [303, 237] width 320 height 15
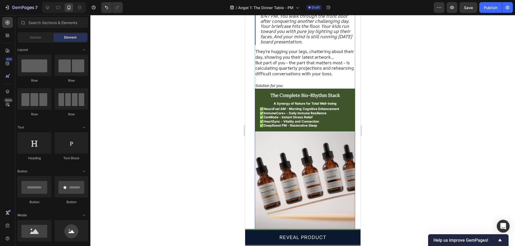
scroll to position [456, 0]
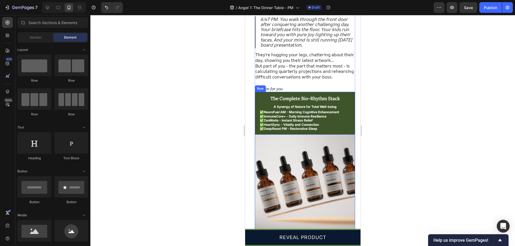
click at [257, 109] on div "The Complete Bio-Rhythm Stack Heading A Synergy of Nature for Total Well-being …" at bounding box center [304, 113] width 100 height 43
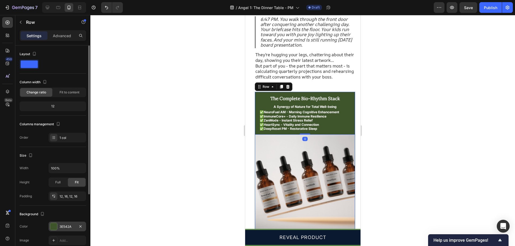
click at [64, 229] on div "3E542A" at bounding box center [68, 227] width 16 height 5
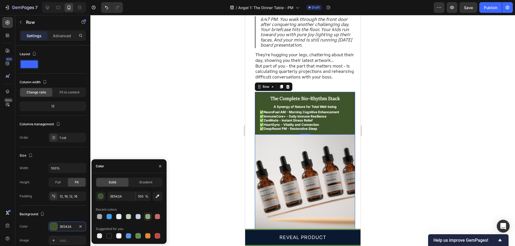
click at [147, 218] on div at bounding box center [147, 216] width 5 height 5
type input "5E8E49"
type input "70"
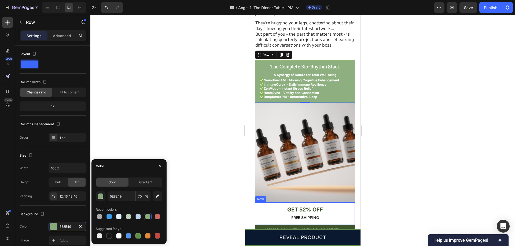
scroll to position [590, 0]
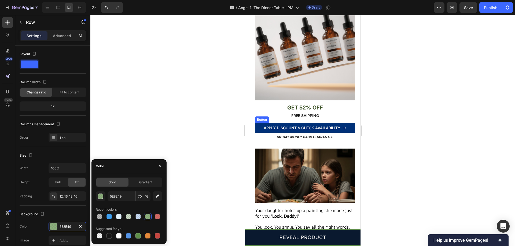
click at [258, 129] on link "APPLY DISCOUNT & CHECK AVAILABILITY" at bounding box center [304, 128] width 100 height 10
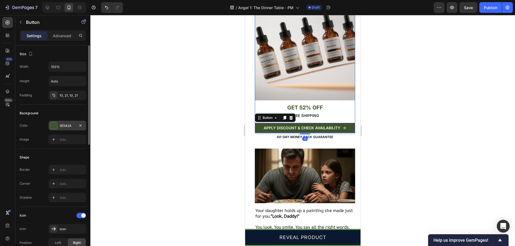
click at [58, 128] on div "3E542A" at bounding box center [68, 126] width 38 height 10
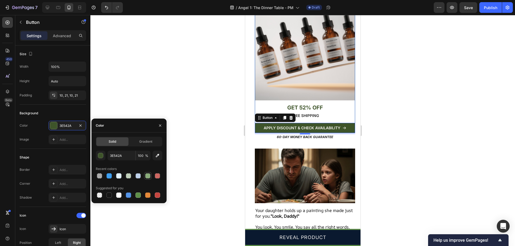
click at [150, 177] on div at bounding box center [148, 176] width 6 height 6
type input "5E8E49"
type input "70"
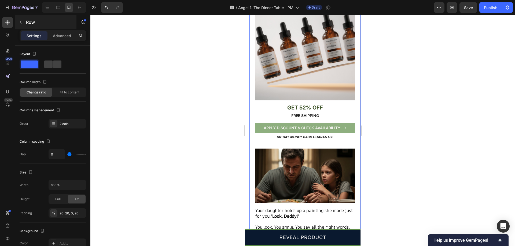
click at [23, 21] on button "button" at bounding box center [20, 22] width 9 height 9
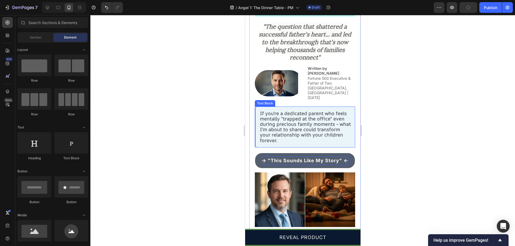
scroll to position [215, 0]
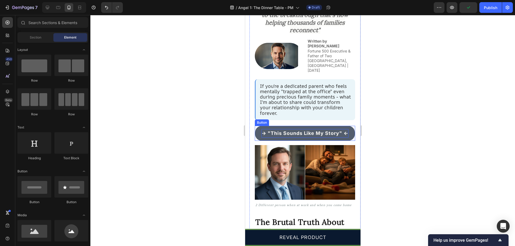
click at [331, 130] on p "→ "This Sounds Like My Story" ←" at bounding box center [304, 133] width 87 height 9
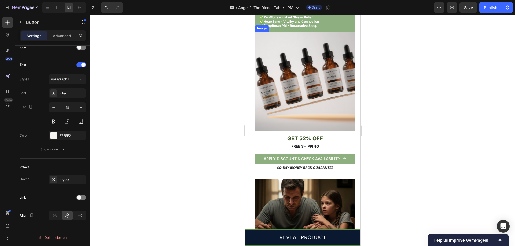
scroll to position [644, 0]
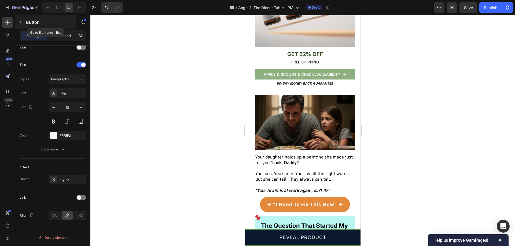
click at [20, 22] on icon "button" at bounding box center [21, 22] width 4 height 4
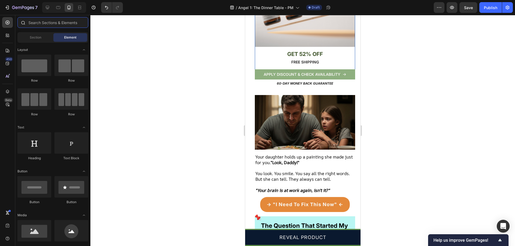
click at [55, 25] on input "text" at bounding box center [52, 22] width 71 height 11
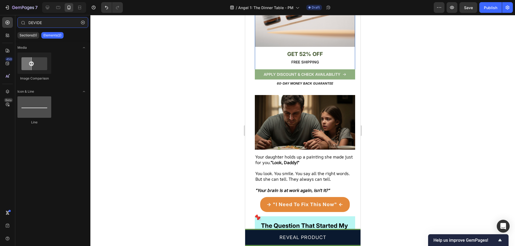
type input "DEVIDE"
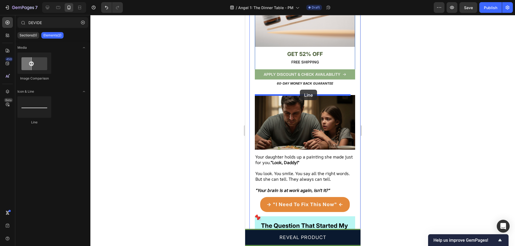
drag, startPoint x: 282, startPoint y: 130, endPoint x: 300, endPoint y: 90, distance: 44.0
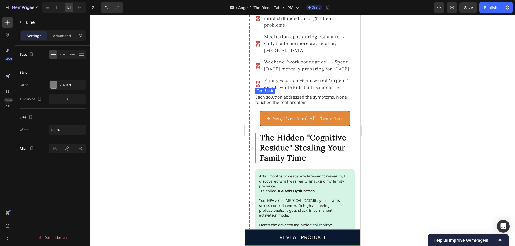
scroll to position [1341, 0]
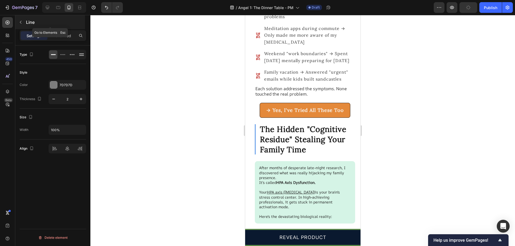
click at [20, 21] on icon "button" at bounding box center [21, 22] width 4 height 4
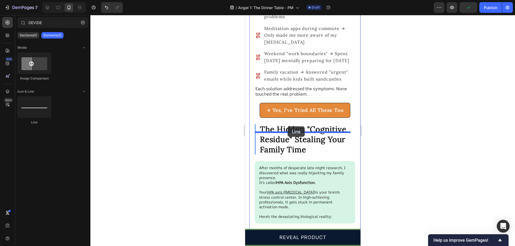
drag, startPoint x: 278, startPoint y: 121, endPoint x: 287, endPoint y: 127, distance: 11.0
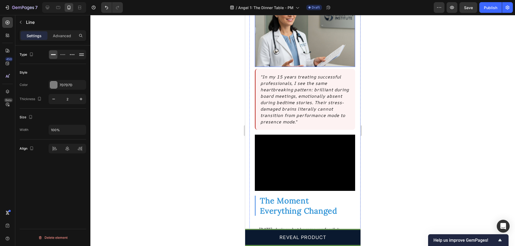
scroll to position [1877, 0]
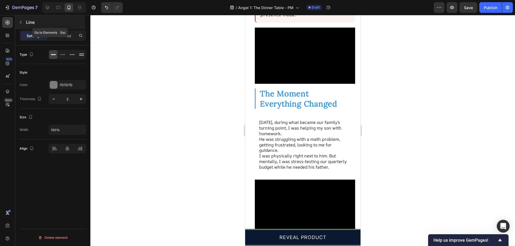
click at [23, 22] on icon "button" at bounding box center [21, 22] width 4 height 4
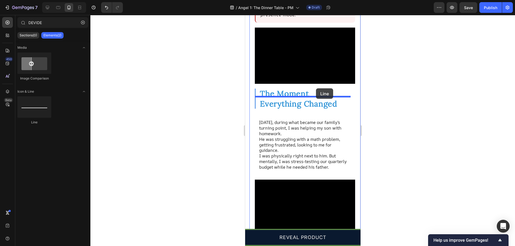
drag, startPoint x: 291, startPoint y: 127, endPoint x: 316, endPoint y: 88, distance: 45.7
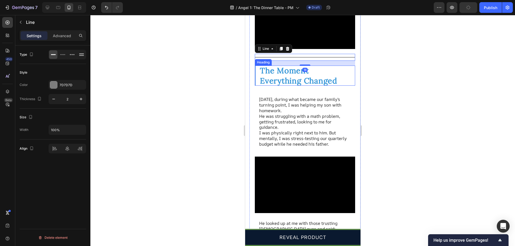
scroll to position [1904, 0]
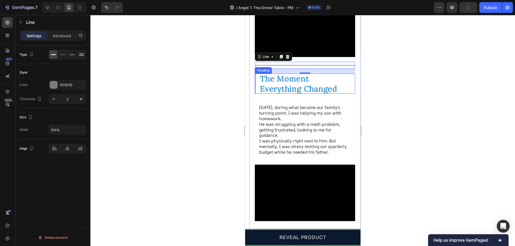
click at [307, 94] on strong "The Moment Everything Changed" at bounding box center [298, 84] width 77 height 20
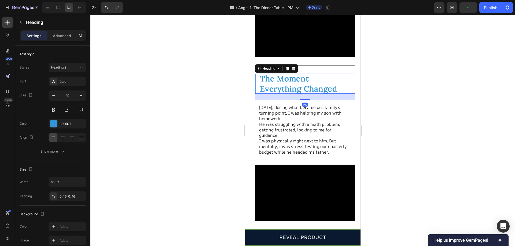
drag, startPoint x: 303, startPoint y: 107, endPoint x: 303, endPoint y: 102, distance: 5.1
click at [303, 101] on div "25" at bounding box center [304, 97] width 100 height 7
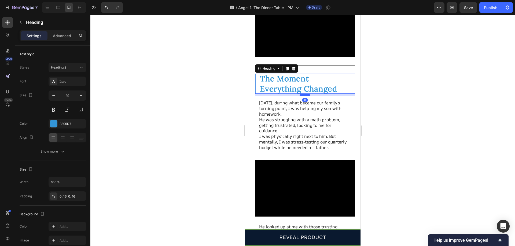
drag, startPoint x: 302, startPoint y: 108, endPoint x: 303, endPoint y: 103, distance: 4.6
click at [303, 96] on div at bounding box center [304, 95] width 11 height 2
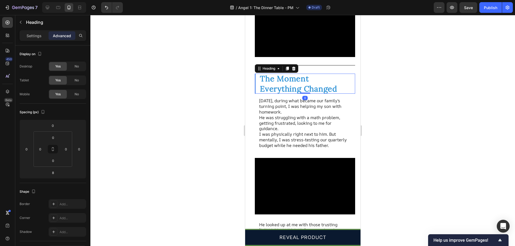
drag, startPoint x: 303, startPoint y: 104, endPoint x: 308, endPoint y: 91, distance: 13.6
click at [307, 91] on div "The Moment Everything Changed Heading 0" at bounding box center [304, 84] width 100 height 20
type input "0"
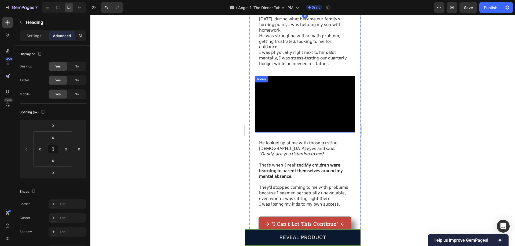
scroll to position [2011, 0]
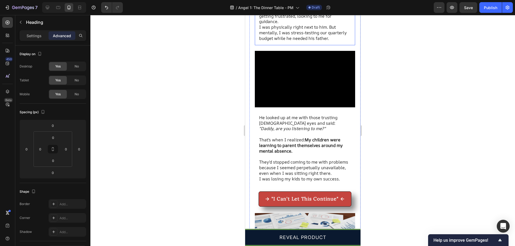
click at [297, 41] on p "I was physically right next to him. But mentally, I was stress-testing our quar…" at bounding box center [305, 32] width 92 height 17
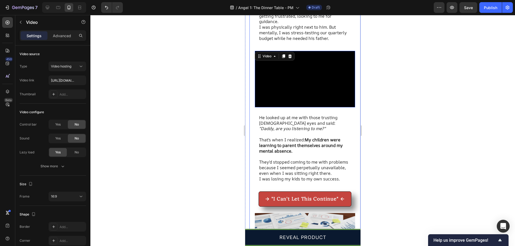
click at [305, 41] on p "I was physically right next to him. But mentally, I was stress-testing our quar…" at bounding box center [305, 32] width 92 height 17
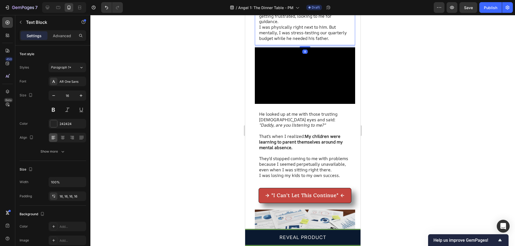
drag, startPoint x: 303, startPoint y: 64, endPoint x: 308, endPoint y: 60, distance: 6.3
click at [304, 45] on div "Three months ago, during what became our family's turning point, I was helping …" at bounding box center [304, 16] width 100 height 59
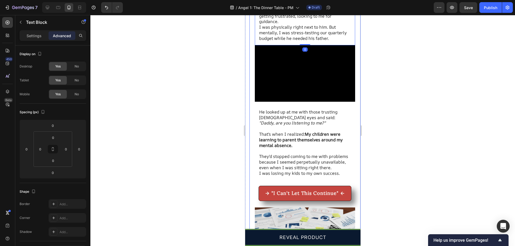
click at [311, 102] on video at bounding box center [304, 73] width 100 height 56
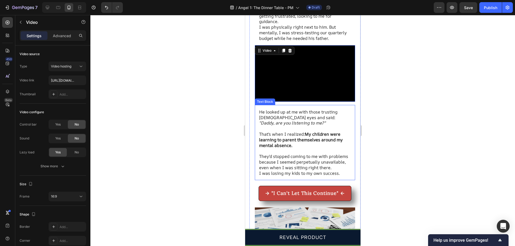
click at [303, 119] on div "He looked up at me with those trusting 6-year-old eyes and said: "Daddy, are yo…" at bounding box center [304, 143] width 100 height 76
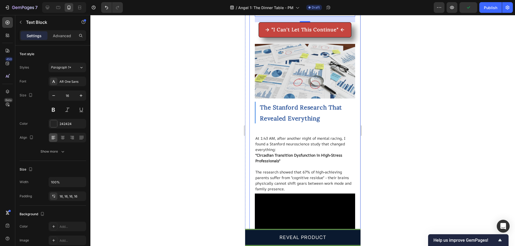
scroll to position [2199, 0]
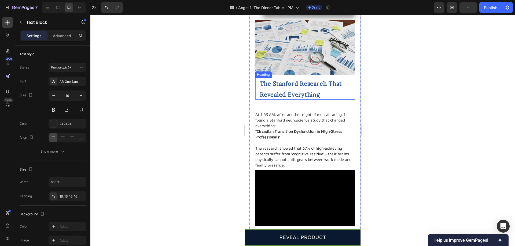
click at [298, 98] on strong "The Stanford Research That Revealed Everything" at bounding box center [301, 89] width 82 height 19
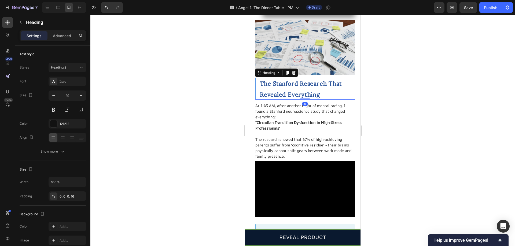
drag, startPoint x: 304, startPoint y: 122, endPoint x: 308, endPoint y: 134, distance: 12.5
click at [306, 100] on div "The Stanford Research That Revealed Everything Heading 0" at bounding box center [304, 89] width 100 height 22
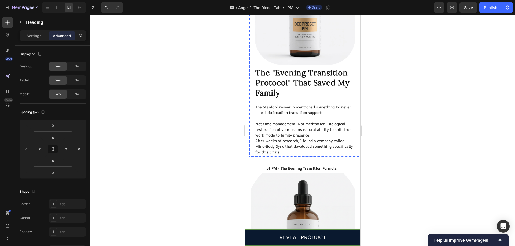
scroll to position [2574, 0]
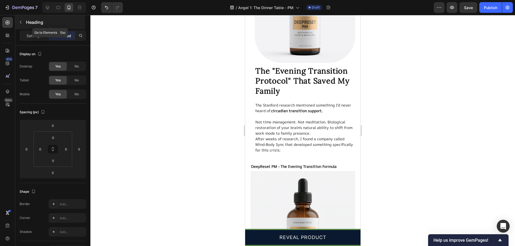
click at [22, 22] on icon "button" at bounding box center [21, 22] width 4 height 4
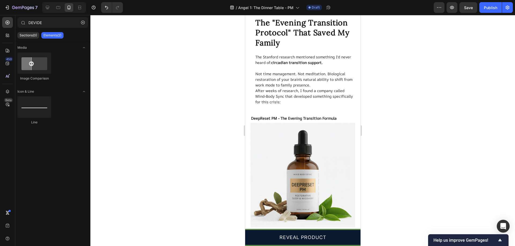
scroll to position [2628, 0]
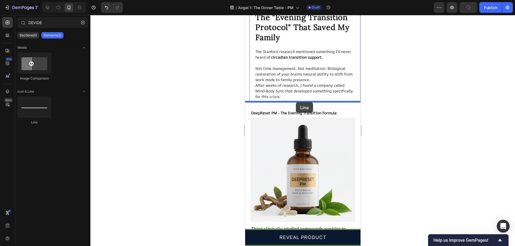
drag, startPoint x: 294, startPoint y: 128, endPoint x: 294, endPoint y: 102, distance: 25.8
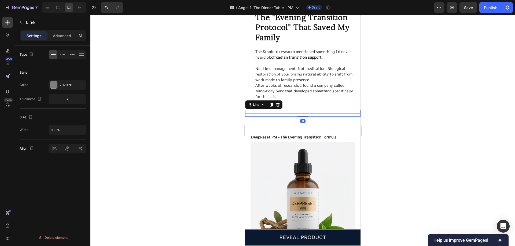
drag, startPoint x: 302, startPoint y: 121, endPoint x: 306, endPoint y: 101, distance: 20.5
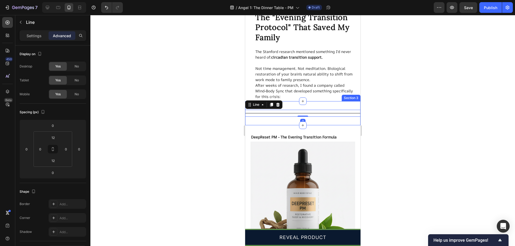
click at [315, 121] on div "Title Line 0 Section 3" at bounding box center [302, 113] width 115 height 24
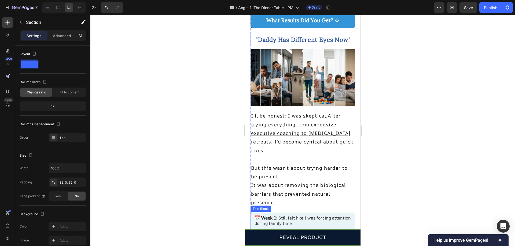
scroll to position [2976, 0]
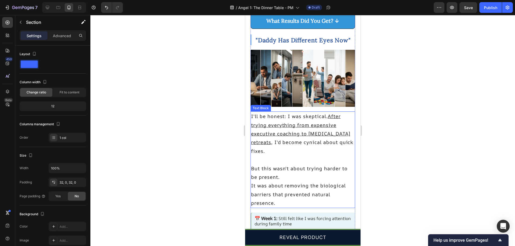
click at [313, 132] on p "I'll be honest: I was skeptical. After trying everything from expensive executi…" at bounding box center [303, 133] width 104 height 43
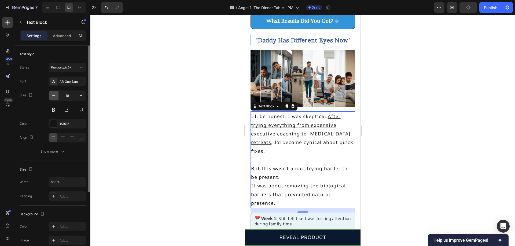
click at [54, 97] on icon "button" at bounding box center [53, 95] width 5 height 5
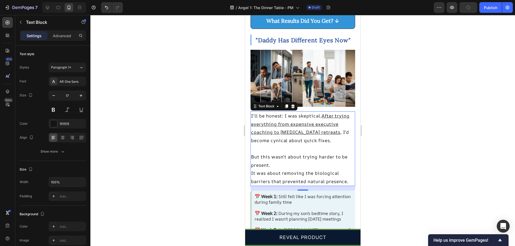
type input "16"
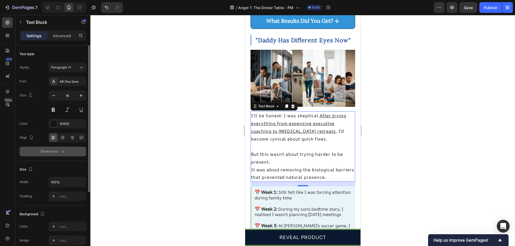
click at [58, 153] on div "Show more" at bounding box center [52, 151] width 25 height 5
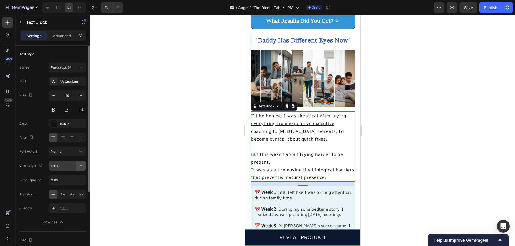
click at [83, 165] on icon "button" at bounding box center [80, 165] width 5 height 5
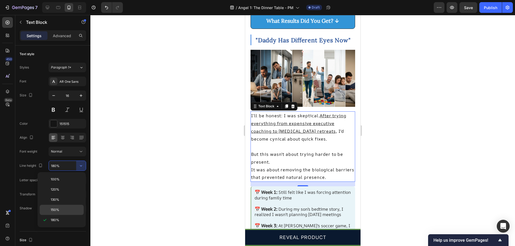
click at [58, 206] on div "150%" at bounding box center [62, 210] width 44 height 10
type input "150%"
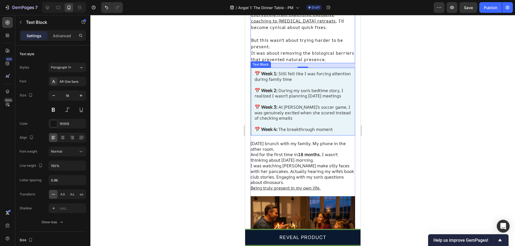
scroll to position [3164, 0]
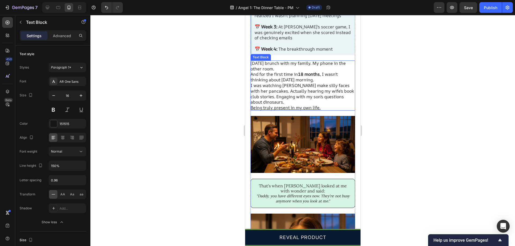
click at [307, 84] on p "I was watching [PERSON_NAME] make silly faces with her pancakes. Actually heari…" at bounding box center [302, 94] width 105 height 22
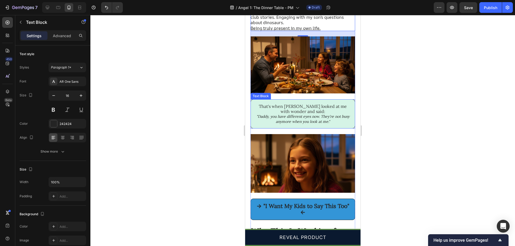
scroll to position [3298, 0]
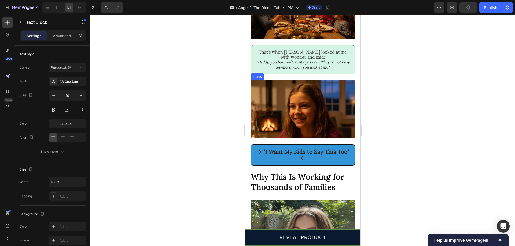
click at [311, 53] on p "That's when [PERSON_NAME] looked at me with wonder and said:" at bounding box center [302, 55] width 95 height 10
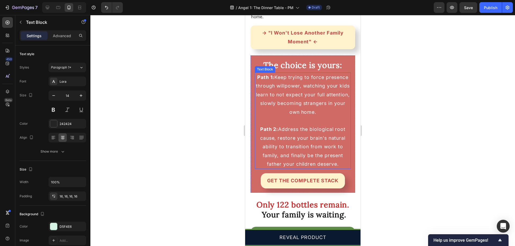
scroll to position [5363, 0]
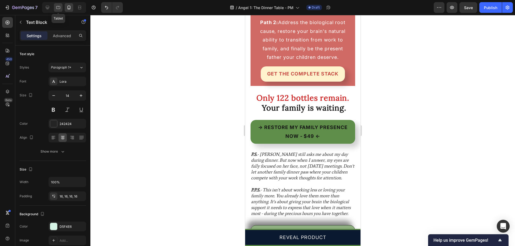
click at [55, 7] on div at bounding box center [58, 7] width 9 height 9
type input "16"
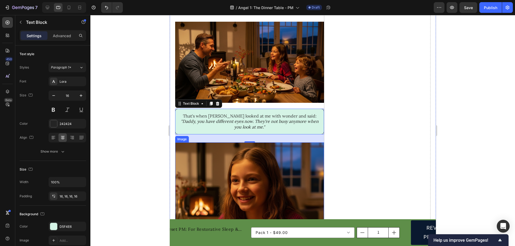
scroll to position [3319, 0]
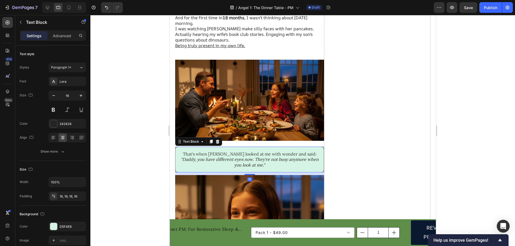
drag, startPoint x: 246, startPoint y: 174, endPoint x: 267, endPoint y: 165, distance: 23.1
click at [251, 174] on div at bounding box center [249, 174] width 11 height 1
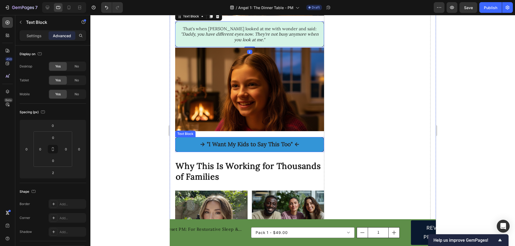
scroll to position [3507, 0]
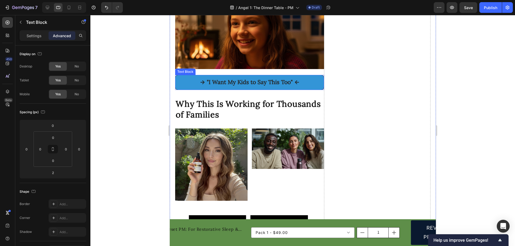
click at [242, 81] on div "→ "I Want My Kids to Say This Too" ←" at bounding box center [249, 82] width 149 height 15
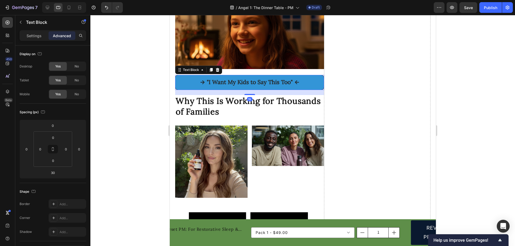
drag, startPoint x: 246, startPoint y: 90, endPoint x: 251, endPoint y: 92, distance: 5.6
click at [247, 94] on div at bounding box center [249, 94] width 11 height 1
type input "18"
click at [258, 103] on h2 "Why This Is Working for Thousands of Families" at bounding box center [249, 106] width 149 height 23
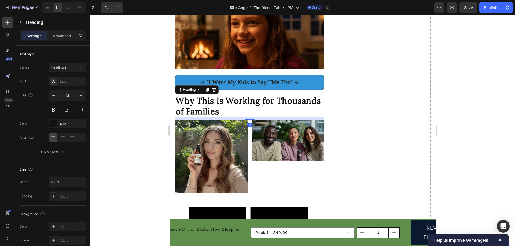
drag, startPoint x: 249, startPoint y: 117, endPoint x: 249, endPoint y: 112, distance: 4.9
click at [249, 120] on div at bounding box center [249, 120] width 11 height 1
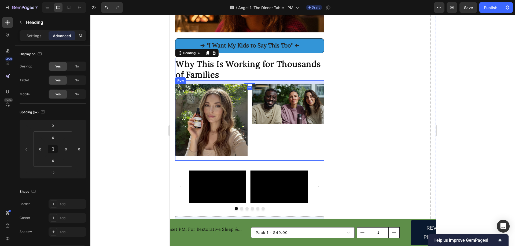
scroll to position [3587, 0]
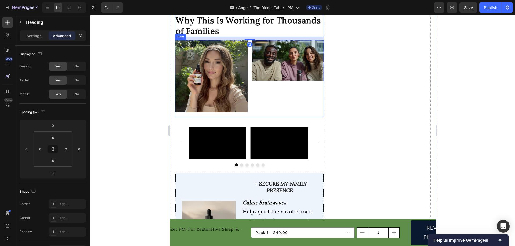
click at [254, 101] on div "Image" at bounding box center [288, 78] width 72 height 77
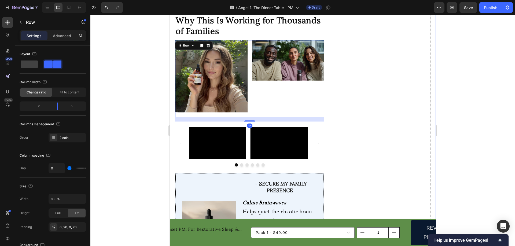
click at [249, 122] on div "Video Video Video Video Drop element here Video Carousel" at bounding box center [249, 147] width 149 height 51
click at [256, 99] on div "Image" at bounding box center [288, 78] width 72 height 77
drag, startPoint x: 252, startPoint y: 112, endPoint x: 260, endPoint y: 93, distance: 20.8
click at [254, 94] on div "Image Image Row 17" at bounding box center [249, 78] width 149 height 77
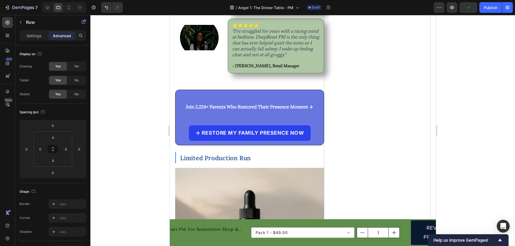
scroll to position [4097, 0]
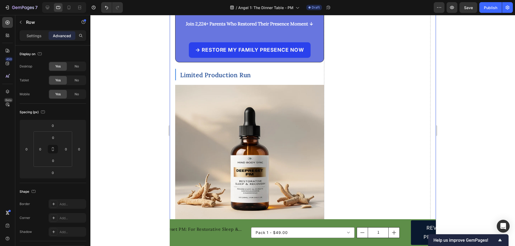
click at [261, 52] on div "Join 2,224+ Parents Who Restored Their Presence Moment ↓ Text Block → RESTORE M…" at bounding box center [249, 35] width 149 height 56
click at [181, 47] on div "→ RESTORE MY FAMILY PRESENCE NOW Button" at bounding box center [249, 50] width 140 height 16
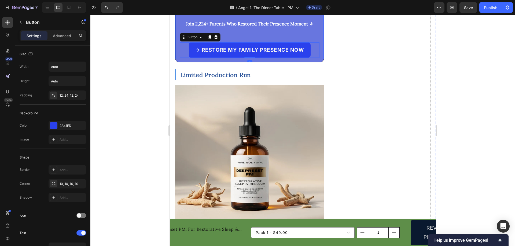
click at [179, 51] on div "Join 2,224+ Parents Who Restored Their Presence Moment ↓ Text Block → RESTORE M…" at bounding box center [249, 35] width 149 height 56
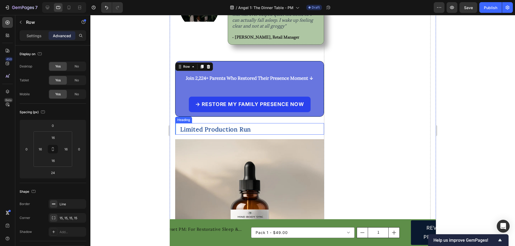
scroll to position [4043, 0]
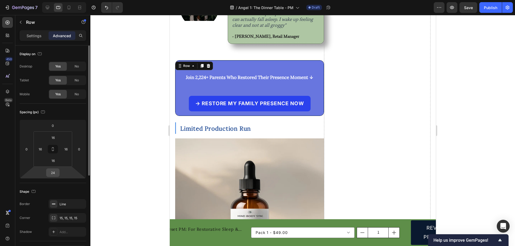
click at [53, 174] on input "24" at bounding box center [52, 173] width 11 height 8
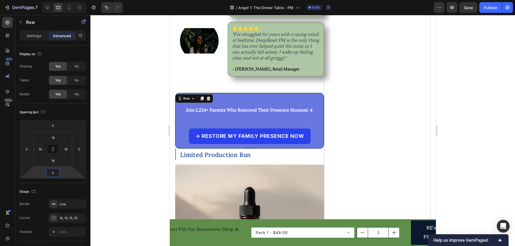
scroll to position [3989, 0]
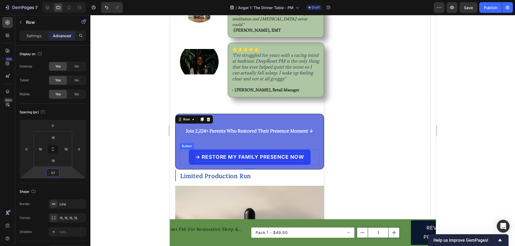
type input "0"
type input "10"
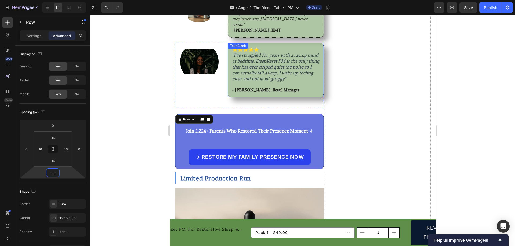
click at [258, 87] on strong "- [PERSON_NAME], Retail Manager" at bounding box center [265, 89] width 67 height 5
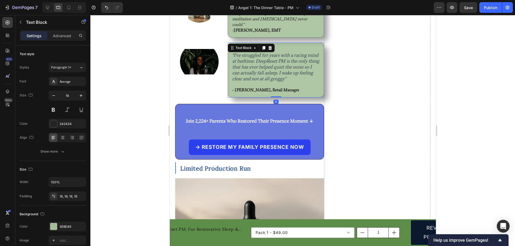
drag, startPoint x: 275, startPoint y: 93, endPoint x: 278, endPoint y: 79, distance: 14.6
click at [279, 78] on div "⭐⭐⭐⭐⭐ " I've struggled for years with a racing mind at bedtime. DeepReset PM is…" at bounding box center [275, 70] width 97 height 55
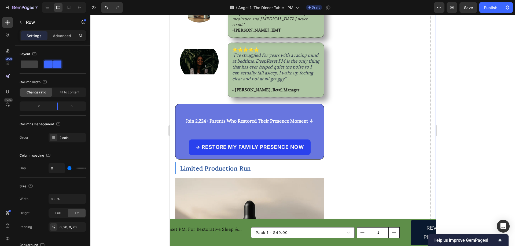
click at [201, 104] on div "Join 2,224+ Parents Who Restored Their Presence Moment ↓ Text Block → RESTORE M…" at bounding box center [249, 132] width 149 height 56
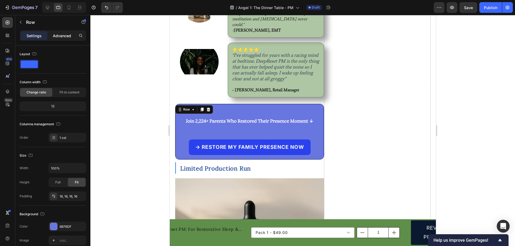
click at [58, 36] on p "Advanced" at bounding box center [62, 36] width 18 height 6
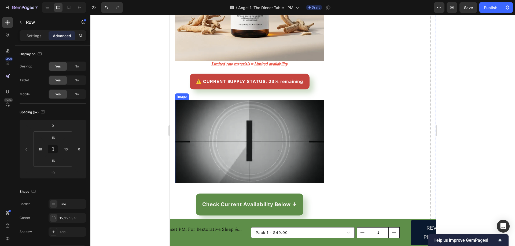
scroll to position [4258, 0]
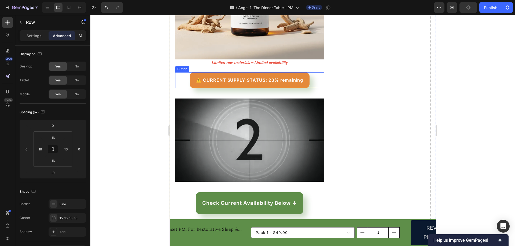
click at [190, 73] on link "⚠️ CURRENT SUPPLY STATUS: 23% remaining" at bounding box center [249, 80] width 120 height 16
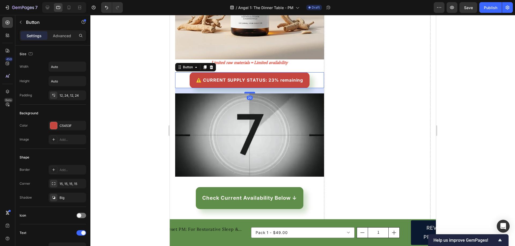
drag, startPoint x: 246, startPoint y: 87, endPoint x: 250, endPoint y: 82, distance: 6.3
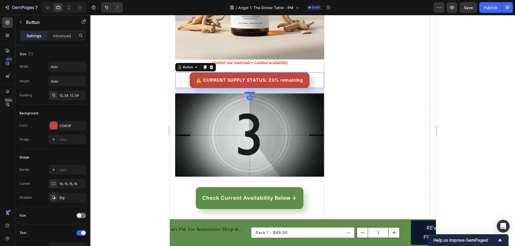
click at [250, 92] on div at bounding box center [249, 93] width 11 height 2
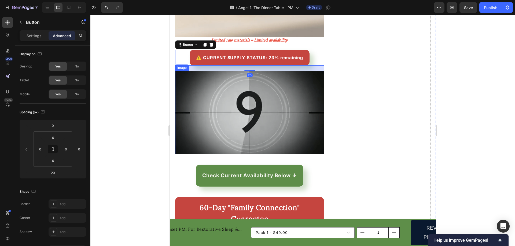
scroll to position [4338, 0]
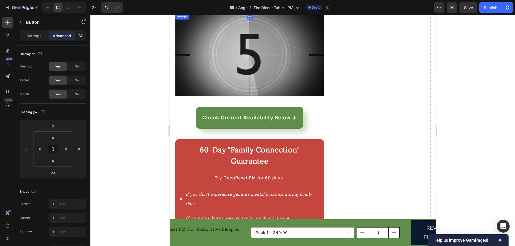
click at [256, 78] on img at bounding box center [249, 55] width 149 height 84
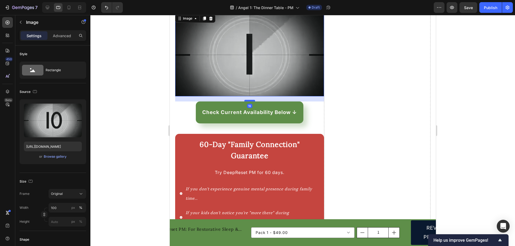
drag, startPoint x: 247, startPoint y: 94, endPoint x: 249, endPoint y: 88, distance: 5.7
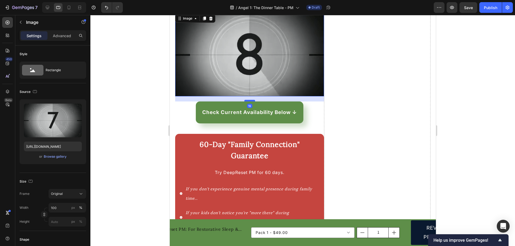
click at [249, 100] on div at bounding box center [249, 101] width 11 height 2
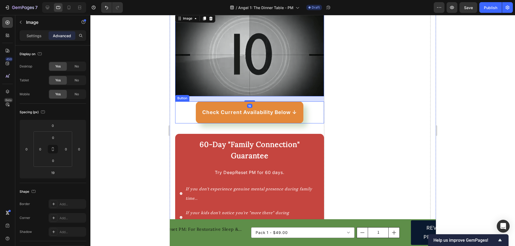
click at [236, 105] on link "Check Current Availability Below ↓" at bounding box center [249, 113] width 108 height 22
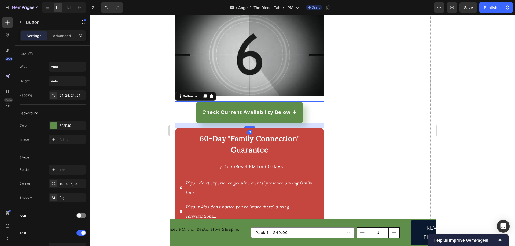
drag, startPoint x: 247, startPoint y: 120, endPoint x: 251, endPoint y: 114, distance: 7.1
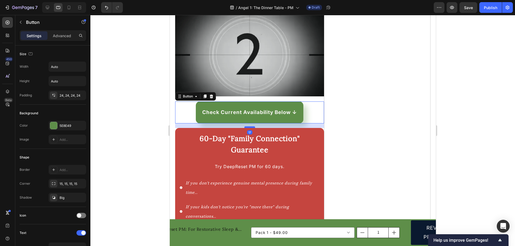
click at [251, 127] on div at bounding box center [249, 128] width 11 height 2
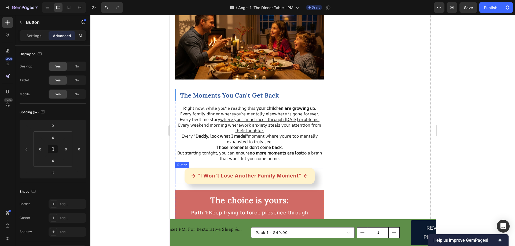
scroll to position [4874, 0]
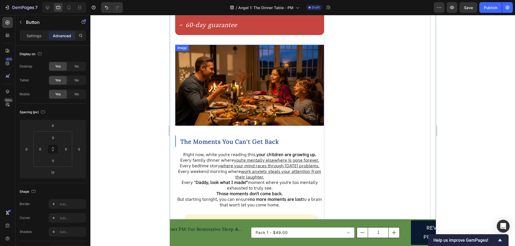
click at [244, 91] on img at bounding box center [249, 85] width 149 height 81
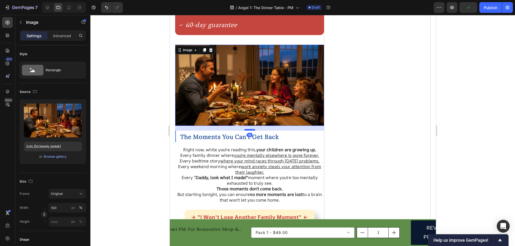
drag, startPoint x: 246, startPoint y: 102, endPoint x: 247, endPoint y: 97, distance: 5.2
click at [247, 129] on div at bounding box center [249, 130] width 11 height 2
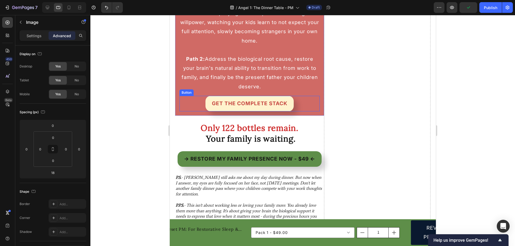
scroll to position [5214, 0]
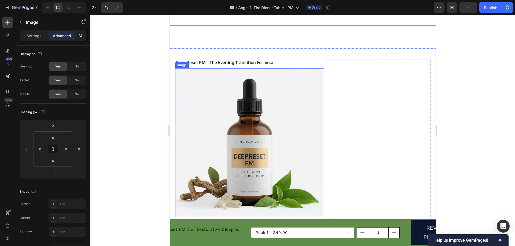
scroll to position [2817, 0]
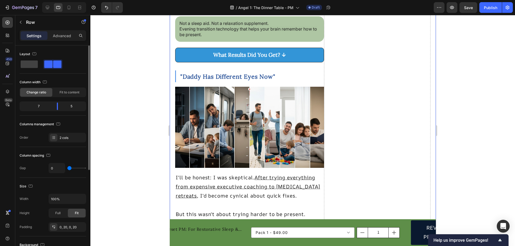
scroll to position [27, 0]
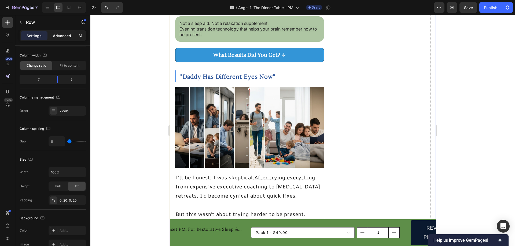
click at [62, 38] on p "Advanced" at bounding box center [62, 36] width 18 height 6
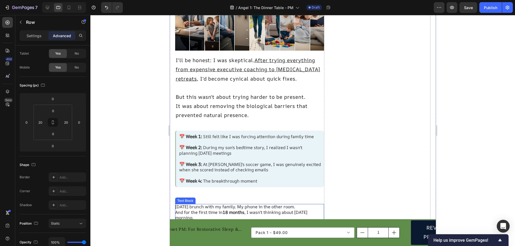
scroll to position [3219, 0]
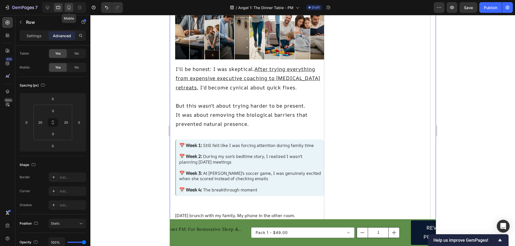
click at [67, 7] on icon at bounding box center [68, 7] width 5 height 5
type input "0"
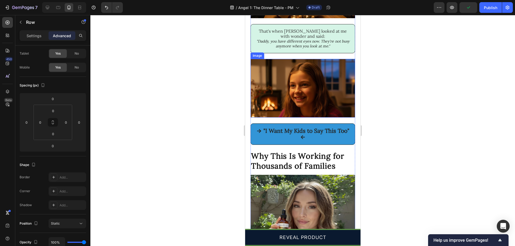
scroll to position [3434, 0]
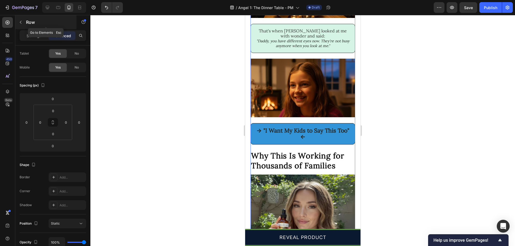
click at [24, 21] on button "button" at bounding box center [20, 22] width 9 height 9
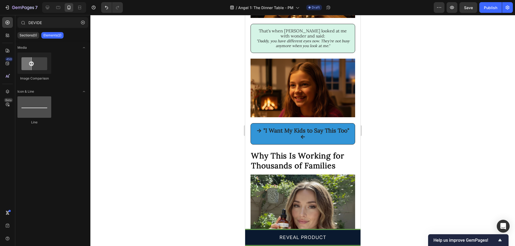
click at [36, 110] on div at bounding box center [34, 107] width 34 height 21
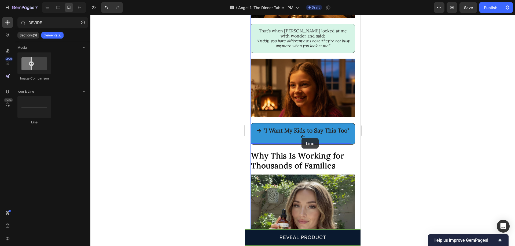
drag, startPoint x: 278, startPoint y: 121, endPoint x: 301, endPoint y: 138, distance: 28.9
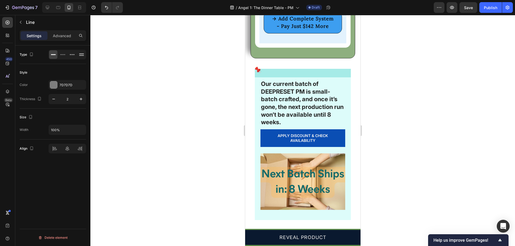
scroll to position [6330, 0]
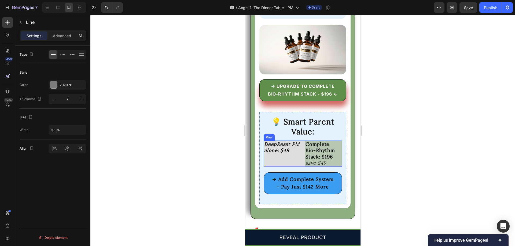
click at [297, 157] on div "DeepReset PM alone: $49 Heading" at bounding box center [281, 154] width 37 height 26
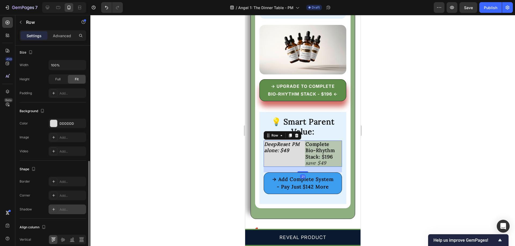
scroll to position [158, 0]
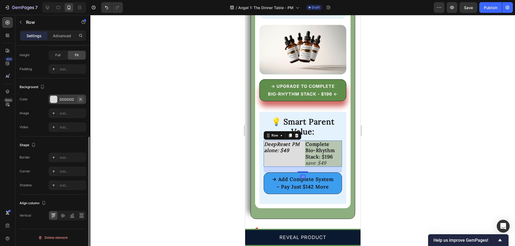
click at [82, 100] on icon "button" at bounding box center [80, 99] width 4 height 4
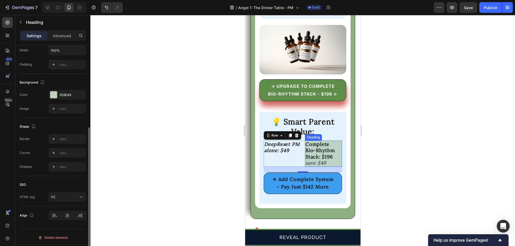
click at [305, 154] on strong "Complete Bio-Rhythm Stack: $196" at bounding box center [319, 150] width 29 height 19
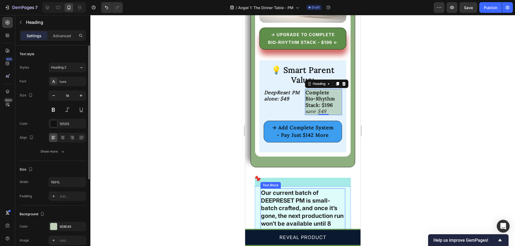
scroll to position [6437, 0]
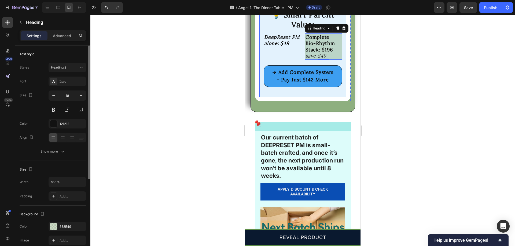
click at [265, 97] on div "💡 Smart Parent Value: Heading DeepReset PM alone: $49 Heading Complete Bio-Rhyt…" at bounding box center [302, 51] width 87 height 93
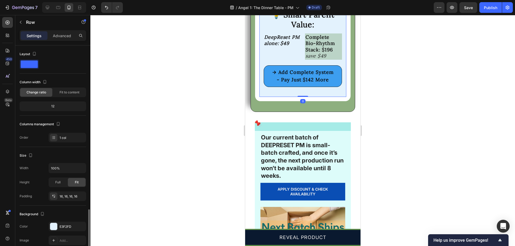
scroll to position [97, 0]
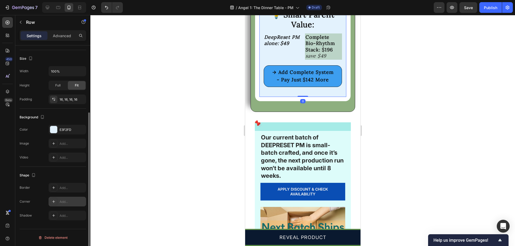
click at [66, 203] on div "Add..." at bounding box center [72, 202] width 25 height 5
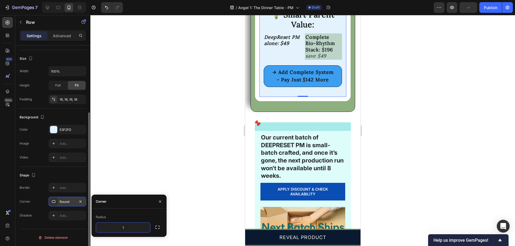
type input "15"
click at [213, 114] on div at bounding box center [302, 130] width 424 height 231
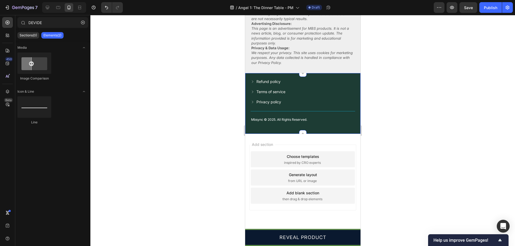
scroll to position [6760, 0]
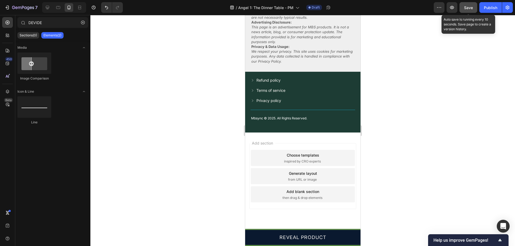
click at [473, 9] on button "Save" at bounding box center [468, 7] width 18 height 11
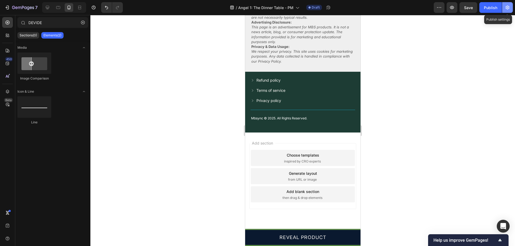
click at [508, 6] on icon "button" at bounding box center [507, 7] width 5 height 5
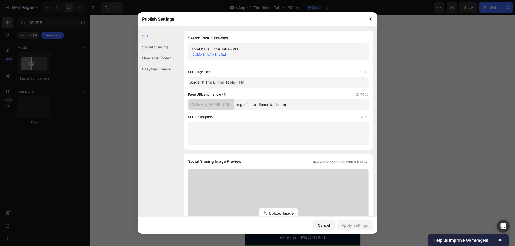
drag, startPoint x: 272, startPoint y: 105, endPoint x: 186, endPoint y: 105, distance: 86.6
click at [186, 105] on div "Search Result Preview Angel 1: The Dinner Table - PM [DOMAIN_NAME][URL] SEO Pag…" at bounding box center [278, 90] width 189 height 119
click at [270, 104] on input "angel-1-the-dinner-table-pm" at bounding box center [301, 104] width 135 height 11
click at [272, 104] on input "angel-1-the-dinner-table-pm" at bounding box center [301, 104] width 135 height 11
click at [312, 105] on input "the-dinner-table-pm" at bounding box center [301, 104] width 135 height 11
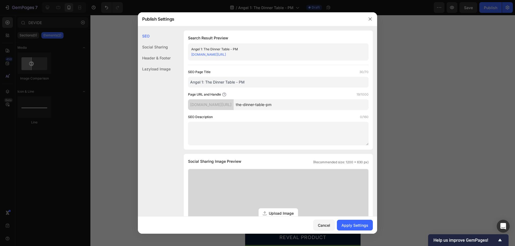
type input "the-dinner-table-pm"
click at [206, 82] on input "Angel 1: The Dinner Table - PM" at bounding box center [278, 82] width 180 height 11
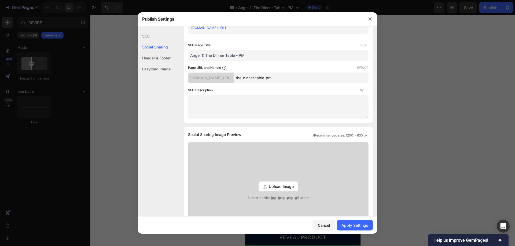
drag, startPoint x: 205, startPoint y: 53, endPoint x: 172, endPoint y: 56, distance: 32.9
click at [172, 56] on div "SEO Search Result Preview Angel 1: The Dinner Table - PM [DOMAIN_NAME][URL] SEO…" at bounding box center [257, 212] width 239 height 417
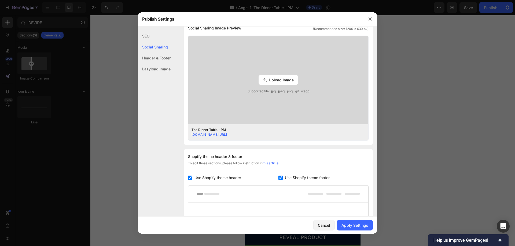
scroll to position [134, 0]
type input "The Dinner Table - PM"
click at [263, 80] on icon at bounding box center [265, 80] width 4 height 4
click at [0, 0] on input "Upload Image Supported file: .jpg, .jpeg, .png, .gif, .webp" at bounding box center [0, 0] width 0 height 0
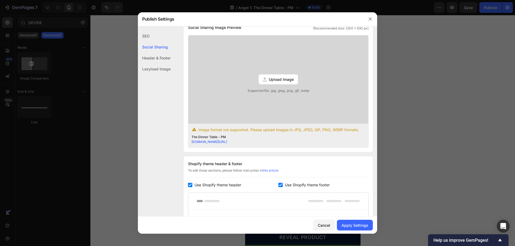
click at [287, 76] on div "Upload Image" at bounding box center [277, 80] width 39 height 10
click at [0, 0] on input "Upload Image Supported file: .jpg, .jpeg, .png, .gif, .webp" at bounding box center [0, 0] width 0 height 0
click at [275, 81] on span "Upload Image" at bounding box center [281, 80] width 25 height 6
click at [0, 0] on input "Upload Image Supported file: .jpg, .jpeg, .png, .gif, .webp" at bounding box center [0, 0] width 0 height 0
click at [276, 79] on span "Upload Image" at bounding box center [281, 80] width 25 height 6
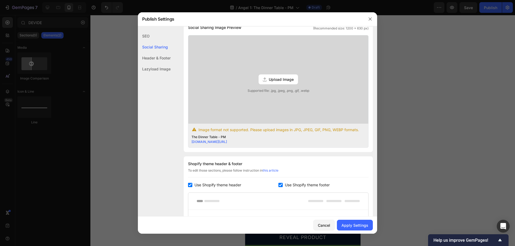
click at [0, 0] on input "Upload Image Supported file: .jpg, .jpeg, .png, .gif, .webp" at bounding box center [0, 0] width 0 height 0
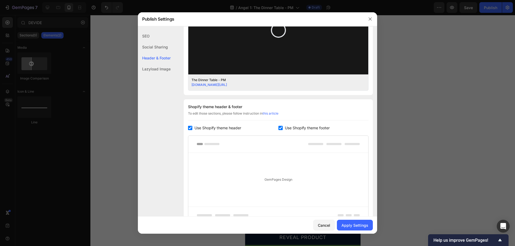
scroll to position [235, 0]
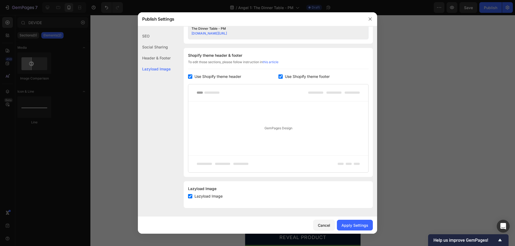
click at [193, 78] on label "Use Shopify theme header" at bounding box center [216, 76] width 49 height 6
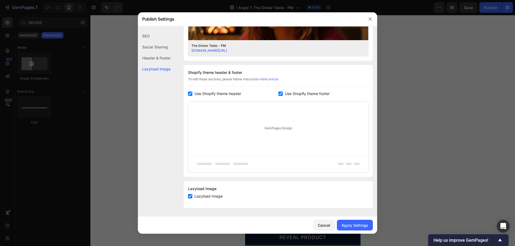
click at [278, 93] on input "checkbox" at bounding box center [280, 94] width 4 height 4
checkbox input "false"
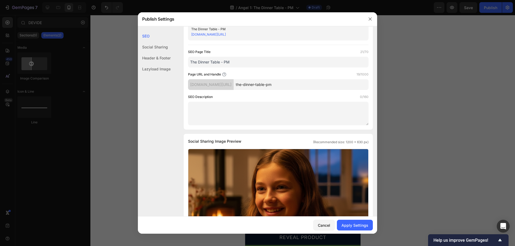
scroll to position [0, 0]
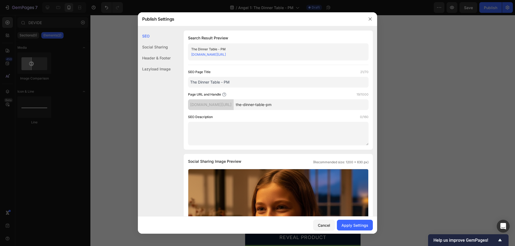
click at [252, 138] on textarea at bounding box center [278, 134] width 180 height 24
click at [239, 126] on textarea at bounding box center [278, 134] width 180 height 24
paste textarea "But her innocent words hit me like a physical blow: "Dad, why are your eyes alw…"
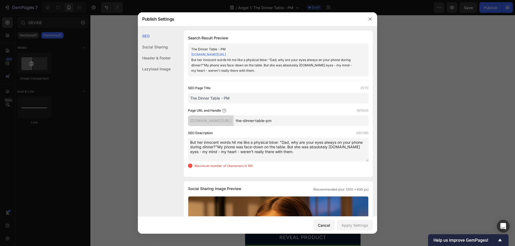
drag, startPoint x: 302, startPoint y: 153, endPoint x: 312, endPoint y: 156, distance: 10.2
click at [312, 156] on textarea "But her innocent words hit me like a physical blow: "Dad, why are your eyes alw…" at bounding box center [278, 150] width 180 height 24
drag, startPoint x: 300, startPoint y: 147, endPoint x: 348, endPoint y: 146, distance: 48.0
click at [348, 146] on textarea "But her innocent words hit me like a physical blow: "Dad, why are your eyes alw…" at bounding box center [278, 150] width 180 height 24
drag, startPoint x: 352, startPoint y: 146, endPoint x: 349, endPoint y: 157, distance: 11.5
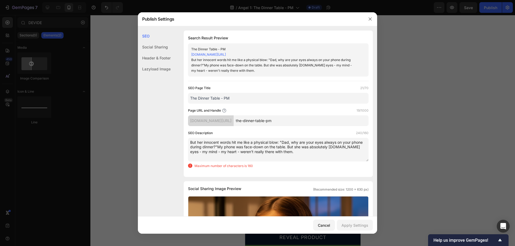
click at [349, 157] on textarea "But her innocent words hit me like a physical blow: "Dad, why are your eyes alw…" at bounding box center [278, 150] width 180 height 24
click at [350, 147] on textarea "But her innocent words hit me like a physical blow: "Dad, why are your eyes alw…" at bounding box center [278, 150] width 180 height 24
drag, startPoint x: 230, startPoint y: 147, endPoint x: 298, endPoint y: 145, distance: 67.9
click at [298, 145] on textarea "But her innocent words hit me like a physical blow: "Dad, why are your eyes alw…" at bounding box center [278, 150] width 180 height 24
drag, startPoint x: 231, startPoint y: 142, endPoint x: 282, endPoint y: 141, distance: 51.0
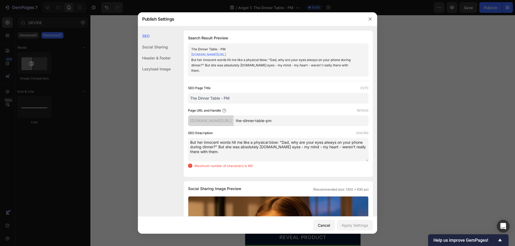
click at [282, 141] on textarea "But her innocent words hit me like a physical blow: "Dad, why are your eyes alw…" at bounding box center [278, 150] width 180 height 24
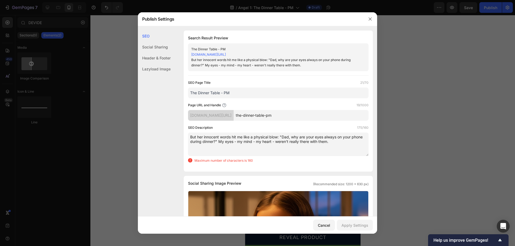
drag, startPoint x: 273, startPoint y: 143, endPoint x: 273, endPoint y: 148, distance: 4.8
click at [273, 143] on textarea "But her innocent words hit me like a physical blow: "Dad, why are your eyes alw…" at bounding box center [278, 145] width 180 height 24
click at [198, 137] on textarea "But her innocent words hit me like a physical blow: "Dad, why are your eyes alw…" at bounding box center [278, 145] width 180 height 24
click at [351, 144] on textarea "her innocent words hit me like a physical blow: "Dad, why are your eyes always …" at bounding box center [278, 145] width 180 height 24
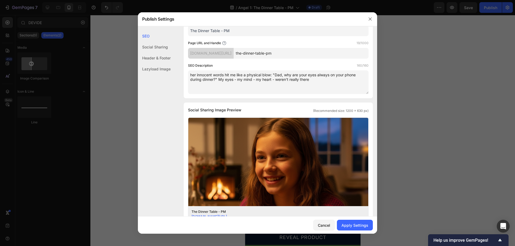
scroll to position [161, 0]
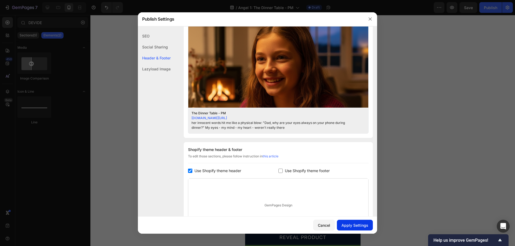
type textarea "her innocent words hit me like a physical blow: "Dad, why are your eyes always …"
click at [350, 225] on div "Apply Settings" at bounding box center [354, 226] width 27 height 6
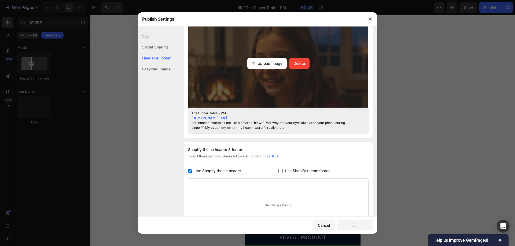
scroll to position [6747, 0]
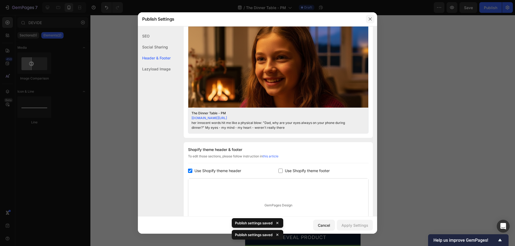
click at [370, 18] on icon "button" at bounding box center [370, 19] width 4 height 4
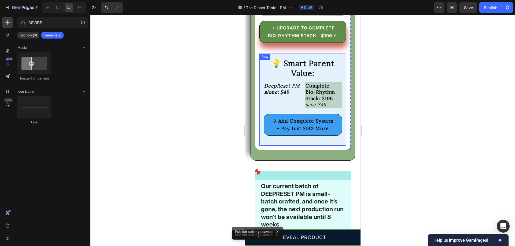
scroll to position [6299, 0]
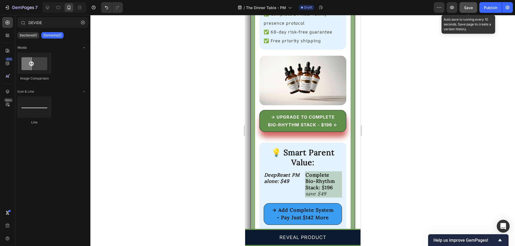
click at [466, 8] on span "Save" at bounding box center [468, 7] width 9 height 5
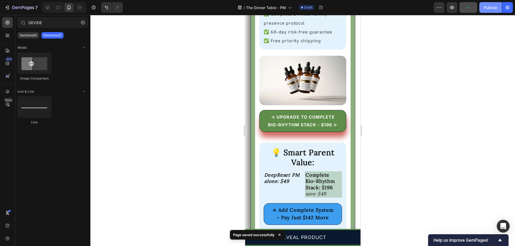
click at [492, 9] on div "Publish" at bounding box center [490, 8] width 13 height 6
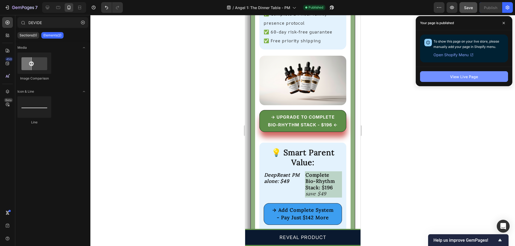
click at [475, 77] on div "View Live Page" at bounding box center [464, 77] width 28 height 6
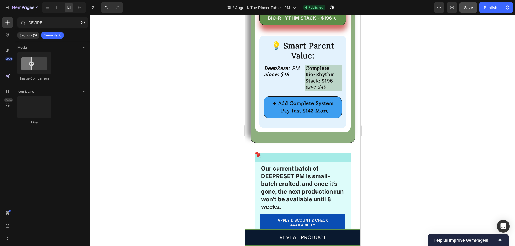
scroll to position [6379, 0]
